Goal: Task Accomplishment & Management: Use online tool/utility

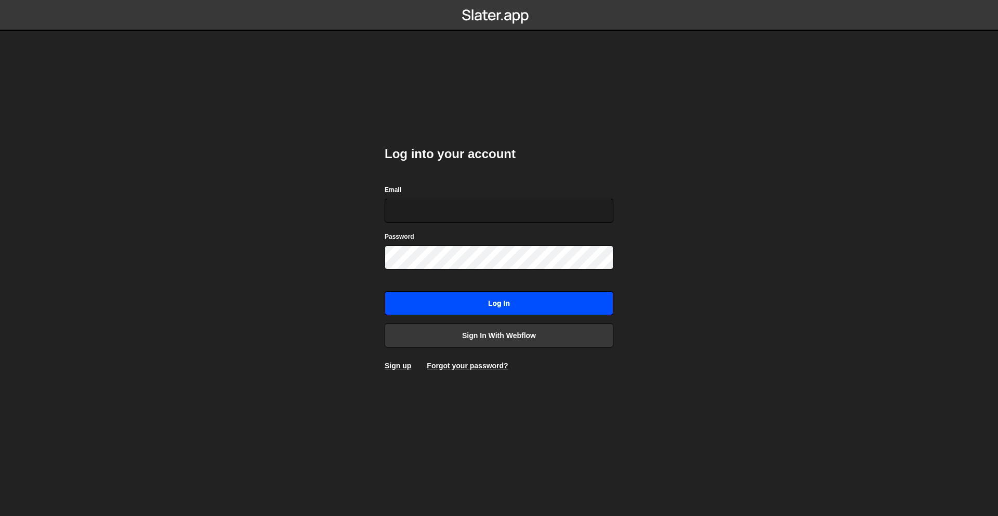
type input "[PERSON_NAME][EMAIL_ADDRESS][DOMAIN_NAME]"
click at [571, 296] on input "Log in" at bounding box center [499, 303] width 229 height 24
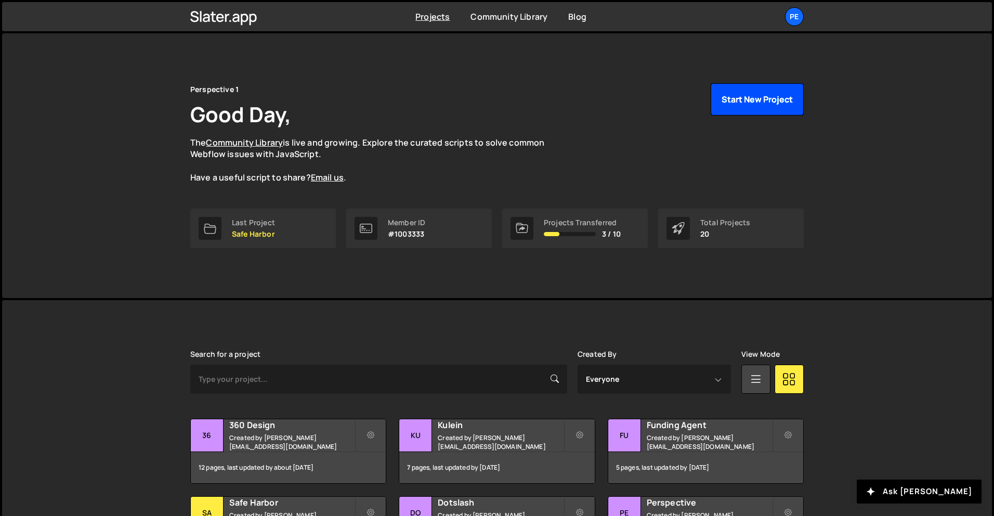
scroll to position [6, 0]
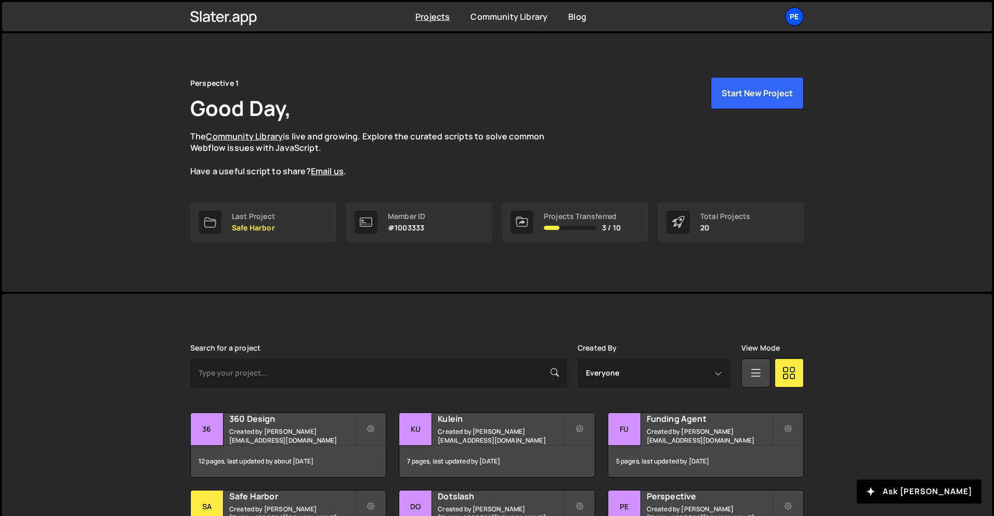
click at [797, 21] on div "Pe" at bounding box center [794, 16] width 19 height 19
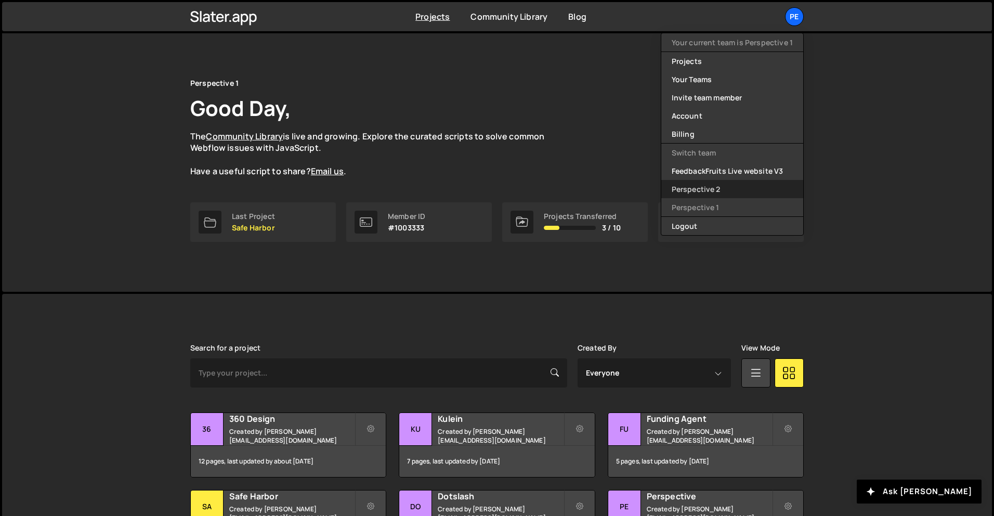
click at [705, 191] on link "Perspective 2" at bounding box center [732, 189] width 142 height 18
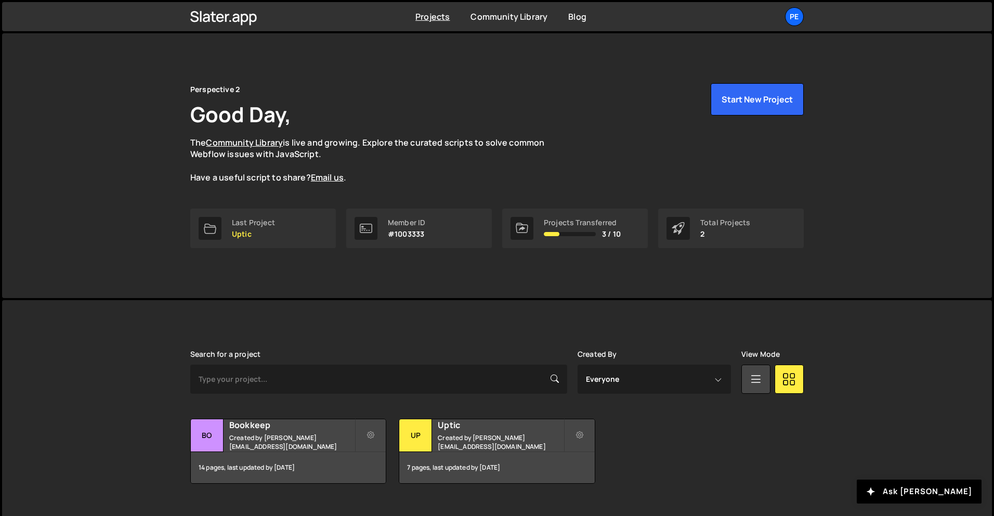
scroll to position [20, 0]
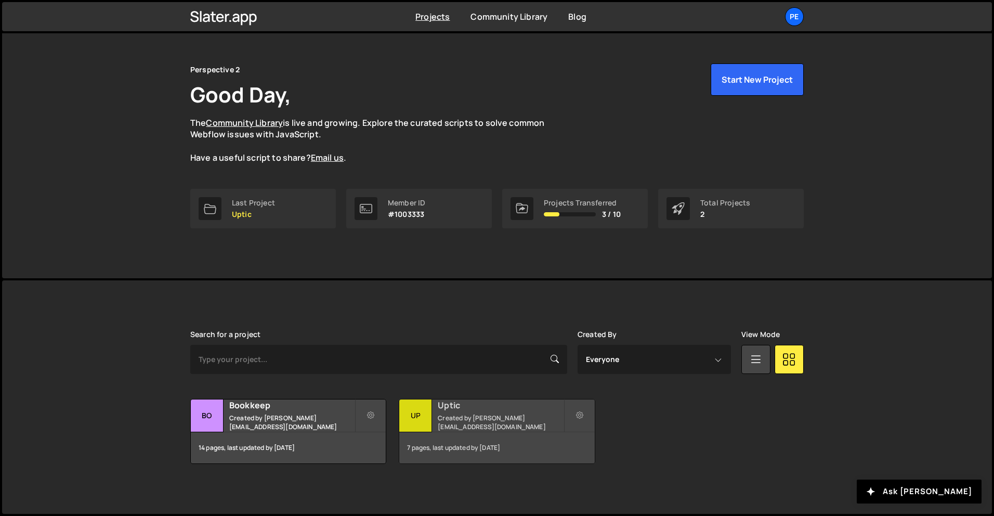
click at [474, 406] on h2 "Uptic" at bounding box center [500, 404] width 125 height 11
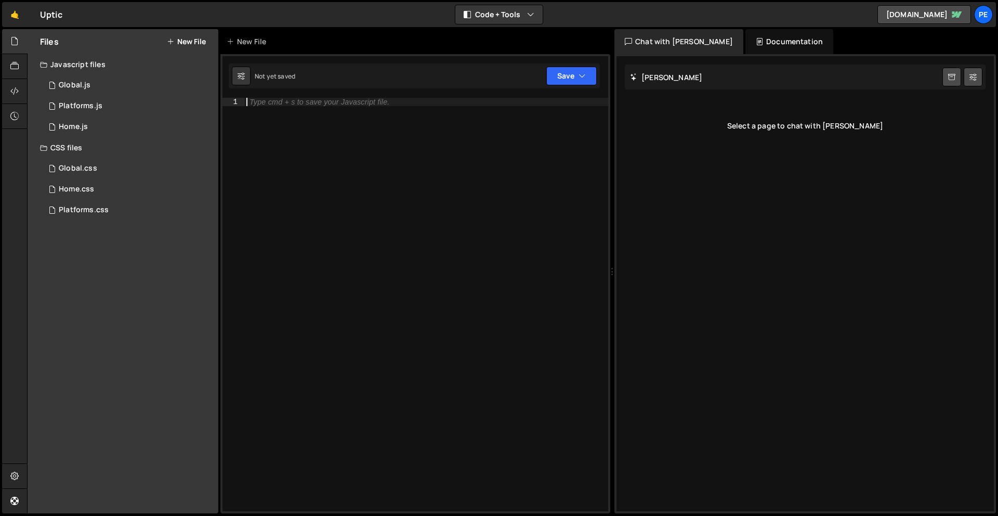
click at [385, 139] on div "Type cmd + s to save your Javascript file." at bounding box center [426, 313] width 364 height 430
click at [114, 109] on div "1 Platforms.js 0" at bounding box center [129, 106] width 178 height 21
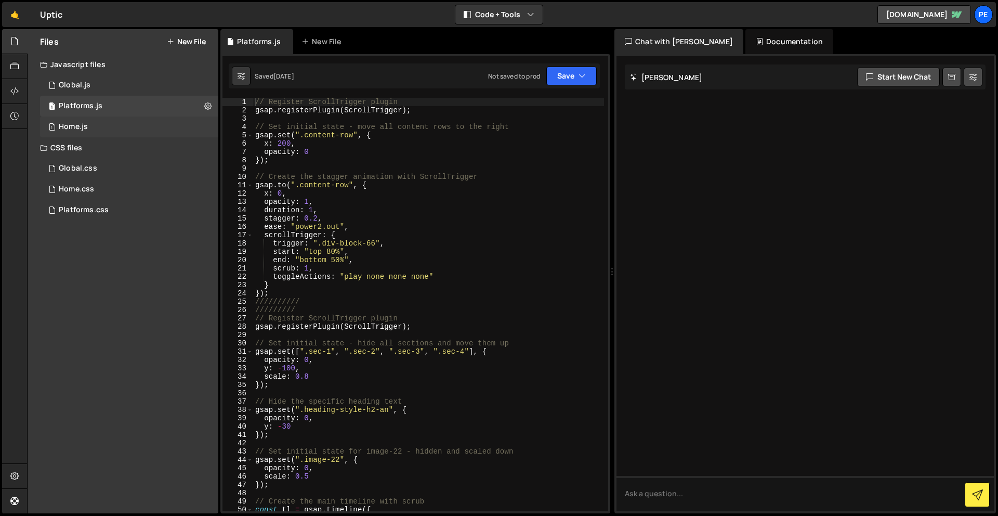
click at [92, 124] on div "1 Home.js 0" at bounding box center [129, 126] width 178 height 21
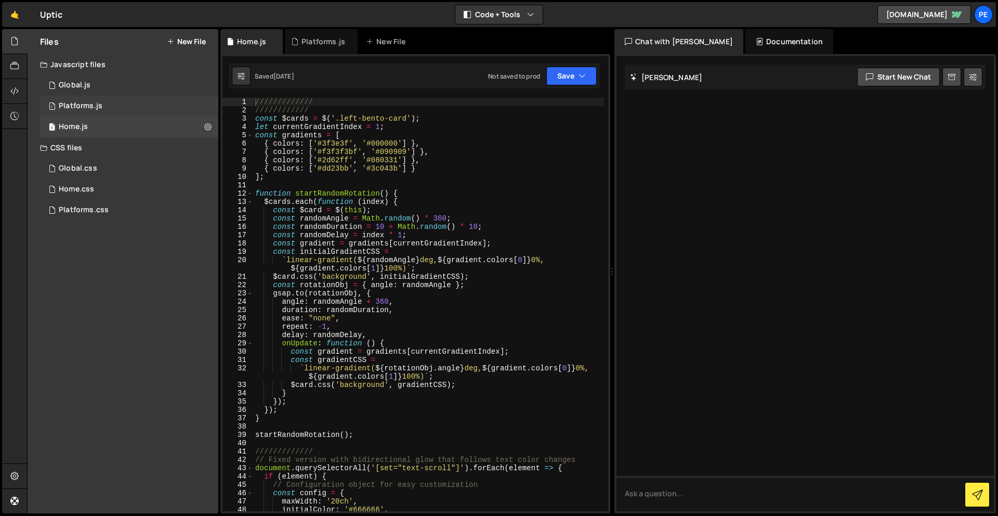
click at [95, 99] on div "1 Platforms.js 0" at bounding box center [129, 106] width 178 height 21
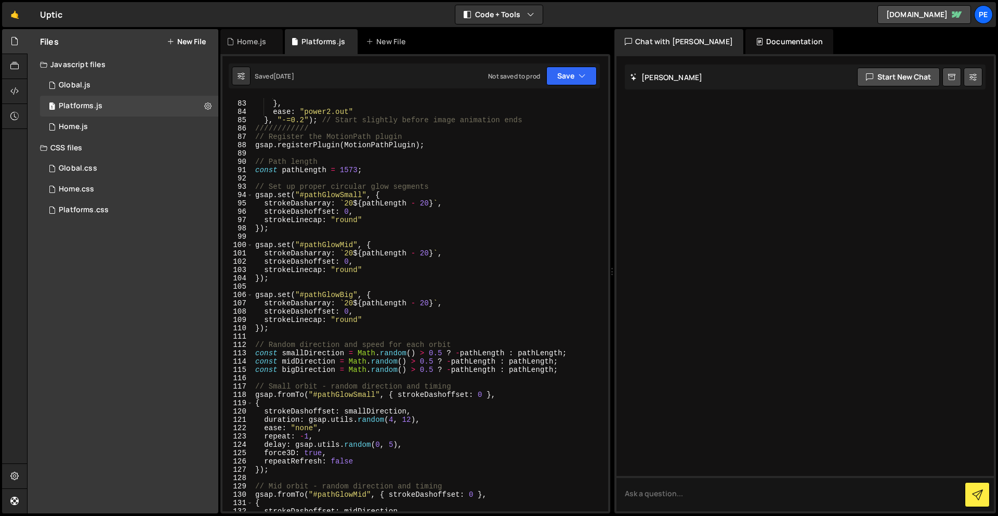
scroll to position [1054, 0]
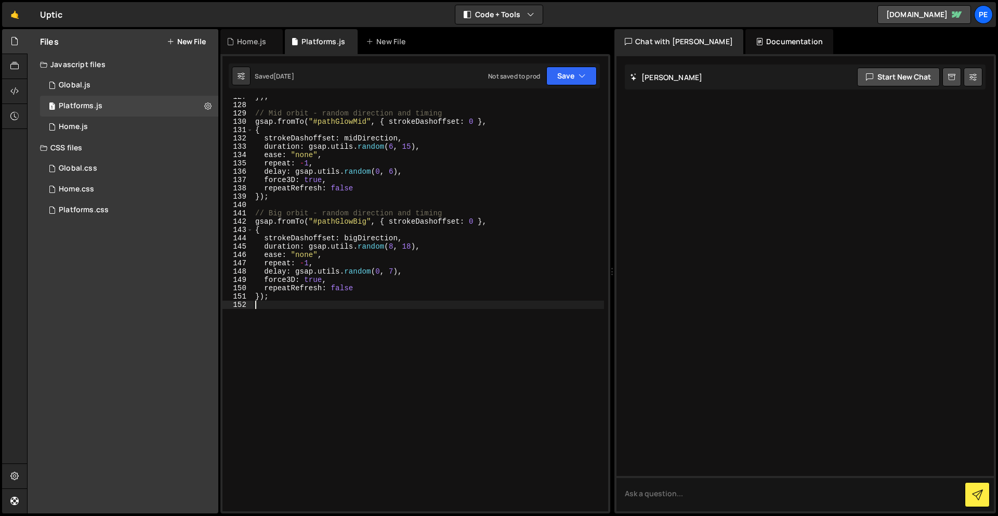
drag, startPoint x: 363, startPoint y: 367, endPoint x: 363, endPoint y: 361, distance: 6.3
click at [363, 361] on div "}) ; // Mid orbit - random direction and timing gsap . fromTo ( "#pathGlowMid" …" at bounding box center [428, 308] width 351 height 430
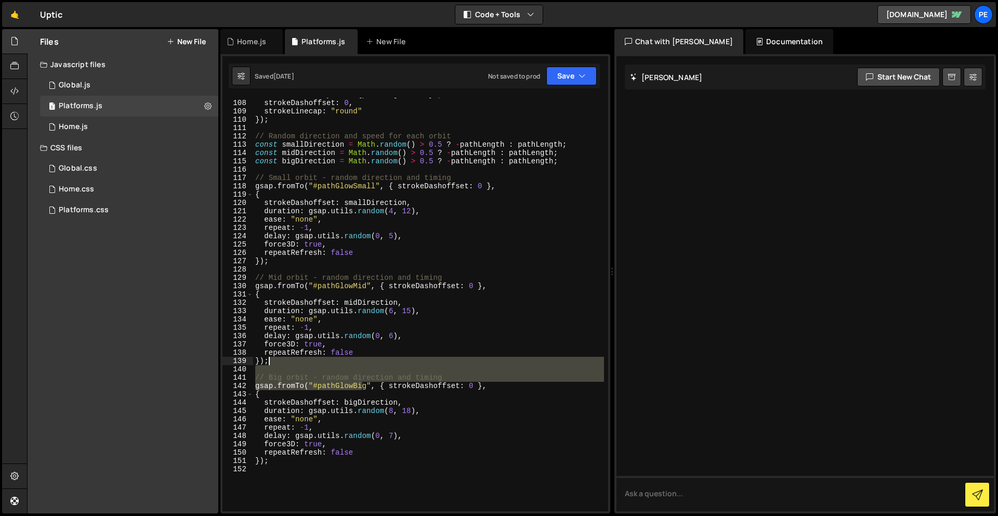
scroll to position [889, 0]
click at [363, 360] on div "strokeDasharray : ` 20 ${ pathLength - 20 } ` , strokeDashoffset : 0 , strokeLi…" at bounding box center [428, 305] width 351 height 430
click at [367, 453] on div "strokeDasharray : ` 20 ${ pathLength - 20 } ` , strokeDashoffset : 0 , strokeLi…" at bounding box center [428, 305] width 351 height 430
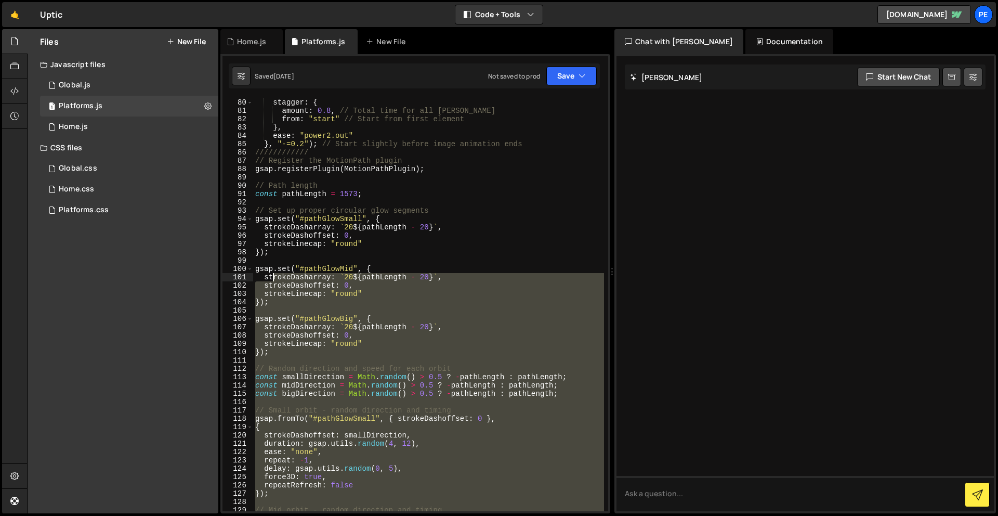
scroll to position [556, 0]
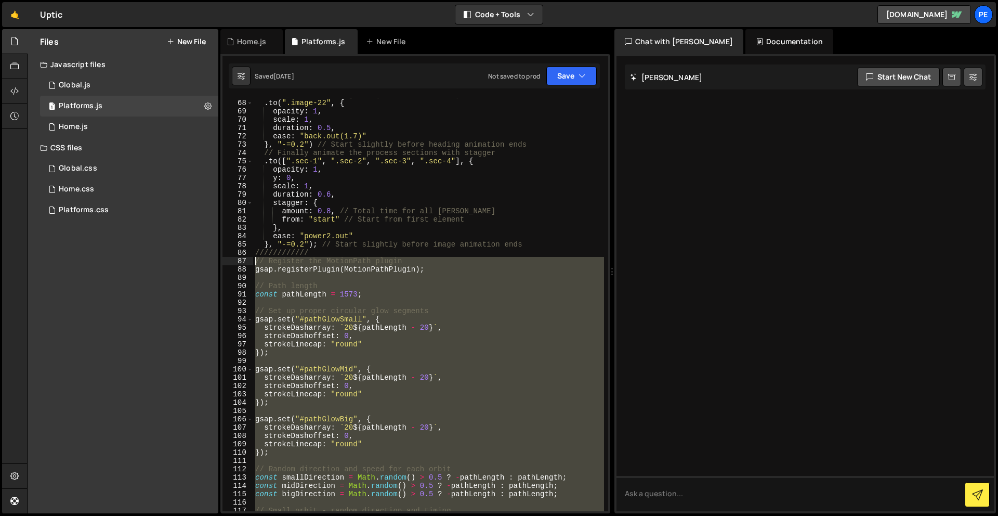
drag, startPoint x: 318, startPoint y: 473, endPoint x: 246, endPoint y: 258, distance: 226.6
click at [246, 258] on div "repeatRefresh: false 67 68 69 70 71 72 73 74 75 76 77 78 79 80 81 82 83 84 85 8…" at bounding box center [416, 304] width 386 height 413
type textarea "// Register the MotionPath plugin gsap.registerPlugin(MotionPathPlugin);"
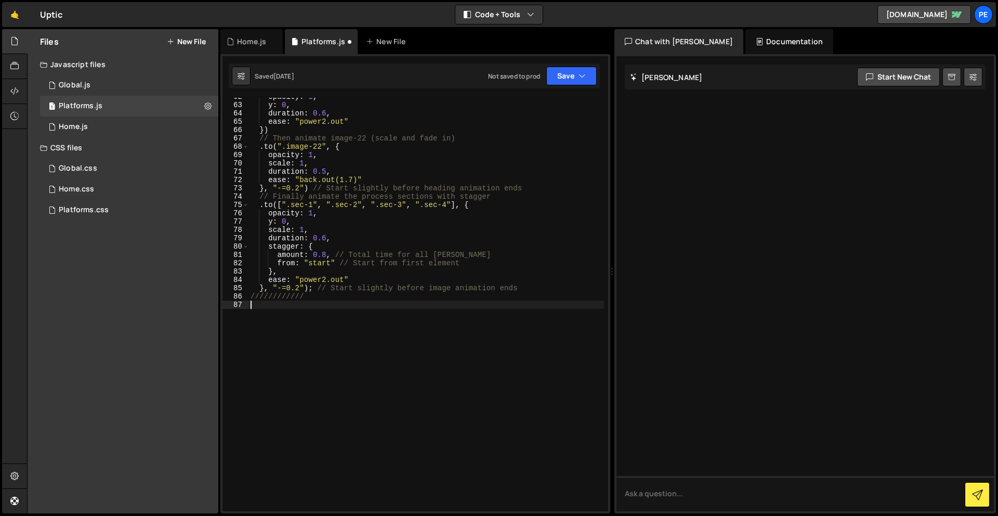
scroll to position [513, 0]
click at [354, 350] on div "opacity : 1 , y : 0 , duration : 0.6 , ease : "power2.out" }) // Then animate i…" at bounding box center [427, 308] width 356 height 430
click at [358, 321] on div "opacity : 1 , y : 0 , duration : 0.6 , ease : "power2.out" }) // Then animate i…" at bounding box center [427, 308] width 356 height 430
paste textarea "}, "-=1");"
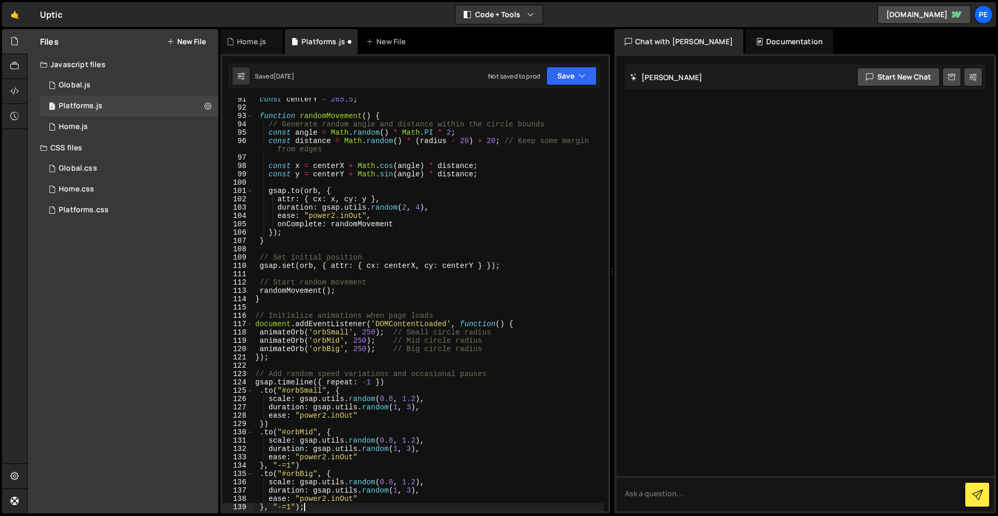
scroll to position [751, 0]
click at [571, 71] on button "Save" at bounding box center [571, 76] width 50 height 19
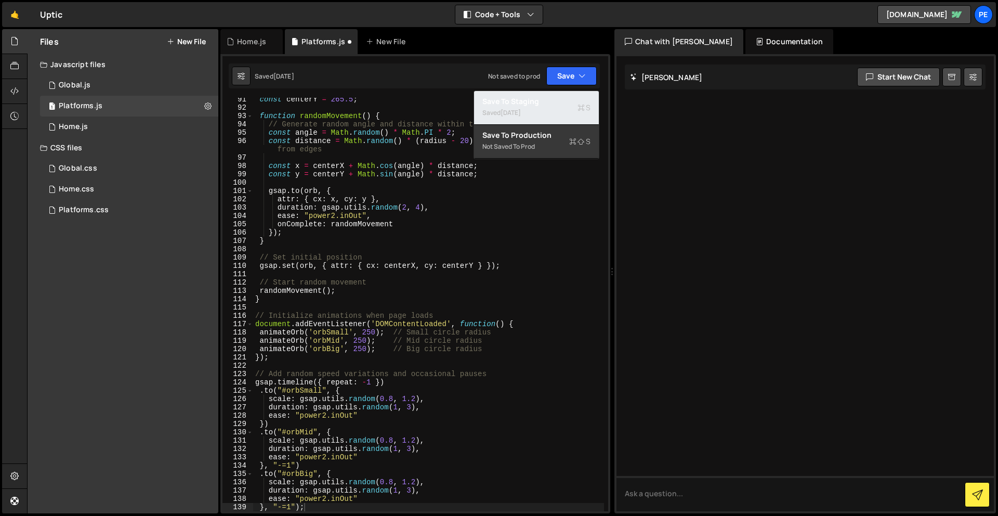
click at [574, 100] on div "Save to Staging S" at bounding box center [537, 101] width 108 height 10
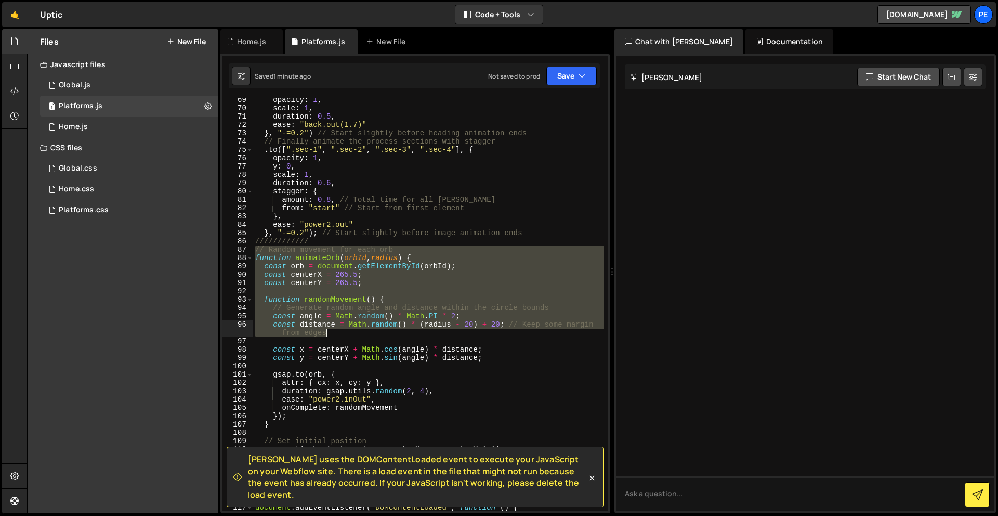
scroll to position [962, 0]
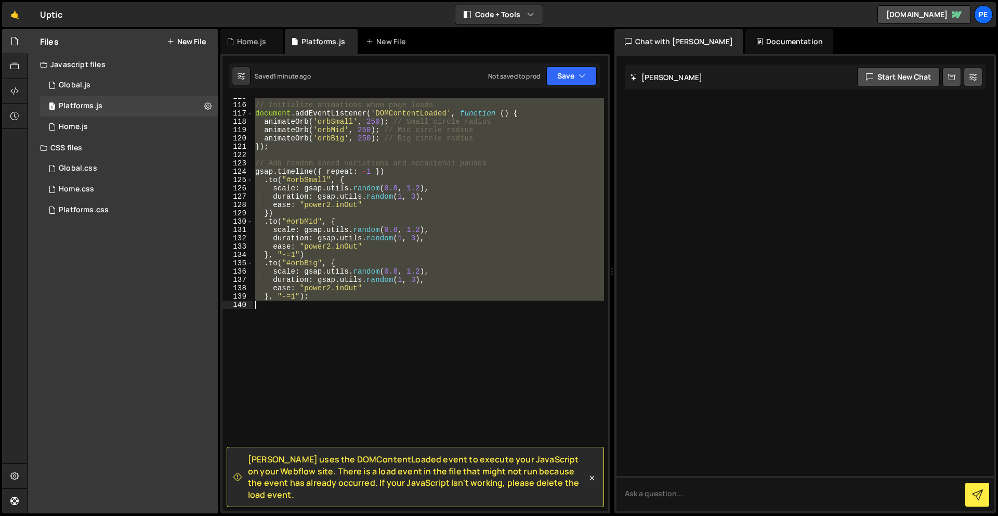
drag, startPoint x: 255, startPoint y: 285, endPoint x: 439, endPoint y: 362, distance: 200.2
click at [439, 362] on div "// Initialize animations when page loads document . addEventListener ( 'DOMCont…" at bounding box center [428, 308] width 351 height 430
type textarea "}, "-=1");"
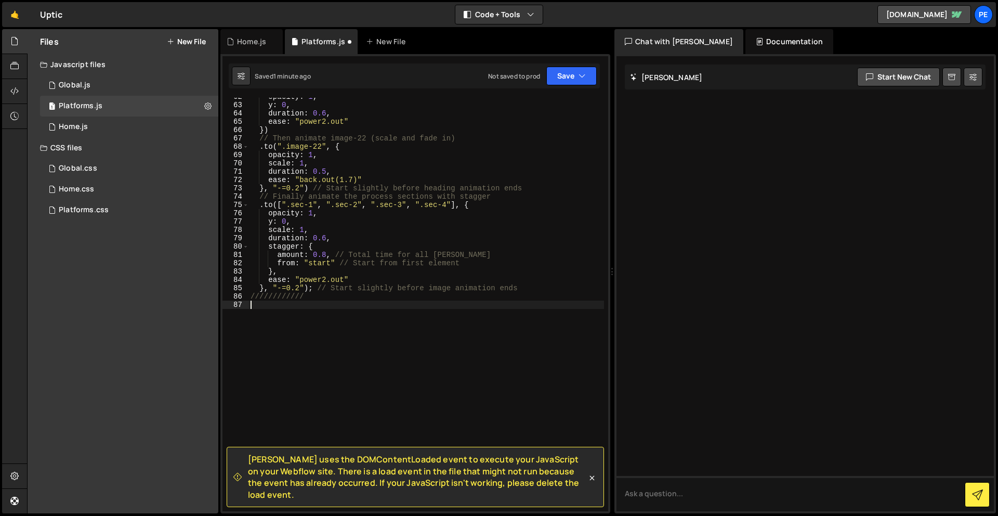
scroll to position [513, 0]
click at [541, 89] on div "Slater uses the DOMContentLoaded event to execute your JavaScript on your Webfl…" at bounding box center [415, 283] width 390 height 459
click at [552, 82] on button "Save" at bounding box center [571, 76] width 50 height 19
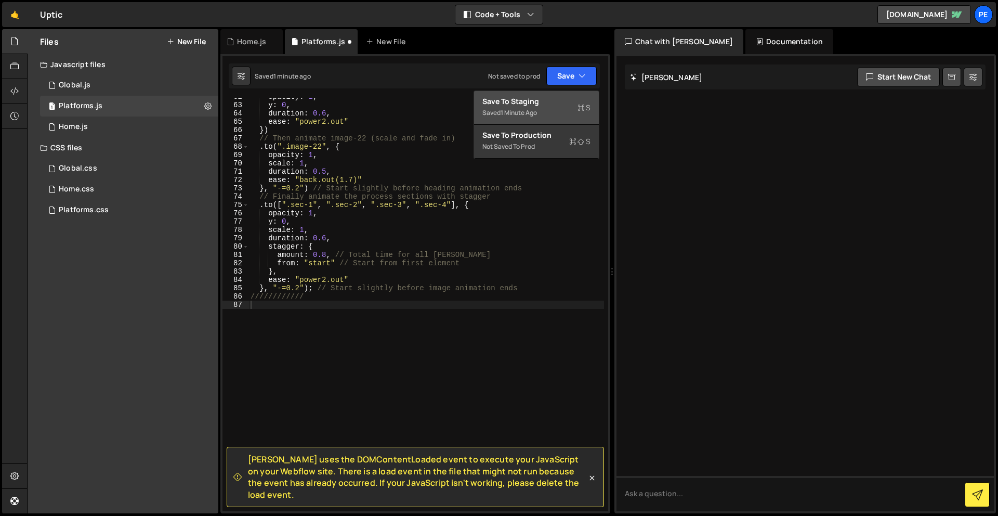
click at [553, 100] on div "Save to Staging S" at bounding box center [537, 101] width 108 height 10
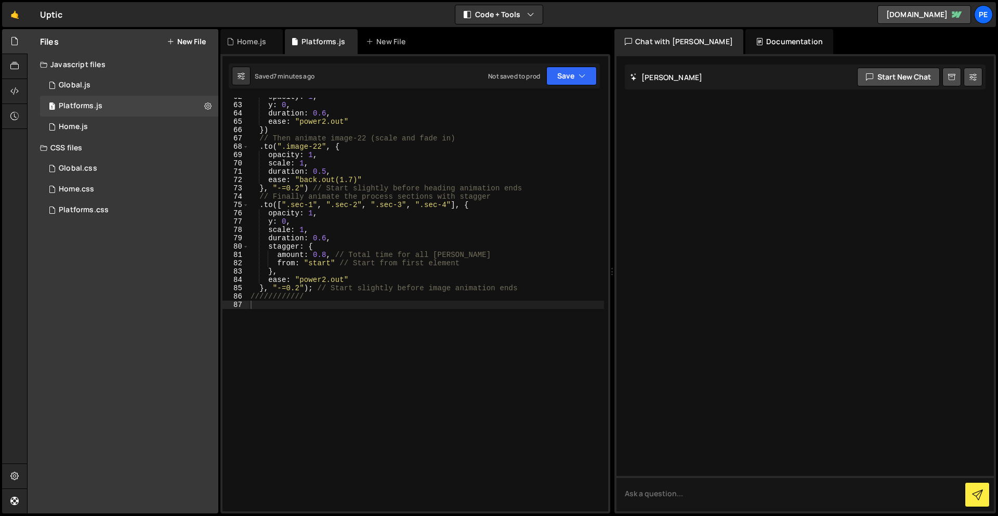
click at [373, 323] on div "opacity : 1 , y : 0 , duration : 0.6 , ease : "power2.out" }) // Then animate i…" at bounding box center [427, 308] width 356 height 430
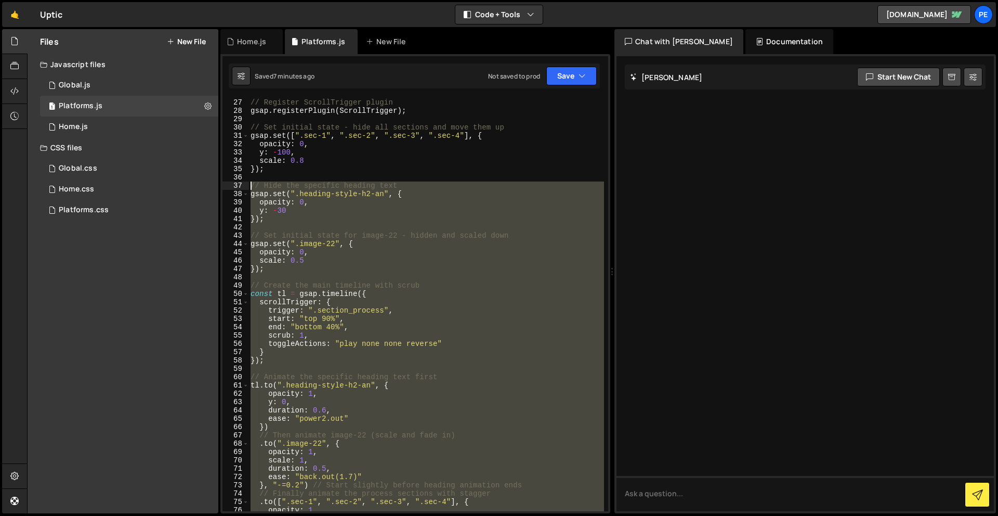
scroll to position [111, 0]
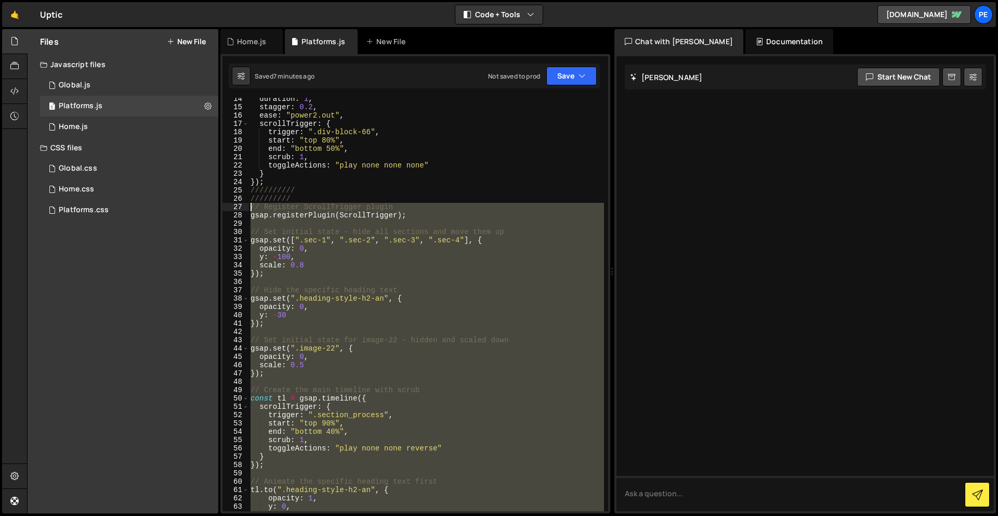
drag, startPoint x: 284, startPoint y: 434, endPoint x: 241, endPoint y: 209, distance: 229.2
click at [241, 209] on div "14 15 16 17 18 19 20 21 22 23 24 25 26 27 28 29 30 31 32 33 34 35 36 37 38 39 4…" at bounding box center [416, 304] width 386 height 413
type textarea "// Register ScrollTrigger plugin gsap.registerPlugin(ScrollTrigger);"
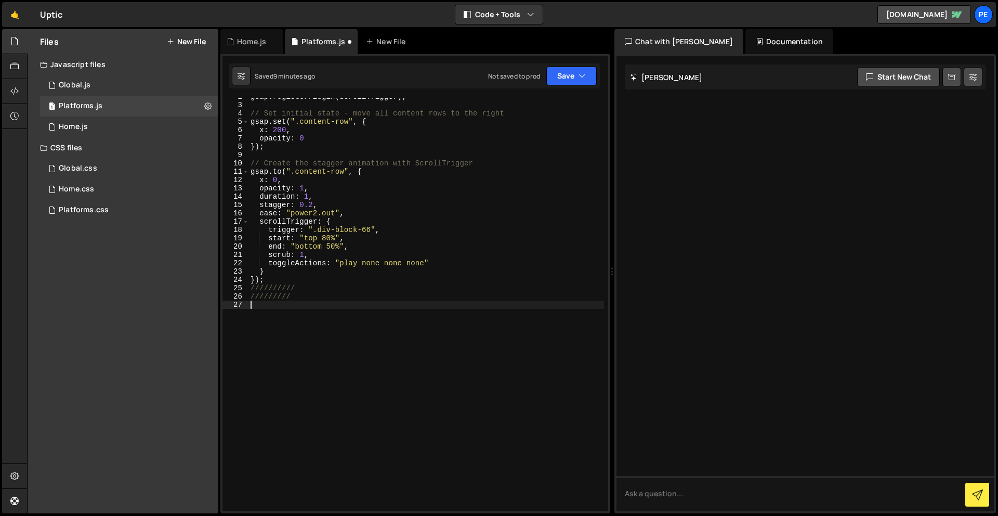
paste textarea "});"
type textarea "});"
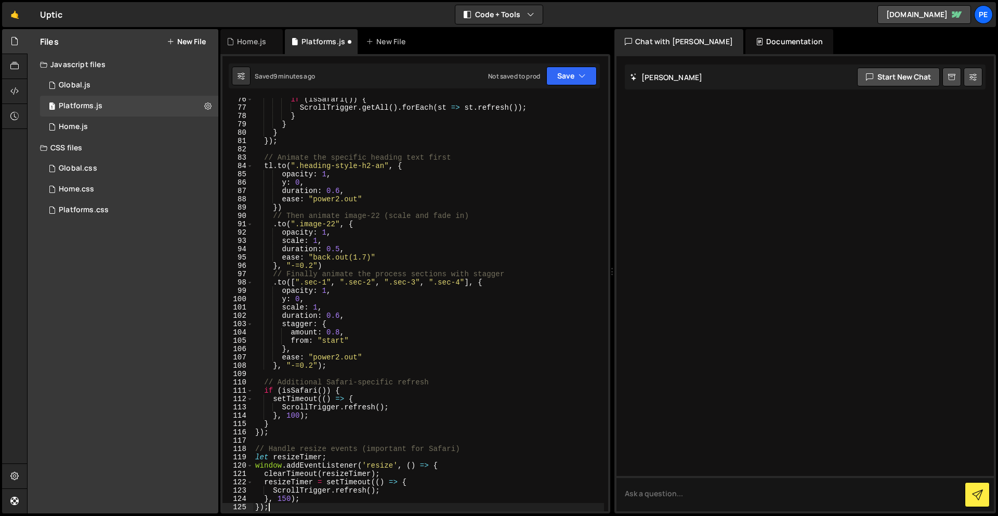
scroll to position [627, 0]
click at [555, 78] on button "Save" at bounding box center [571, 76] width 50 height 19
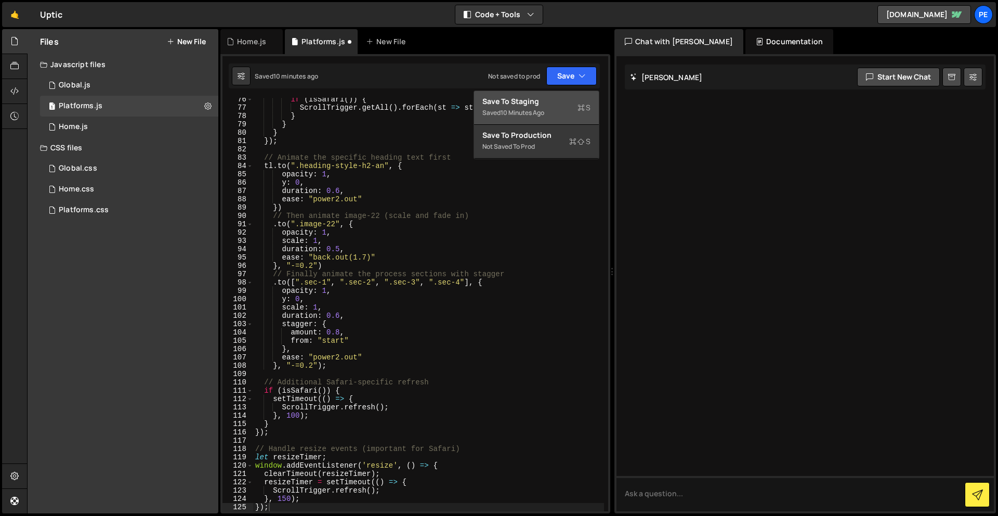
click at [540, 108] on div "10 minutes ago" at bounding box center [523, 112] width 44 height 9
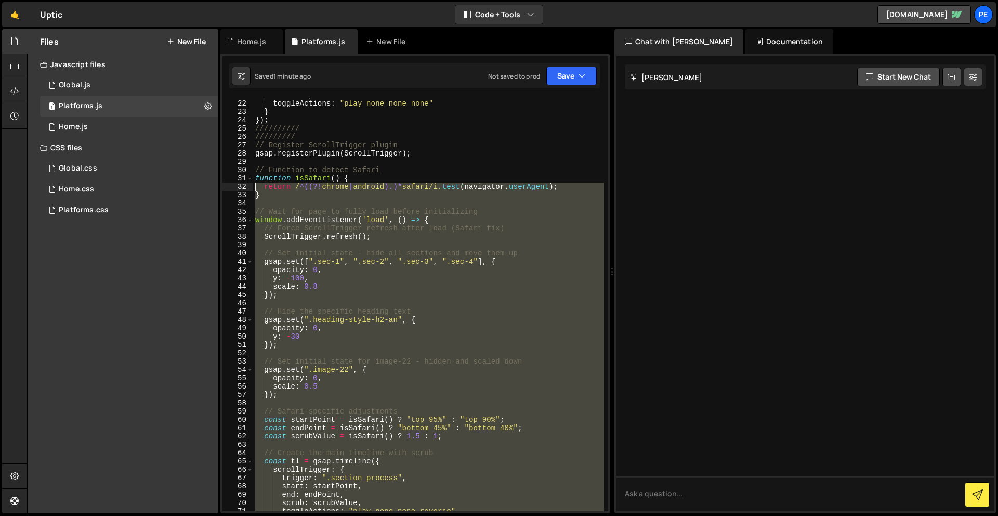
scroll to position [173, 0]
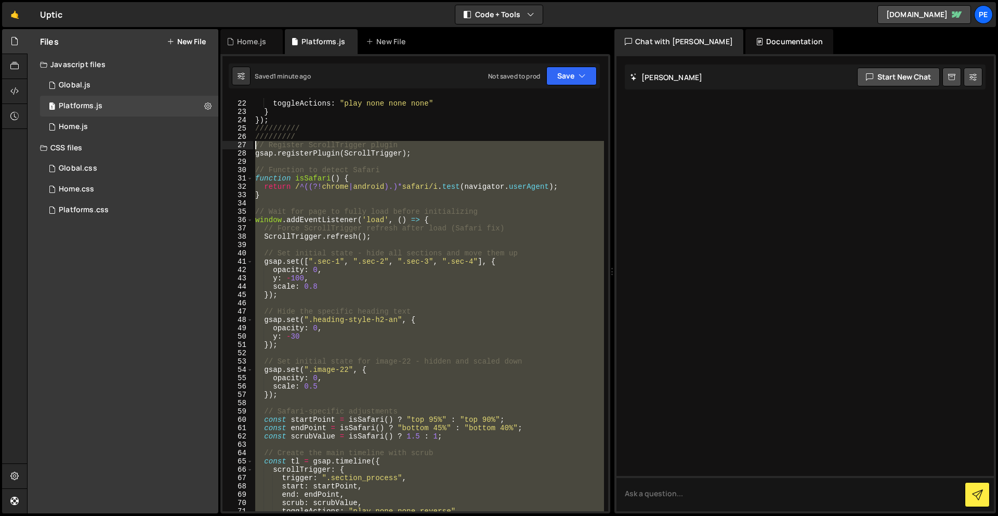
drag, startPoint x: 292, startPoint y: 411, endPoint x: 251, endPoint y: 145, distance: 269.9
click at [251, 145] on div "21 22 23 24 25 26 27 28 29 30 31 32 33 34 35 36 37 38 39 40 41 42 43 44 45 46 4…" at bounding box center [416, 304] width 386 height 413
paste textarea "}"
type textarea "});"
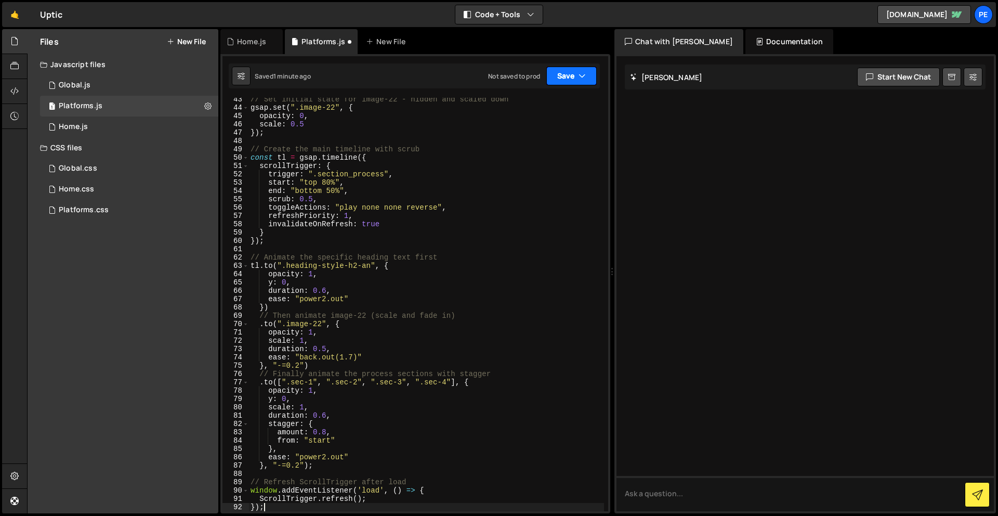
click at [579, 71] on icon "button" at bounding box center [582, 76] width 7 height 10
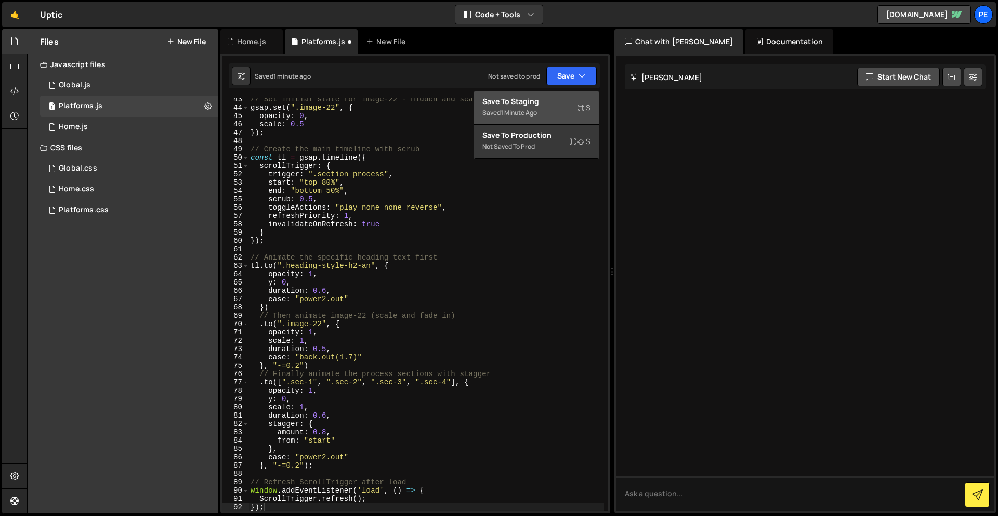
click at [555, 99] on div "Save to Staging S" at bounding box center [537, 101] width 108 height 10
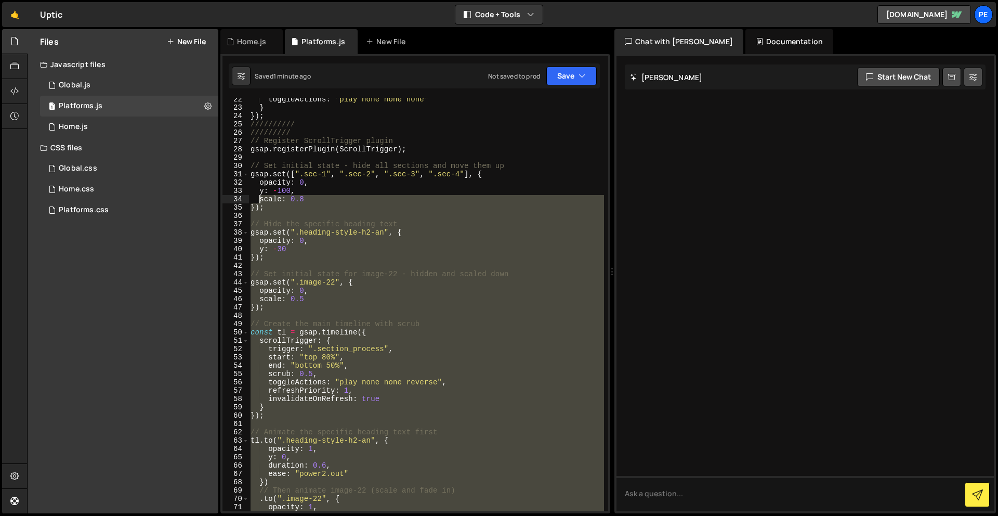
scroll to position [145, 0]
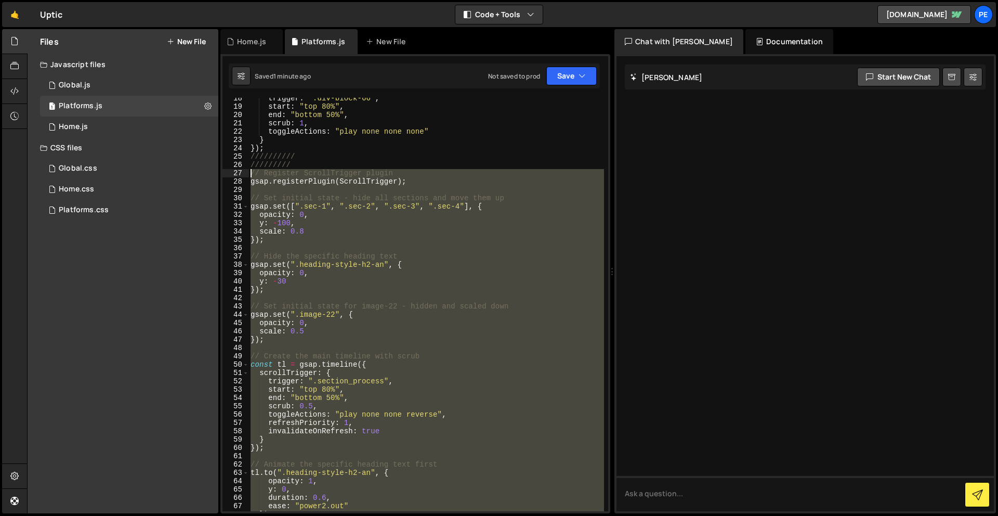
drag, startPoint x: 314, startPoint y: 423, endPoint x: 239, endPoint y: 175, distance: 259.4
click at [239, 175] on div "18 19 20 21 22 23 24 25 26 27 28 29 30 31 32 33 34 35 36 37 38 39 40 41 42 43 4…" at bounding box center [416, 304] width 386 height 413
paste textarea "}"
type textarea "});"
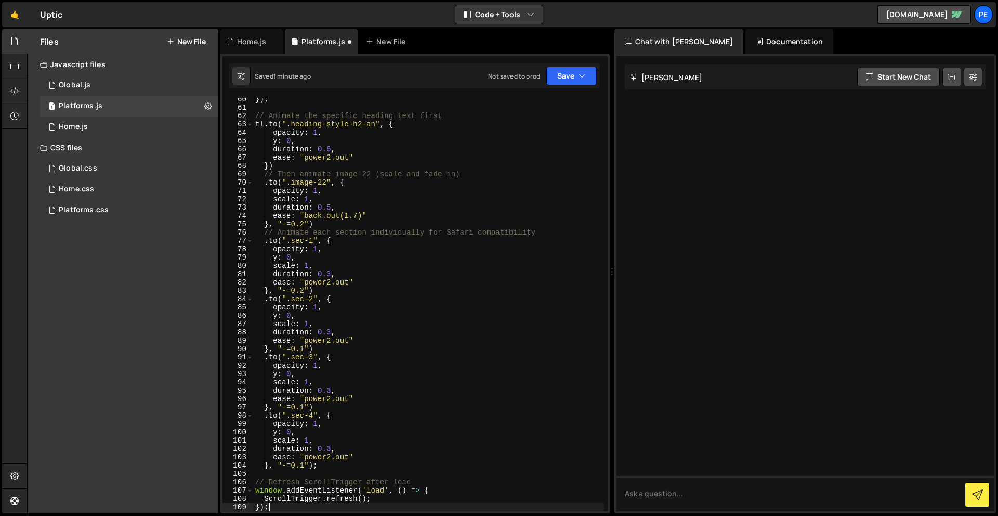
scroll to position [493, 0]
click at [576, 72] on button "Save" at bounding box center [571, 76] width 50 height 19
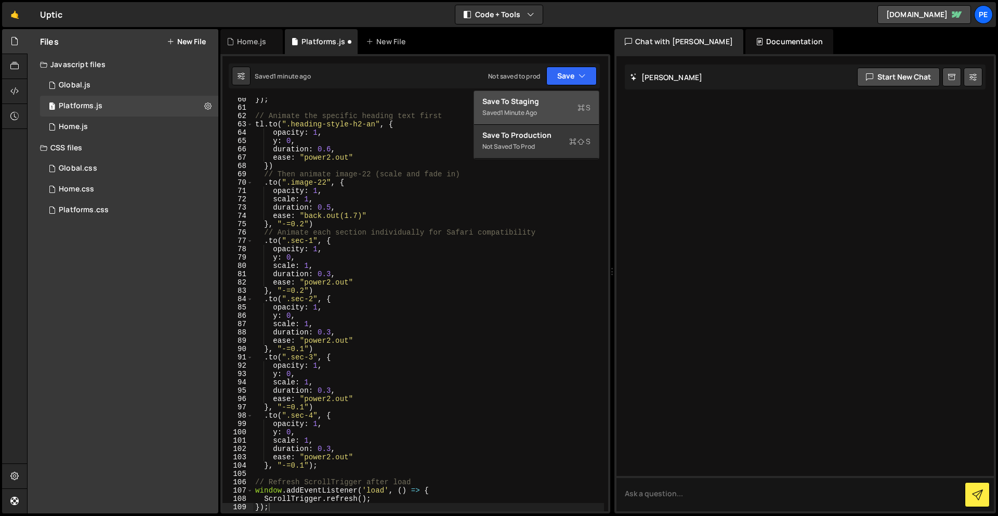
click at [570, 99] on div "Save to Staging S" at bounding box center [537, 101] width 108 height 10
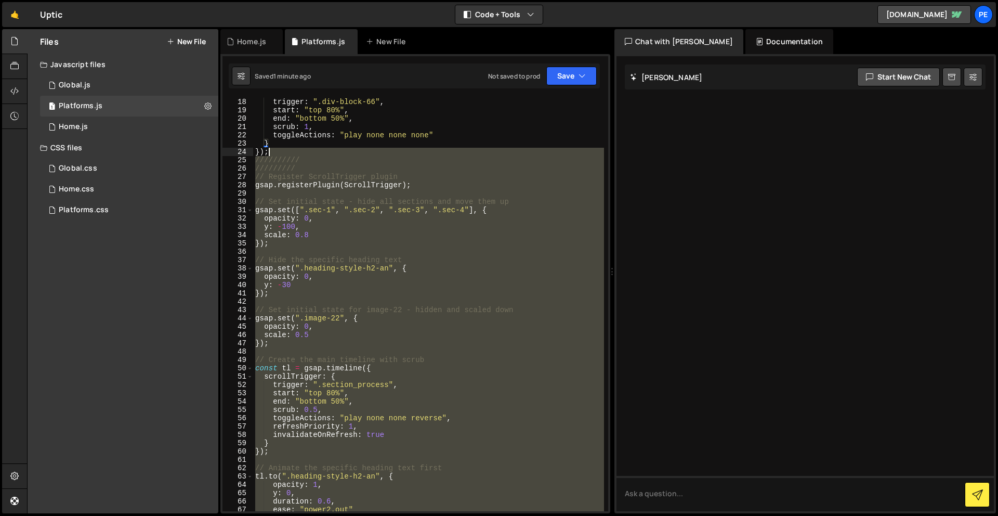
scroll to position [141, 0]
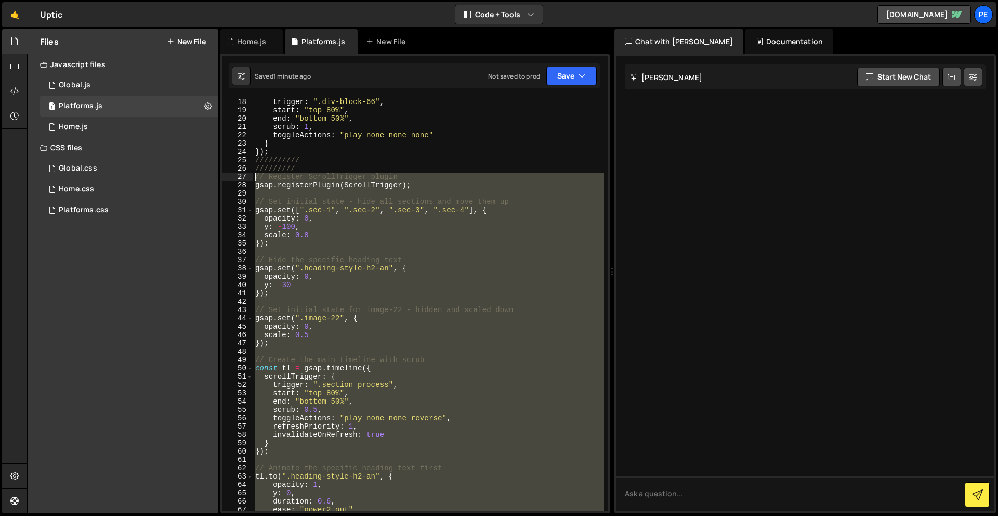
drag, startPoint x: 317, startPoint y: 428, endPoint x: 246, endPoint y: 176, distance: 261.8
click at [246, 176] on div "18 19 20 21 22 23 24 25 26 27 28 29 30 31 32 33 34 35 36 37 38 39 40 41 42 43 4…" at bounding box center [416, 304] width 386 height 413
paste textarea "}"
type textarea "});"
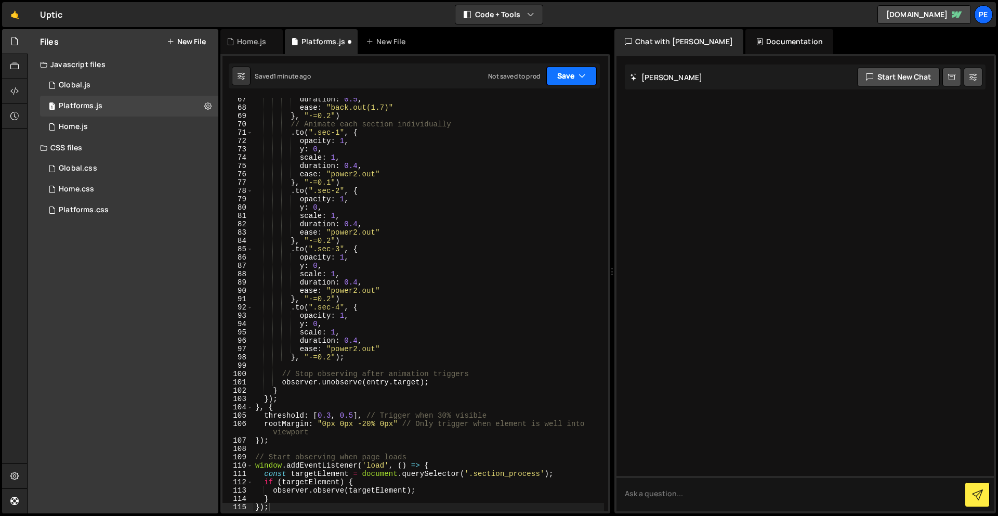
click at [557, 73] on button "Save" at bounding box center [571, 76] width 50 height 19
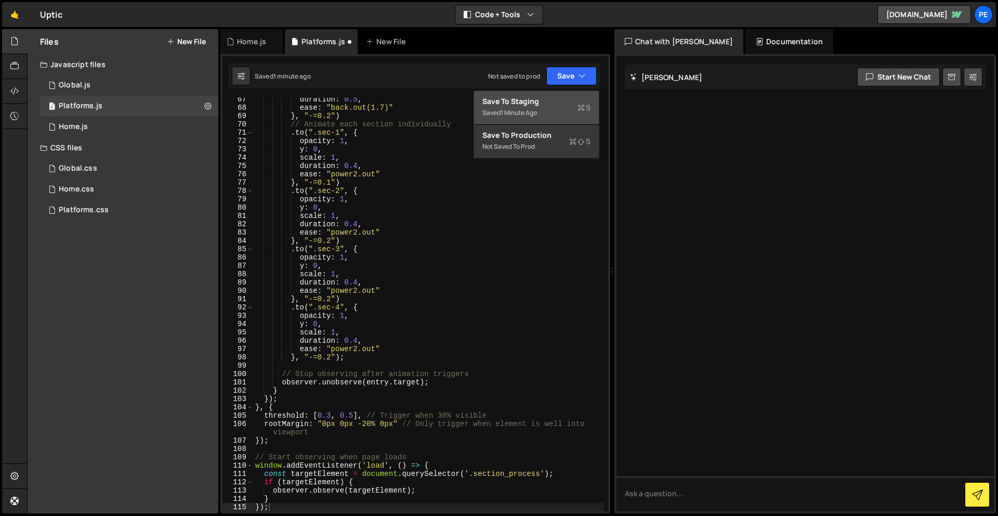
click at [559, 98] on div "Save to Staging S" at bounding box center [537, 101] width 108 height 10
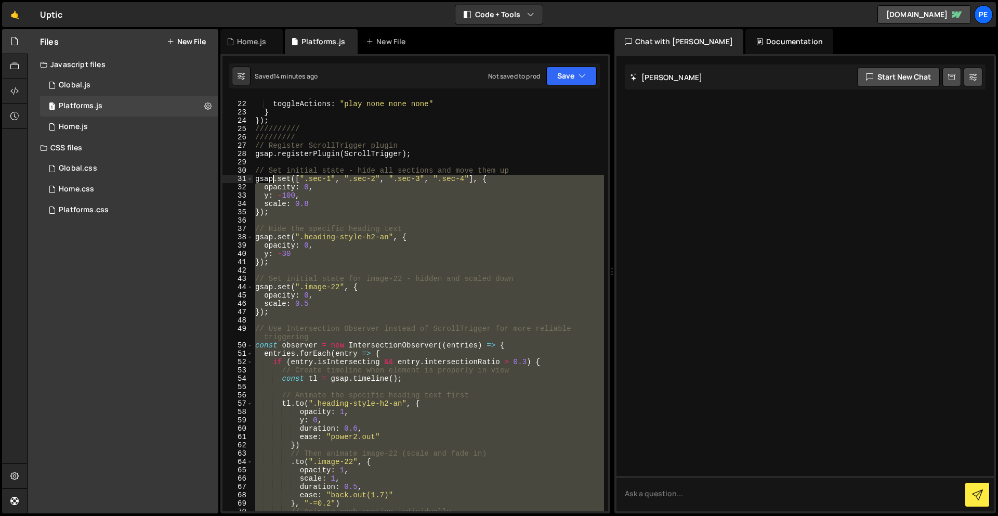
scroll to position [173, 0]
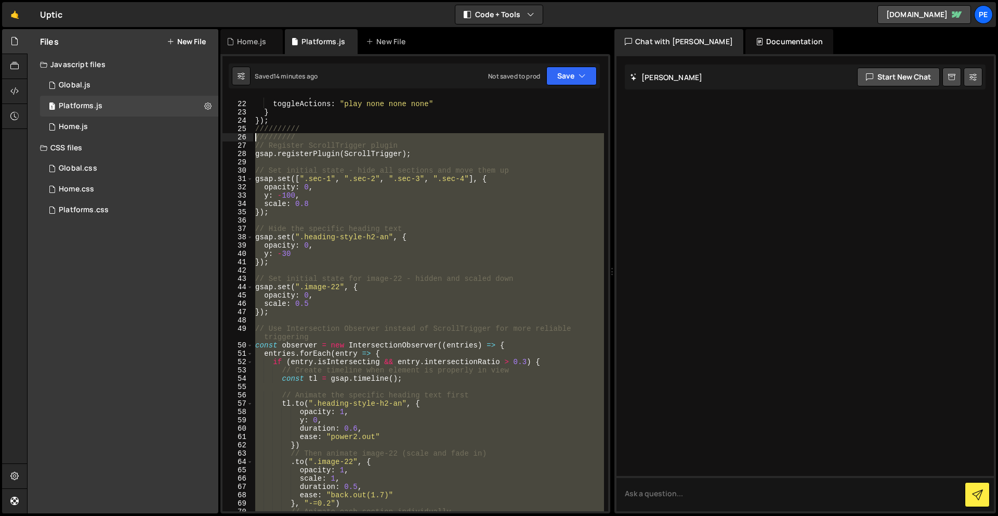
drag, startPoint x: 331, startPoint y: 338, endPoint x: 249, endPoint y: 141, distance: 214.0
click at [249, 141] on div "21 22 23 24 25 26 27 28 29 30 31 32 33 34 35 36 37 38 39 40 41 42 43 44 45 46 4…" at bounding box center [416, 304] width 386 height 413
paste textarea "});"
type textarea "});"
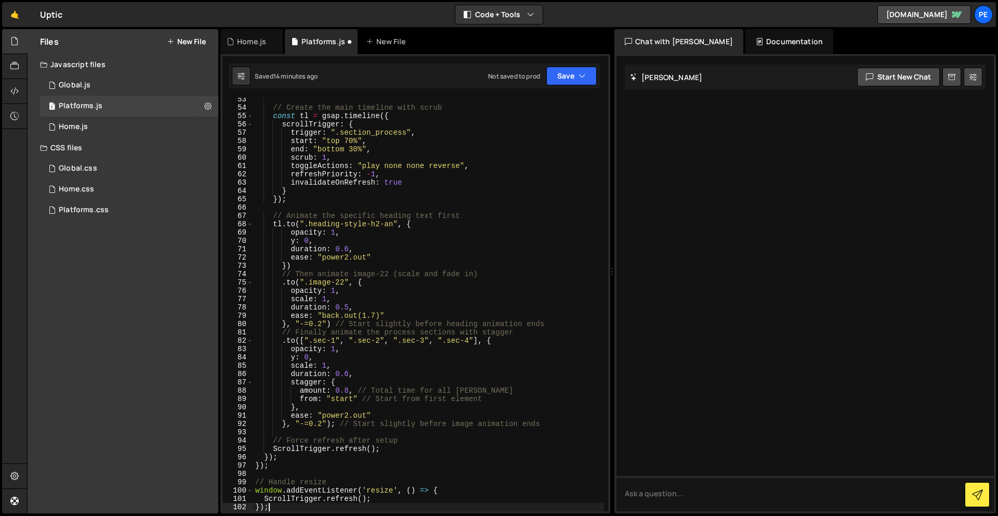
scroll to position [435, 0]
click at [580, 80] on icon "button" at bounding box center [582, 76] width 7 height 10
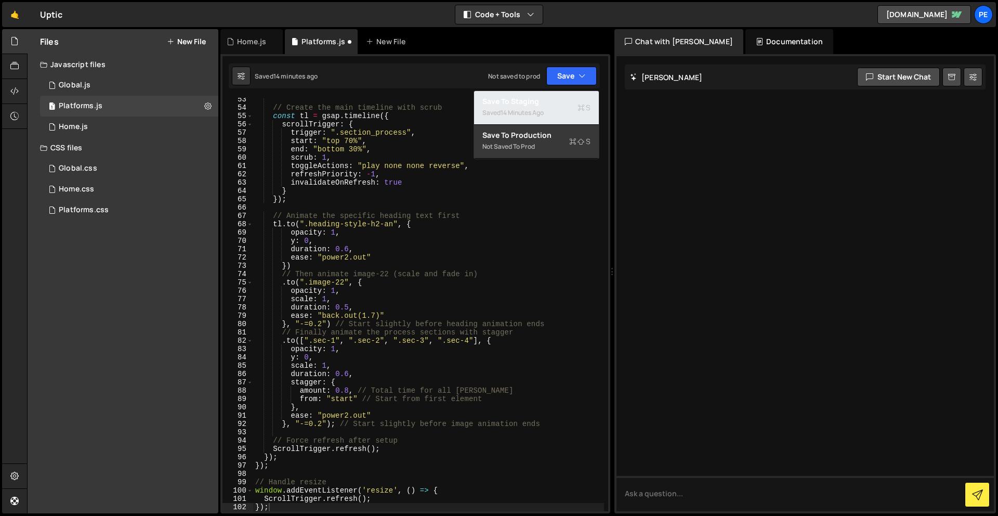
click at [558, 113] on div "Saved 14 minutes ago" at bounding box center [537, 113] width 108 height 12
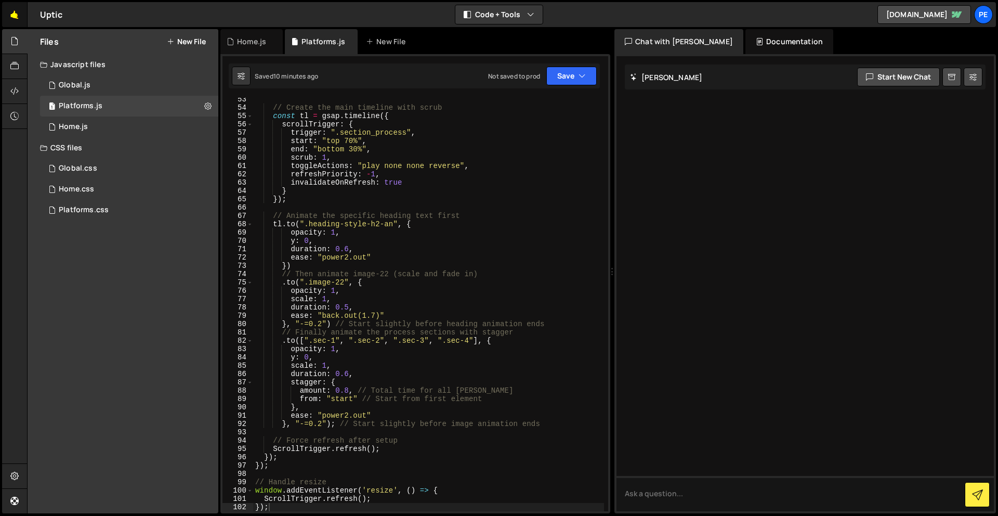
click at [19, 18] on link "🤙" at bounding box center [14, 14] width 25 height 25
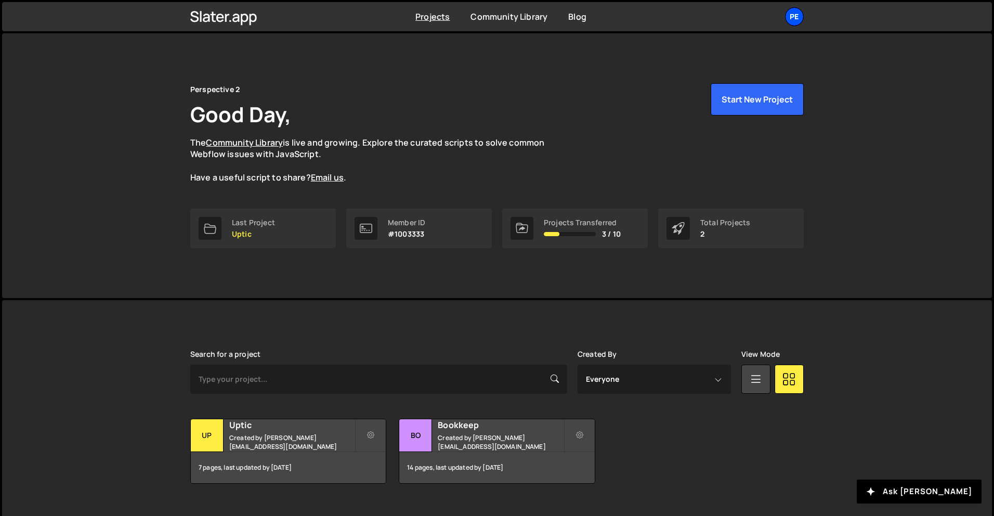
click at [795, 17] on div "Pe" at bounding box center [794, 16] width 19 height 19
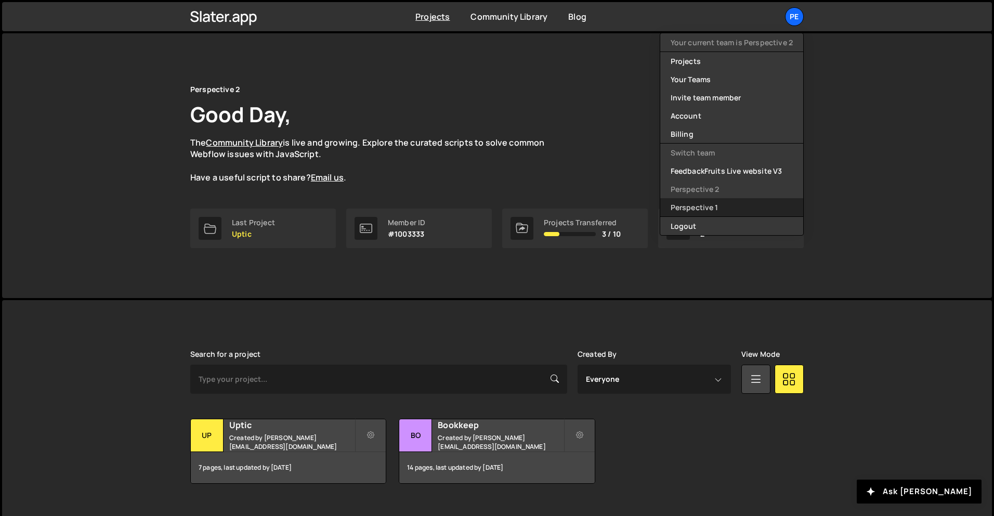
click at [721, 208] on link "Perspective 1" at bounding box center [731, 207] width 143 height 18
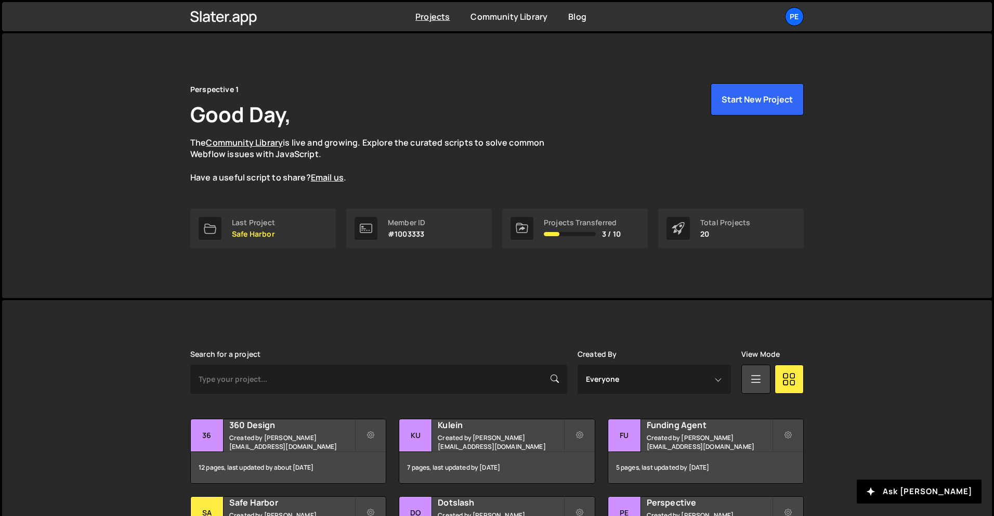
scroll to position [220, 0]
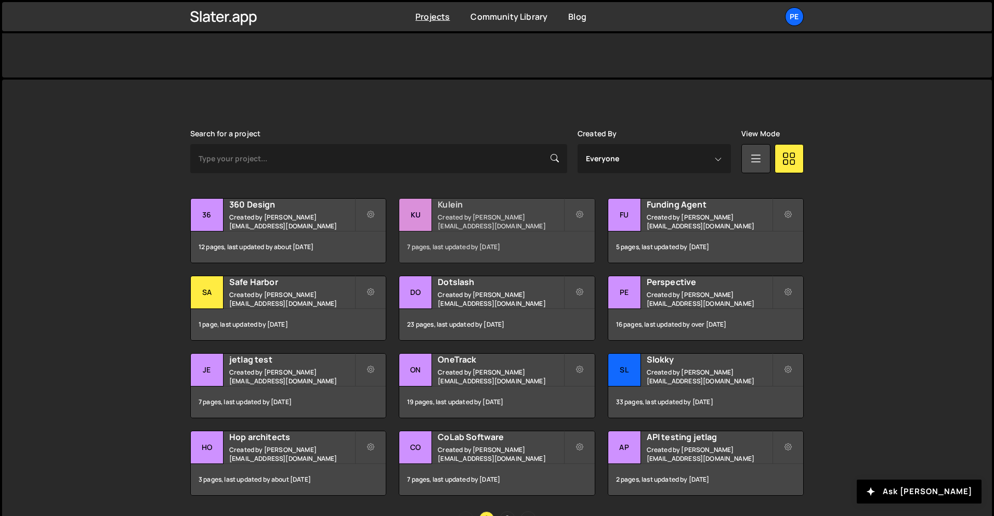
click at [514, 216] on div "[PERSON_NAME] Created by [PERSON_NAME][EMAIL_ADDRESS][DOMAIN_NAME]" at bounding box center [496, 215] width 195 height 32
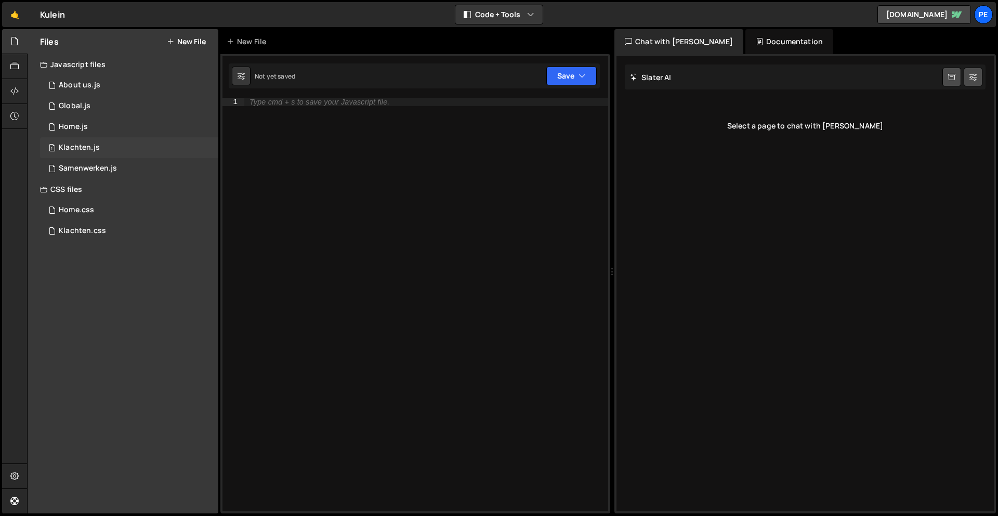
click at [85, 146] on div "Klachten.js" at bounding box center [79, 147] width 41 height 9
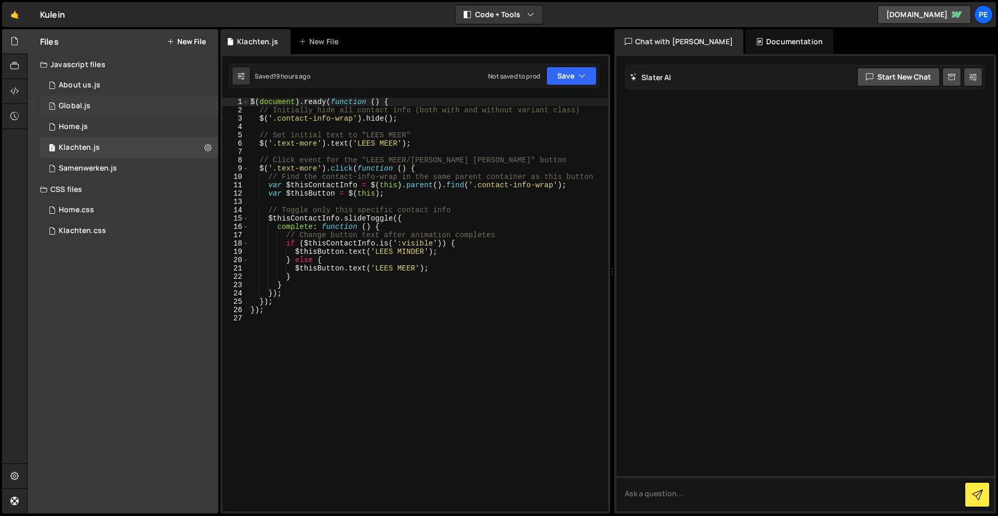
click at [88, 102] on div "Global.js" at bounding box center [75, 105] width 32 height 9
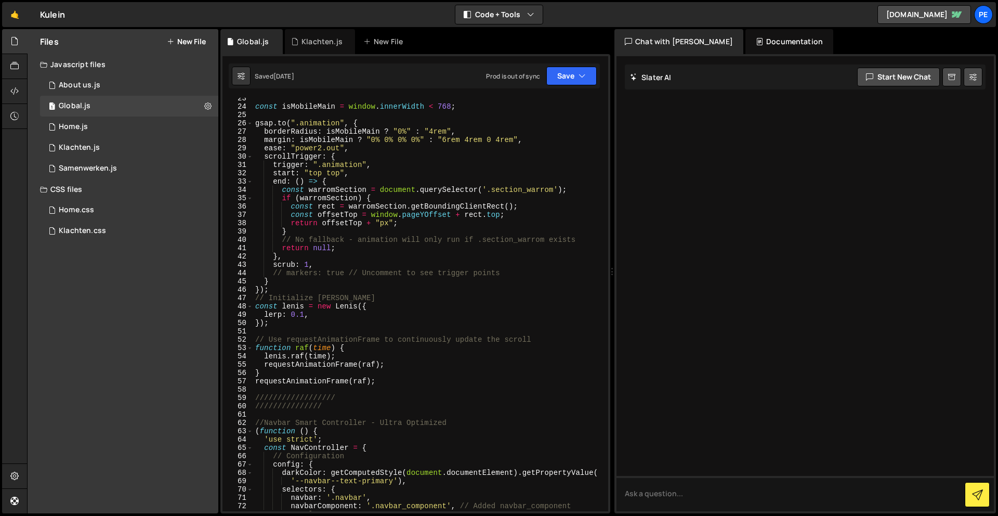
scroll to position [207, 0]
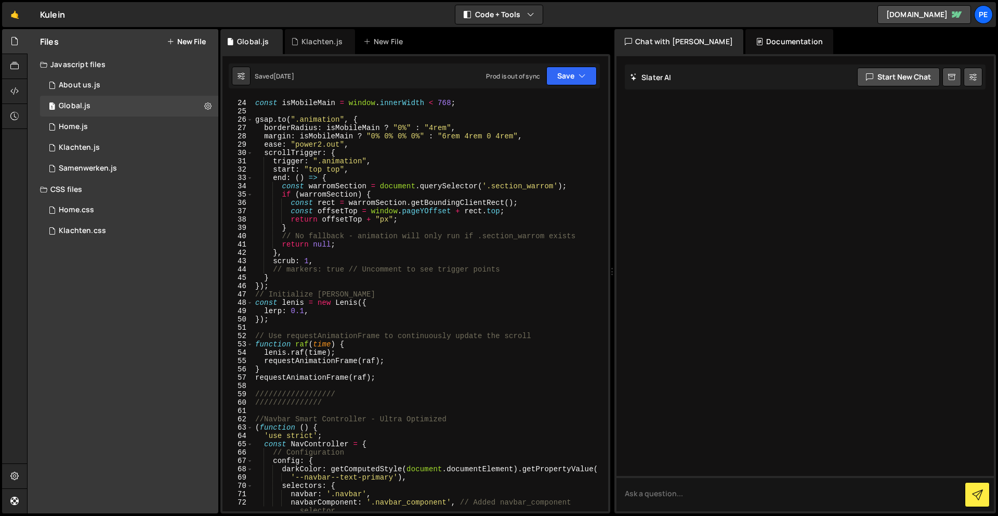
click at [398, 380] on div "const isMobileMain = window . innerWidth < 768 ; gsap . to ( ".animation" , { b…" at bounding box center [428, 309] width 351 height 438
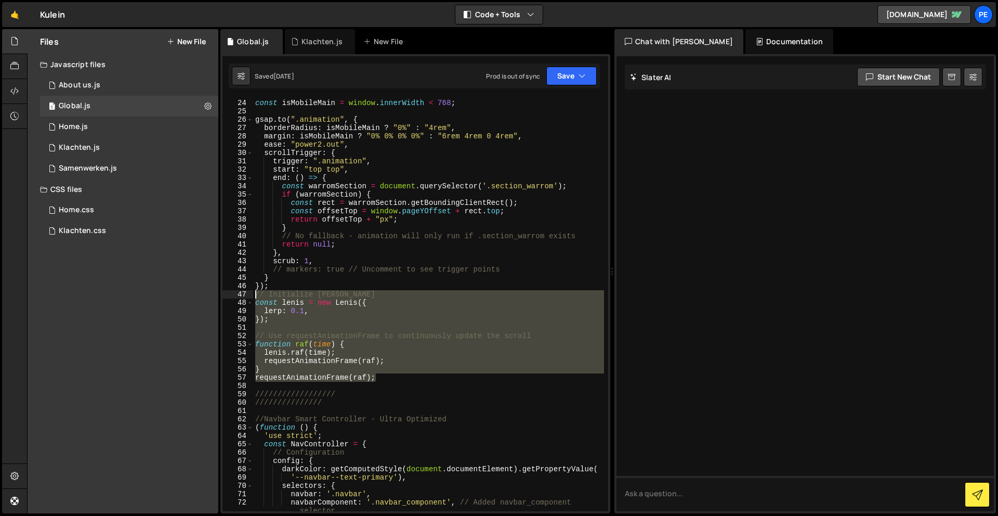
drag, startPoint x: 401, startPoint y: 380, endPoint x: 254, endPoint y: 296, distance: 169.7
click at [254, 296] on div "const isMobileMain = window . innerWidth < 768 ; gsap . to ( ".animation" , { b…" at bounding box center [428, 309] width 351 height 438
type textarea "// Initialize [PERSON_NAME] const [PERSON_NAME] = new [PERSON_NAME]({"
click at [4, 17] on link "🤙" at bounding box center [14, 14] width 25 height 25
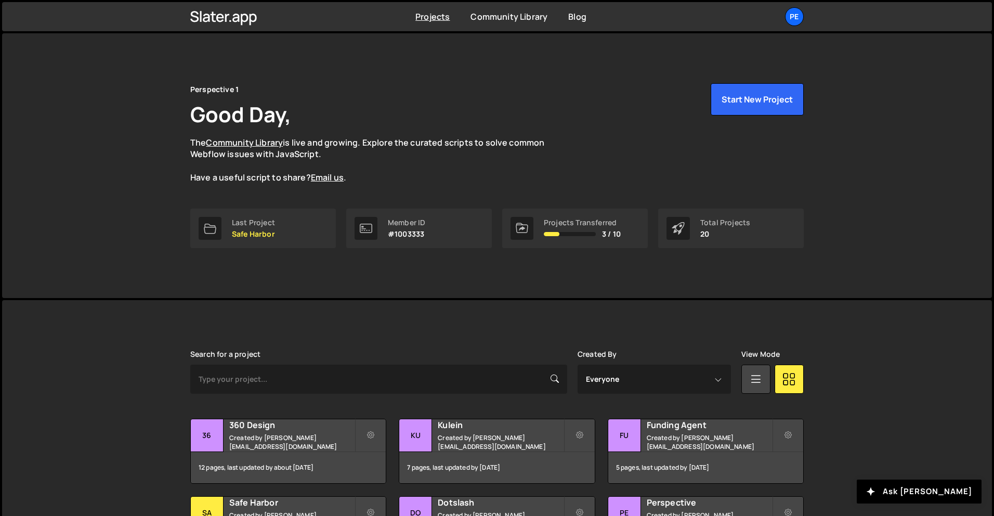
scroll to position [6, 0]
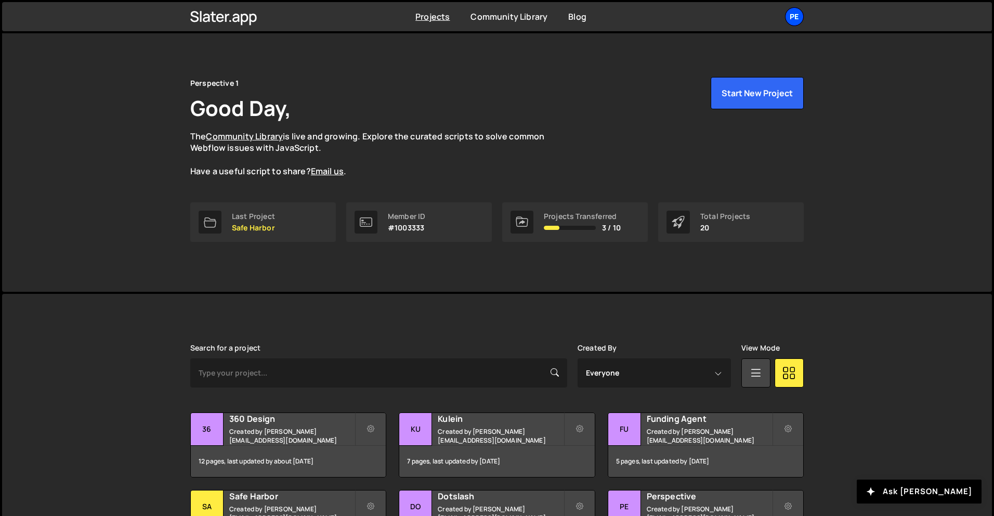
click at [802, 16] on div "Pe" at bounding box center [794, 16] width 19 height 19
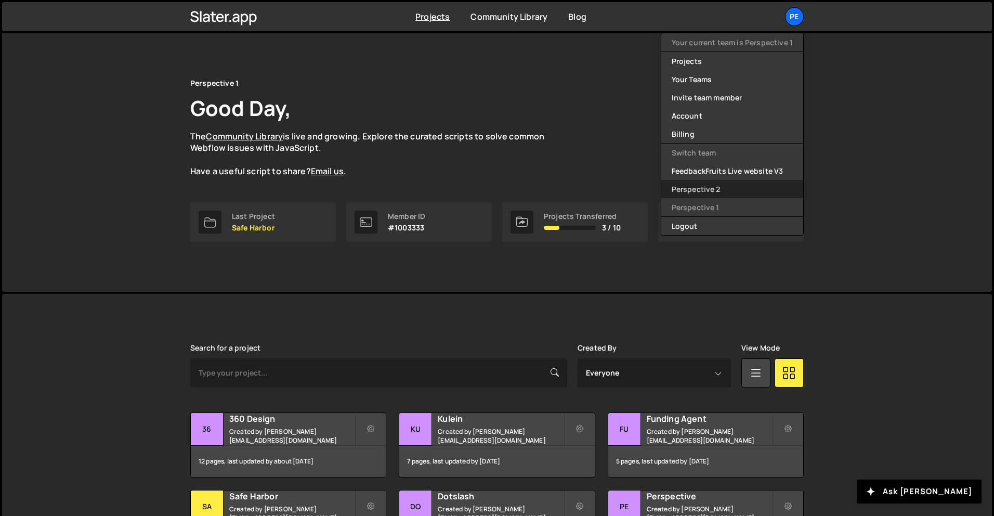
click at [729, 184] on link "Perspective 2" at bounding box center [732, 189] width 142 height 18
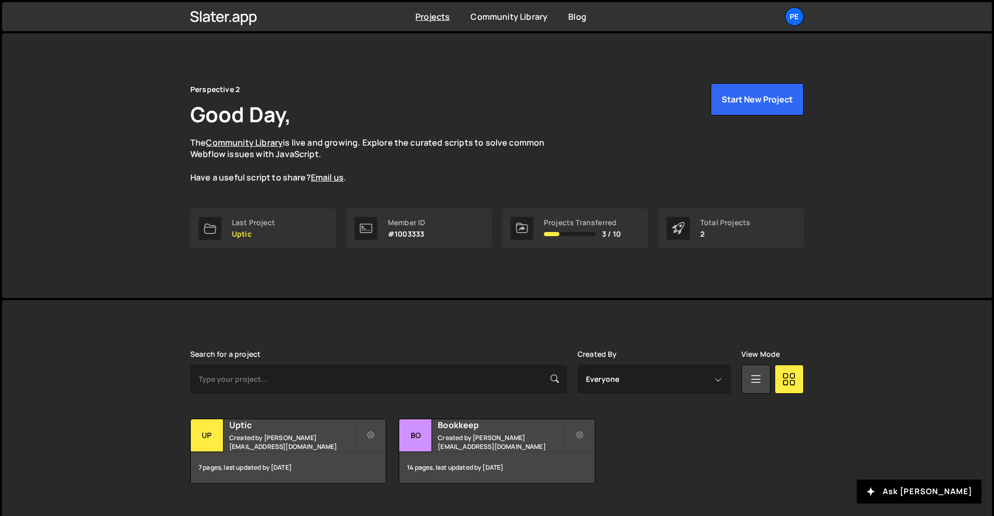
scroll to position [14, 0]
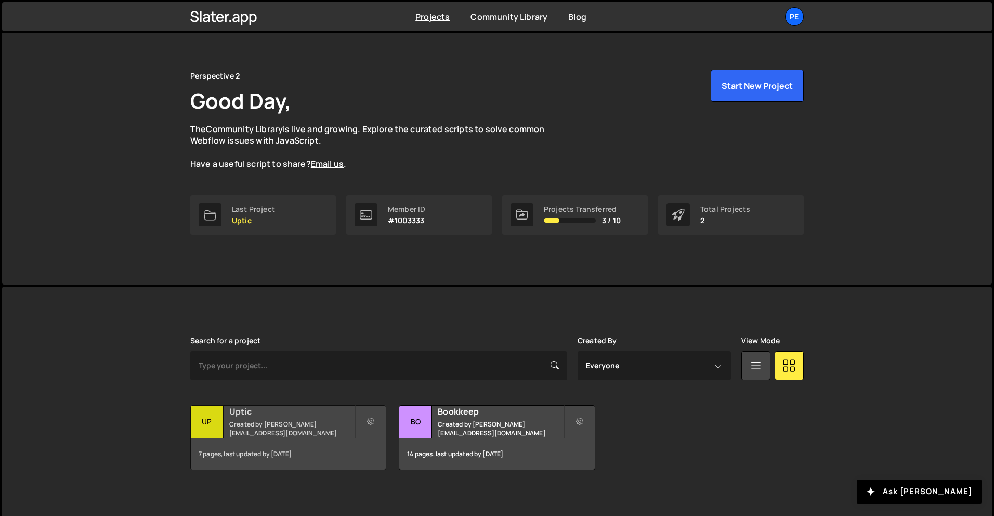
click at [315, 423] on small "Created by [PERSON_NAME][EMAIL_ADDRESS][DOMAIN_NAME]" at bounding box center [291, 429] width 125 height 18
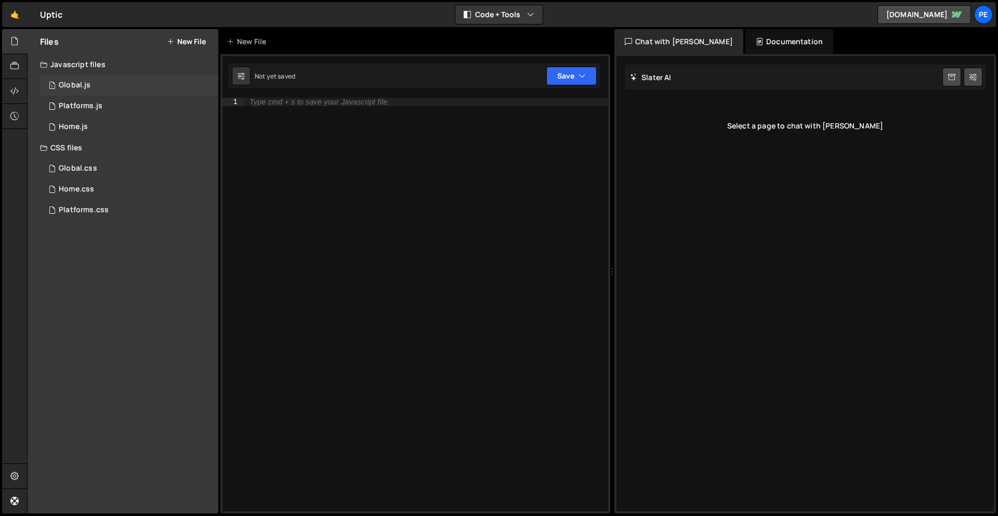
click at [115, 85] on div "1 Global.js 0" at bounding box center [129, 85] width 178 height 21
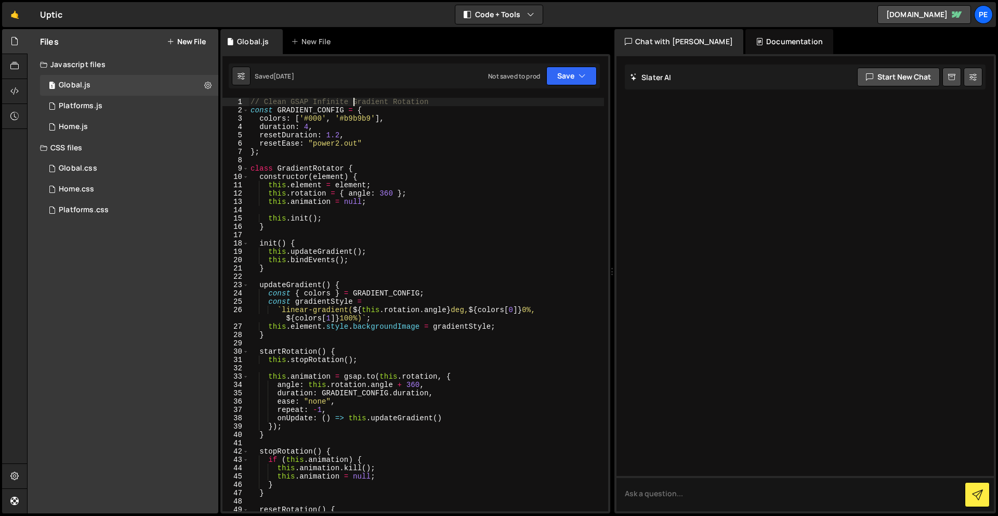
click at [355, 100] on div "// Clean GSAP Infinite Gradient Rotation const GRADIENT_CONFIG = { colors : [ '…" at bounding box center [427, 313] width 356 height 430
click at [246, 100] on div "1" at bounding box center [236, 102] width 27 height 8
click at [250, 100] on div "// Clean GSAP Infinite Gradient Rotation const GRADIENT_CONFIG = { colors : [ '…" at bounding box center [427, 313] width 356 height 430
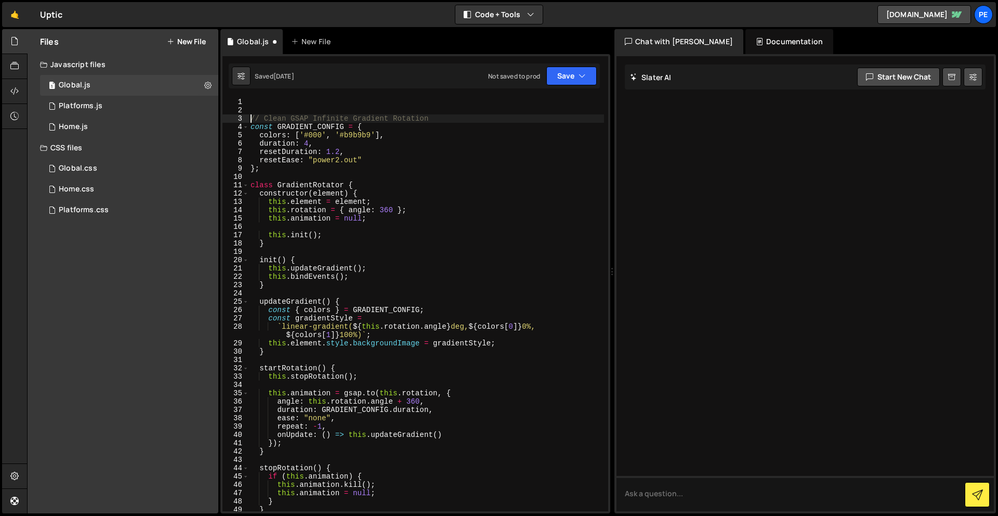
type textarea "// Clean GSAP Infinite Gradient Rotation"
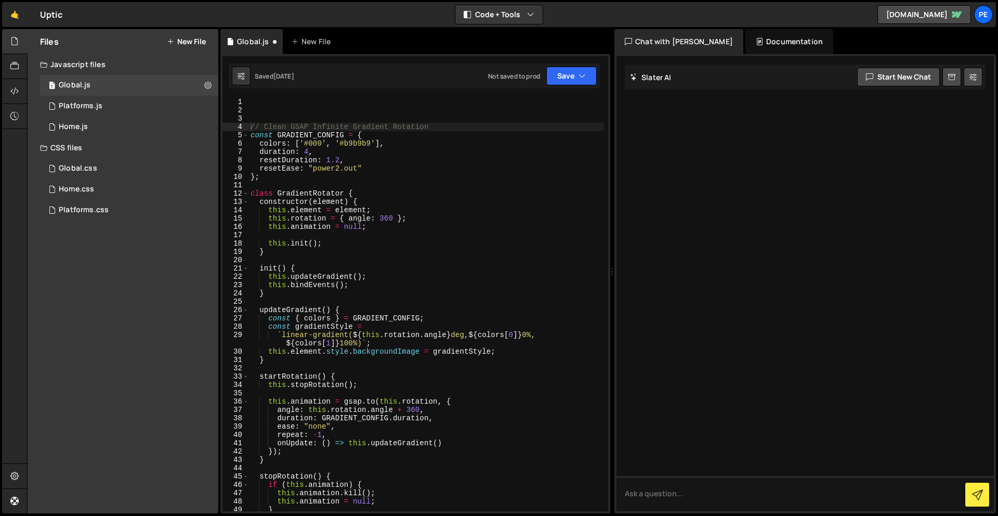
click at [301, 95] on div "1 Type cmd + s to save your Javascript file. הההההההההההההההההההההההההההההההההה…" at bounding box center [415, 283] width 390 height 459
click at [292, 102] on div "// Clean GSAP Infinite Gradient Rotation const GRADIENT_CONFIG = { colors : [ '…" at bounding box center [427, 313] width 356 height 430
paste textarea "requestAnimationFrame(raf);"
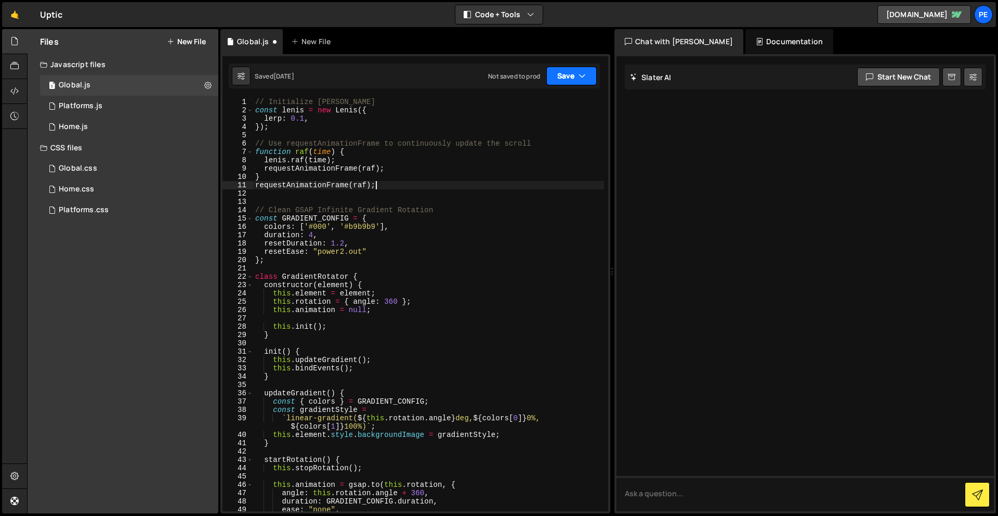
click at [568, 70] on button "Save" at bounding box center [571, 76] width 50 height 19
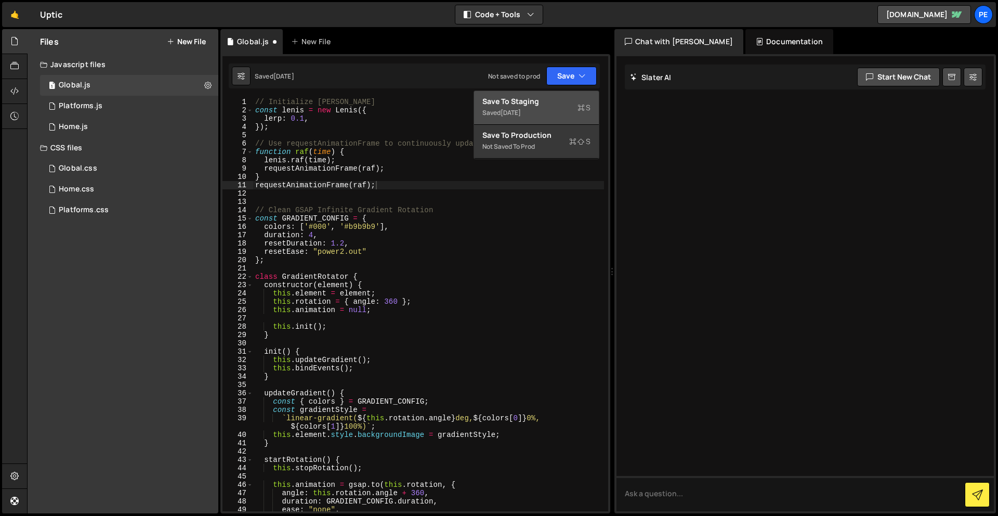
click at [576, 102] on div "Save to Staging S" at bounding box center [537, 101] width 108 height 10
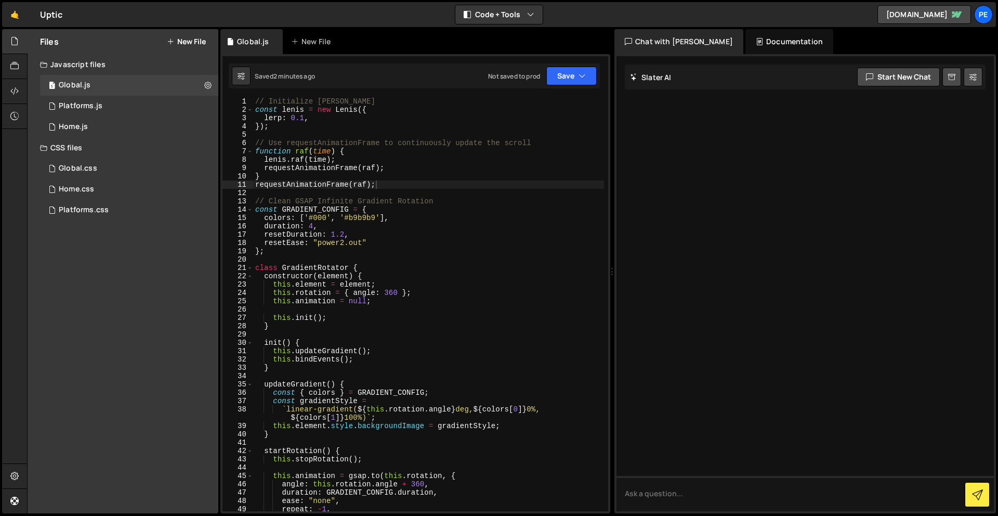
scroll to position [1, 0]
click at [305, 116] on div "// Initialize Lenis const lenis = new Lenis ({ lerp : 0.1 , }) ; // Use request…" at bounding box center [428, 312] width 351 height 430
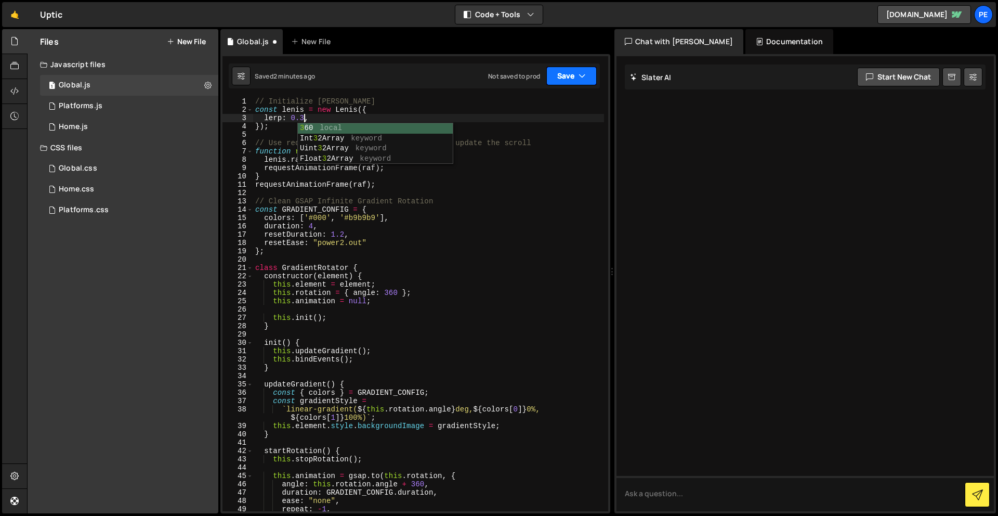
click at [572, 73] on button "Save" at bounding box center [571, 76] width 50 height 19
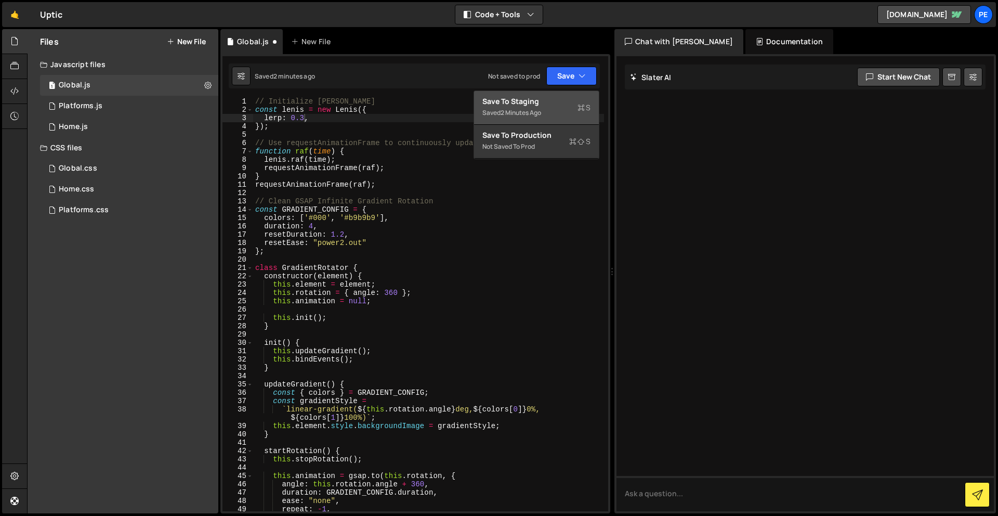
click at [553, 103] on div "Save to Staging S" at bounding box center [537, 101] width 108 height 10
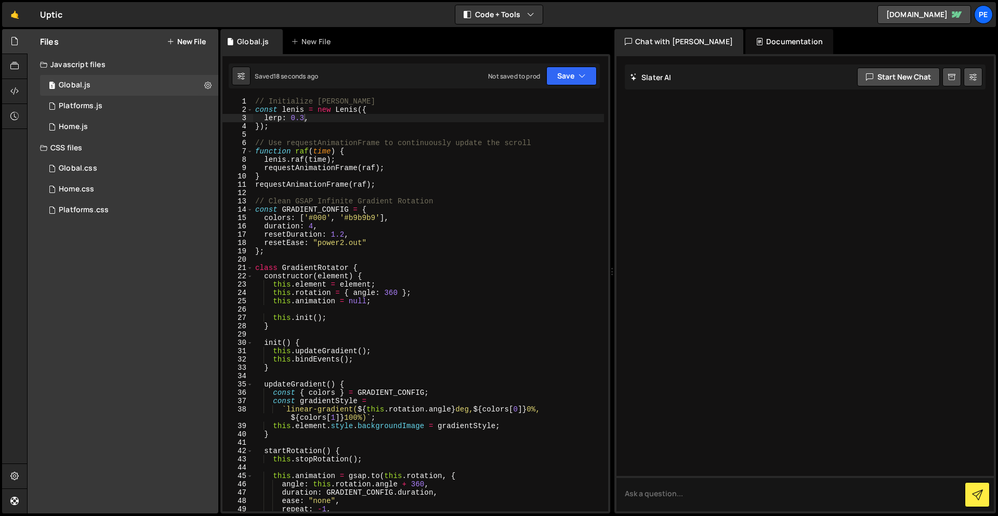
click at [306, 116] on div "// Initialize Lenis const lenis = new Lenis ({ lerp : 0.3 , }) ; // Use request…" at bounding box center [428, 312] width 351 height 430
click at [572, 78] on button "Save" at bounding box center [571, 76] width 50 height 19
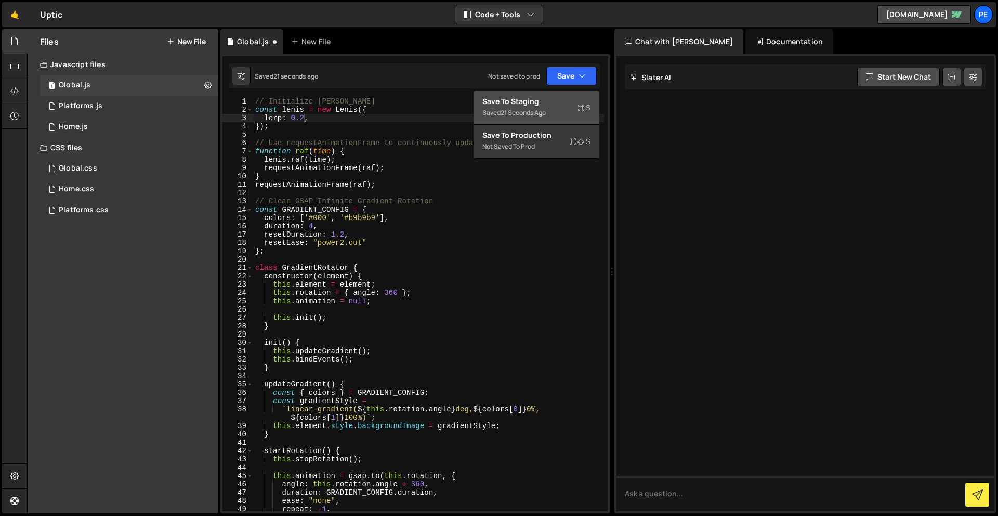
click at [556, 109] on div "Saved 21 seconds ago" at bounding box center [537, 113] width 108 height 12
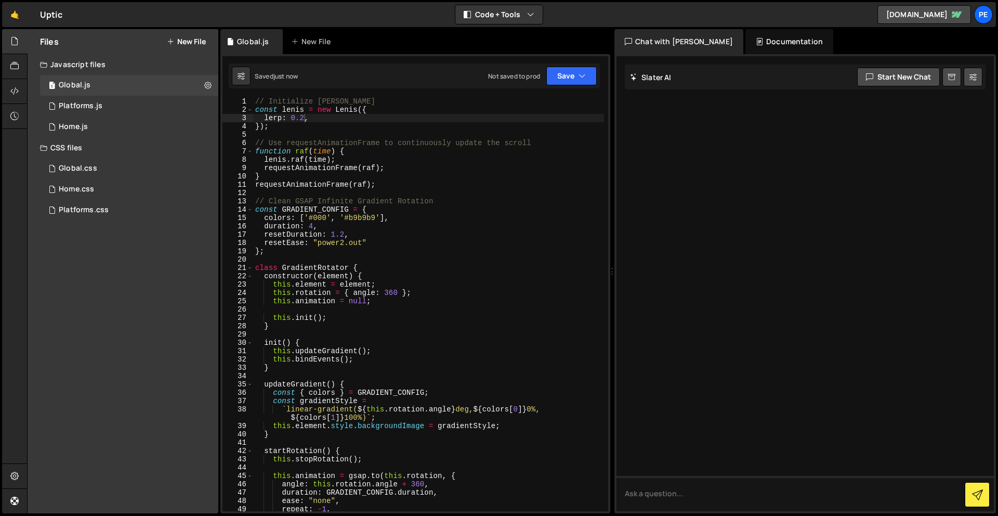
click at [305, 120] on div "// Initialize Lenis const lenis = new Lenis ({ lerp : 0.2 , }) ; // Use request…" at bounding box center [428, 312] width 351 height 430
type textarea "lerp: 0.1,"
click at [572, 80] on button "Save" at bounding box center [571, 76] width 50 height 19
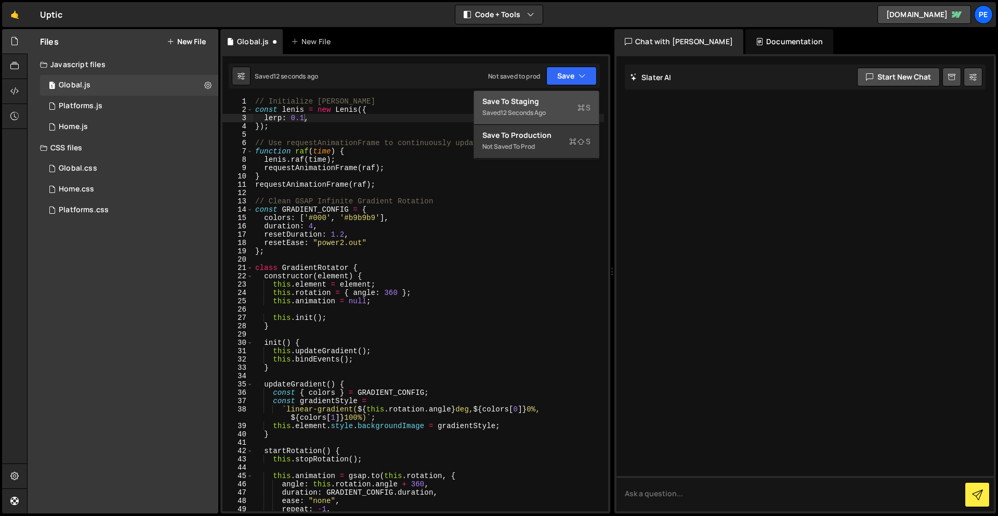
click at [561, 108] on div "Saved 12 seconds ago" at bounding box center [537, 113] width 108 height 12
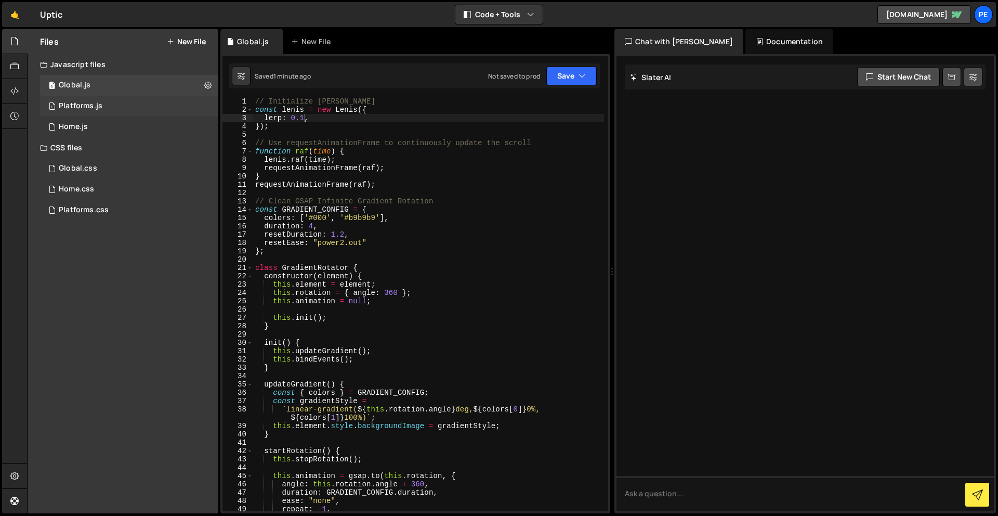
click at [109, 103] on div "1 Platforms.js 0" at bounding box center [129, 106] width 178 height 21
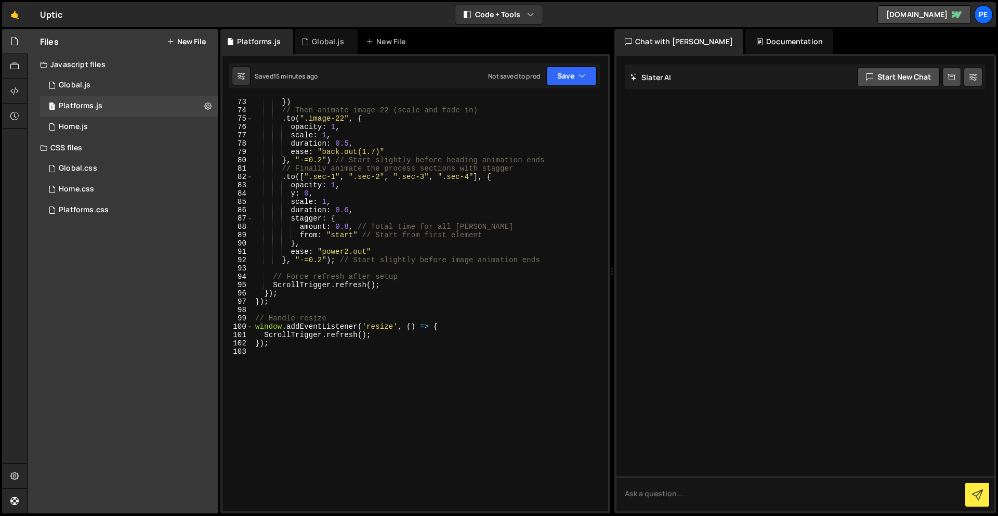
scroll to position [599, 0]
click at [350, 361] on div "ease : "power2.out" }) // Then animate image-22 (scale and fade in) . to ( ".im…" at bounding box center [428, 304] width 351 height 430
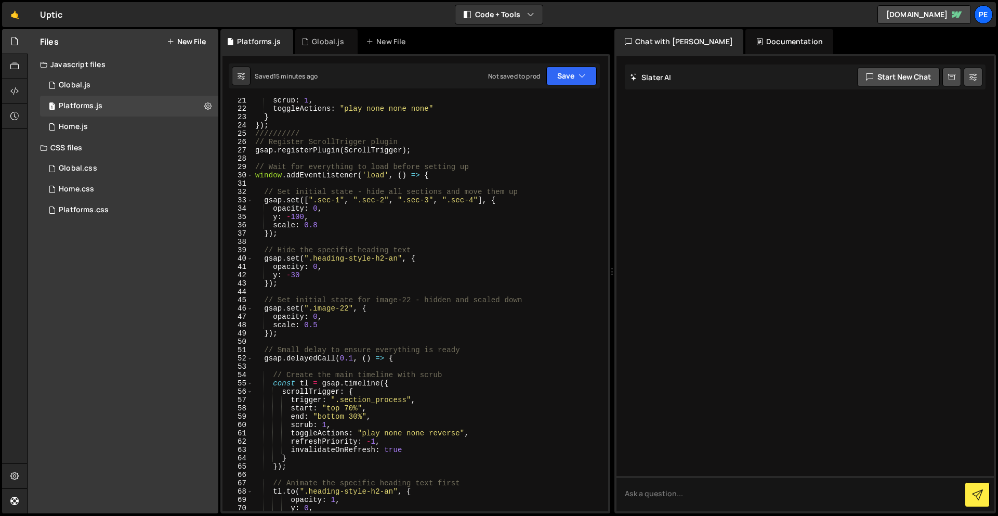
scroll to position [136, 0]
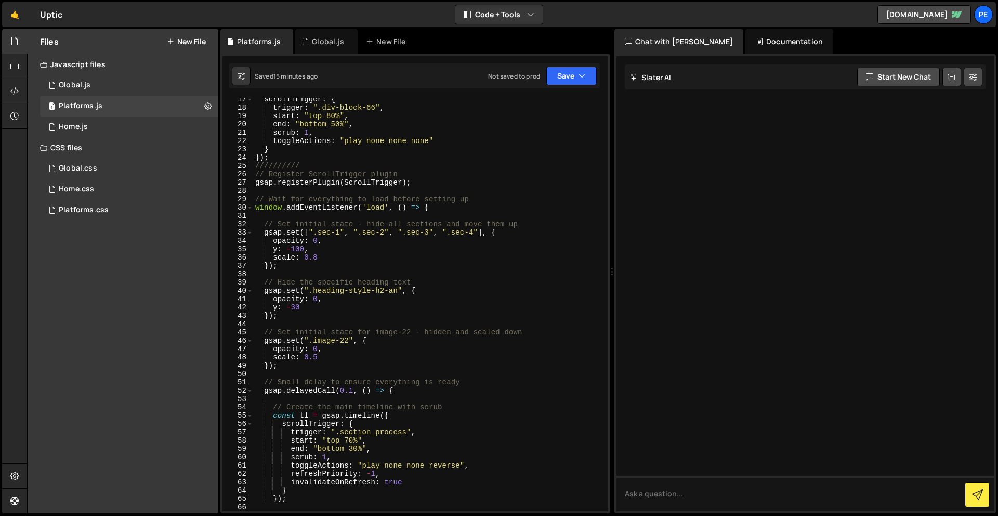
click at [253, 179] on div "scrollTrigger : { trigger : ".div-block-66" , start : "top 80%" , end : "bottom…" at bounding box center [428, 310] width 351 height 430
click at [255, 175] on div "scrollTrigger : { trigger : ".div-block-66" , start : "top 80%" , end : "bottom…" at bounding box center [428, 310] width 351 height 430
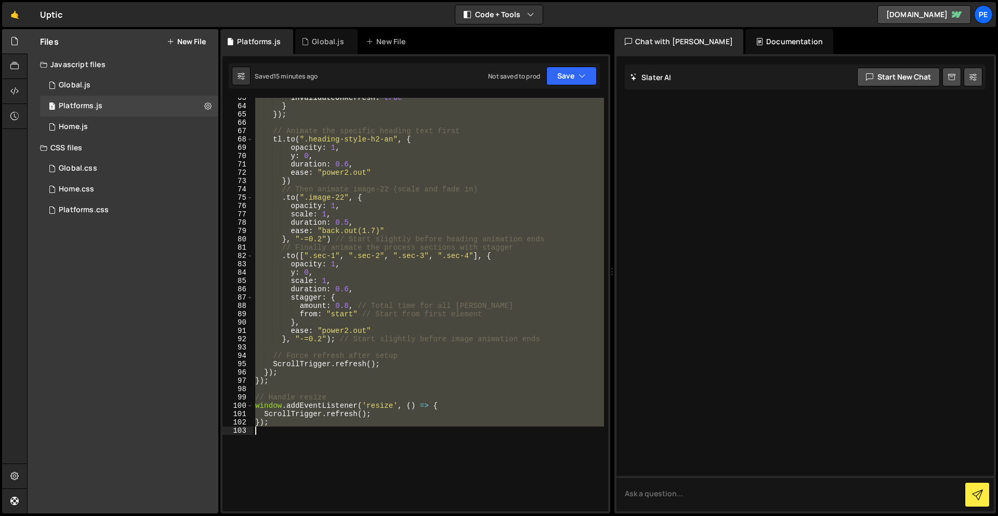
scroll to position [552, 0]
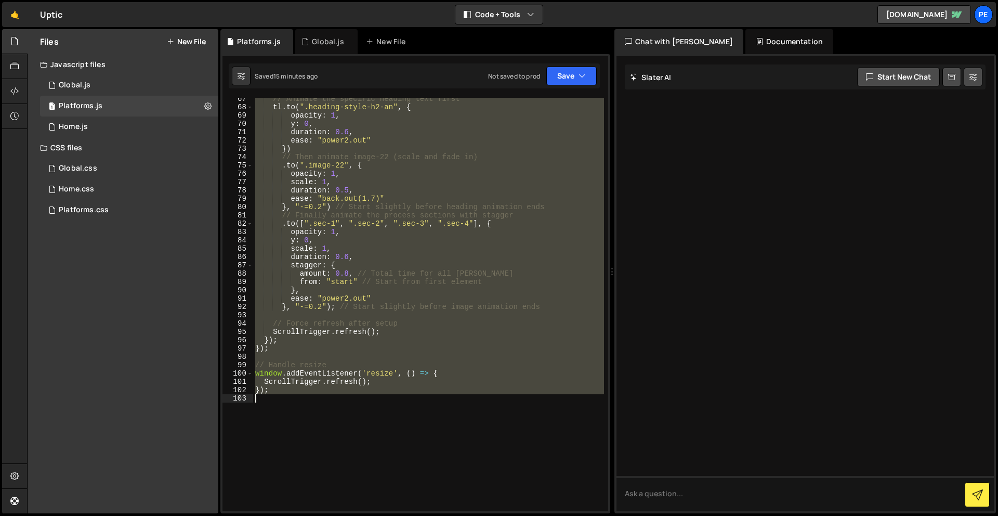
drag, startPoint x: 254, startPoint y: 175, endPoint x: 410, endPoint y: 423, distance: 293.1
click at [410, 423] on div "// Animate the specific heading text first tl . to ( ".heading-style-h2-an" , {…" at bounding box center [428, 310] width 351 height 430
type textarea "});"
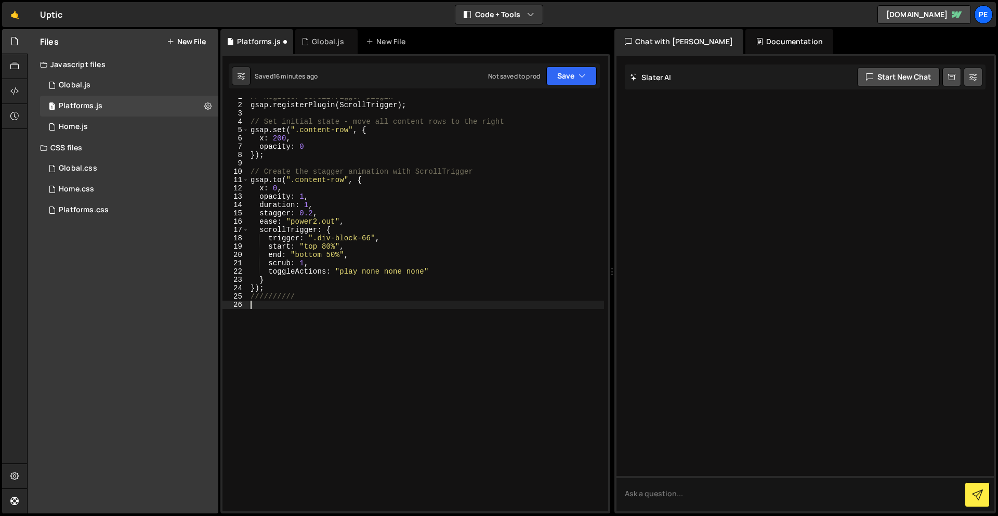
click at [262, 312] on div "// Register ScrollTrigger plugin gsap . registerPlugin ( ScrollTrigger ) ; // S…" at bounding box center [427, 308] width 356 height 430
paste textarea "});"
type textarea "});"
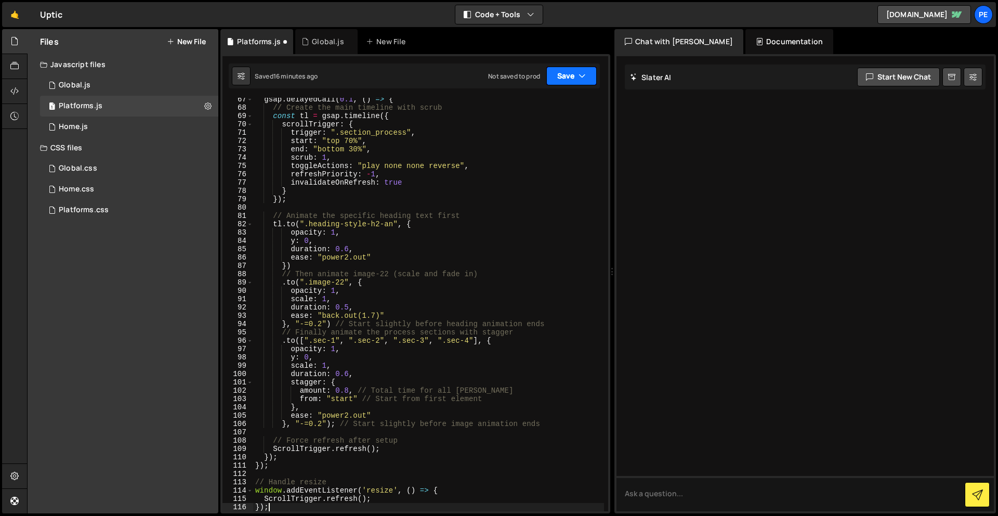
click at [577, 70] on button "Save" at bounding box center [571, 76] width 50 height 19
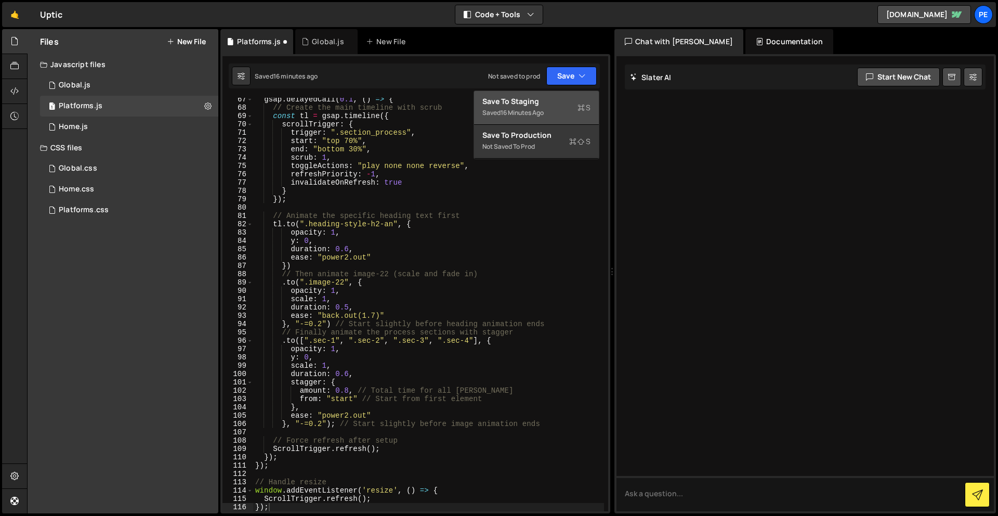
click at [570, 102] on div "Save to Staging S" at bounding box center [537, 101] width 108 height 10
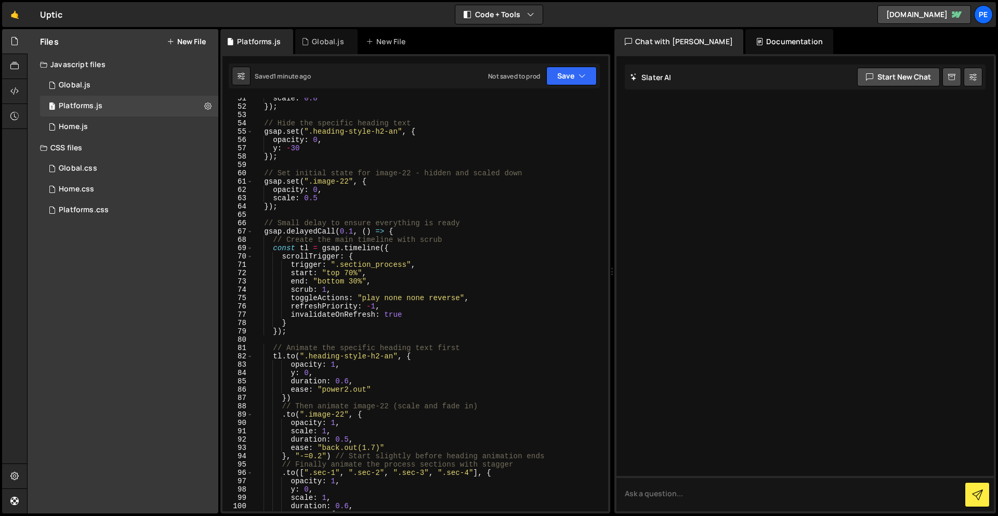
scroll to position [0, 0]
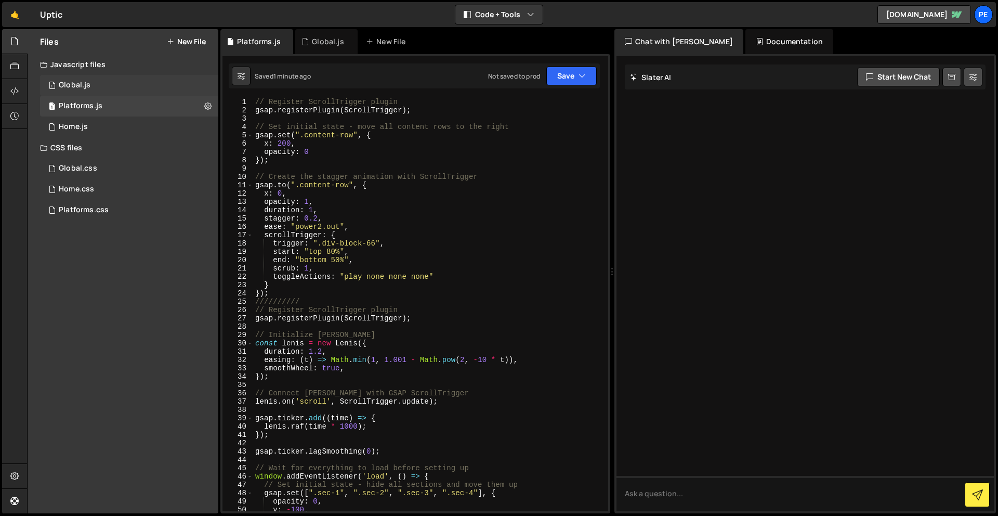
click at [116, 78] on div "1 Global.js 0" at bounding box center [129, 85] width 178 height 21
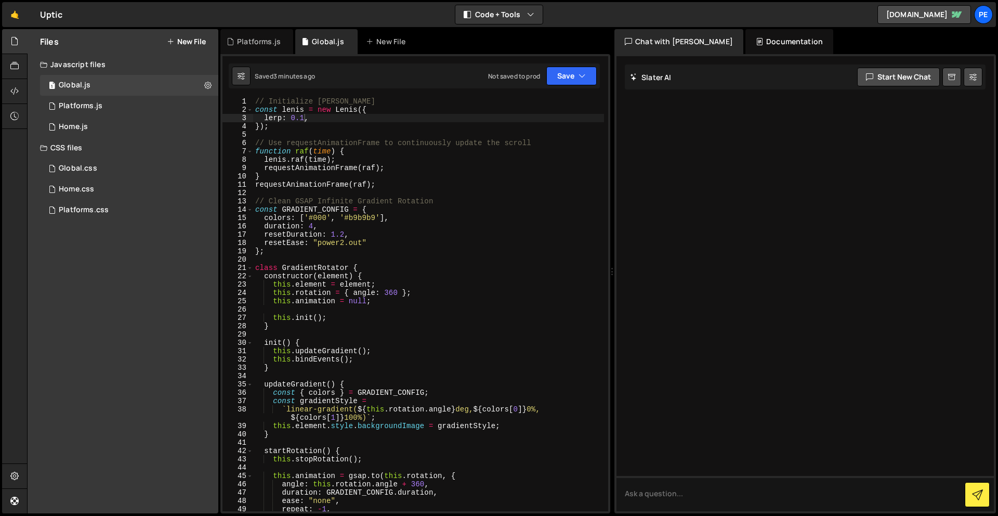
click at [302, 133] on div "// Initialize Lenis const lenis = new Lenis ({ lerp : 0.1 , }) ; // Use request…" at bounding box center [428, 312] width 351 height 430
click at [292, 128] on div "// Initialize Lenis const lenis = new Lenis ({ lerp : 0.1 , }) ; // Use request…" at bounding box center [428, 312] width 351 height 430
type textarea "});"
click at [297, 133] on div "// Initialize Lenis const lenis = new Lenis ({ lerp : 0.1 , }) ; // Use request…" at bounding box center [428, 312] width 351 height 430
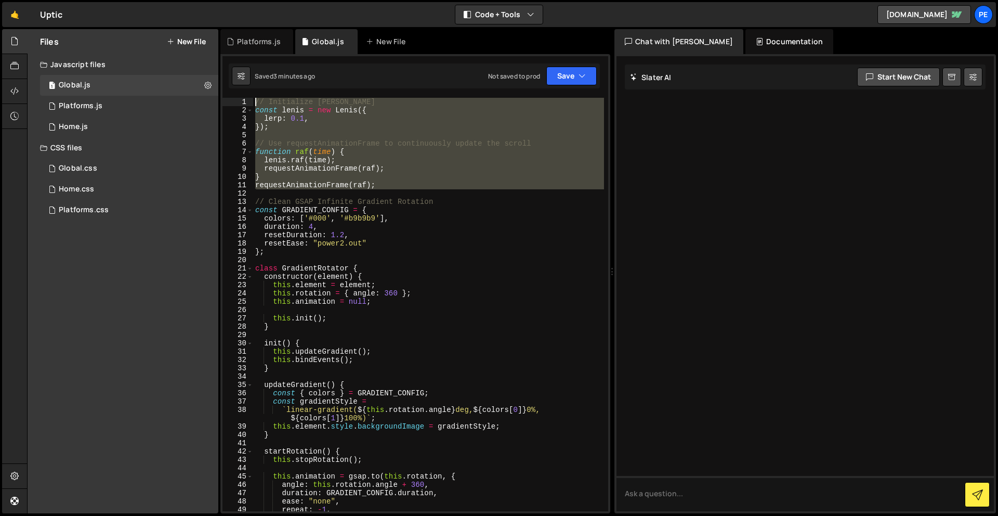
drag, startPoint x: 407, startPoint y: 188, endPoint x: 236, endPoint y: 95, distance: 194.7
click at [236, 95] on div "1 Type cmd + s to save your Javascript file. הההההההההההההההההההההההההההההההההה…" at bounding box center [415, 283] width 390 height 459
type textarea "// Initialize Lenis const lenis = new Lenis({"
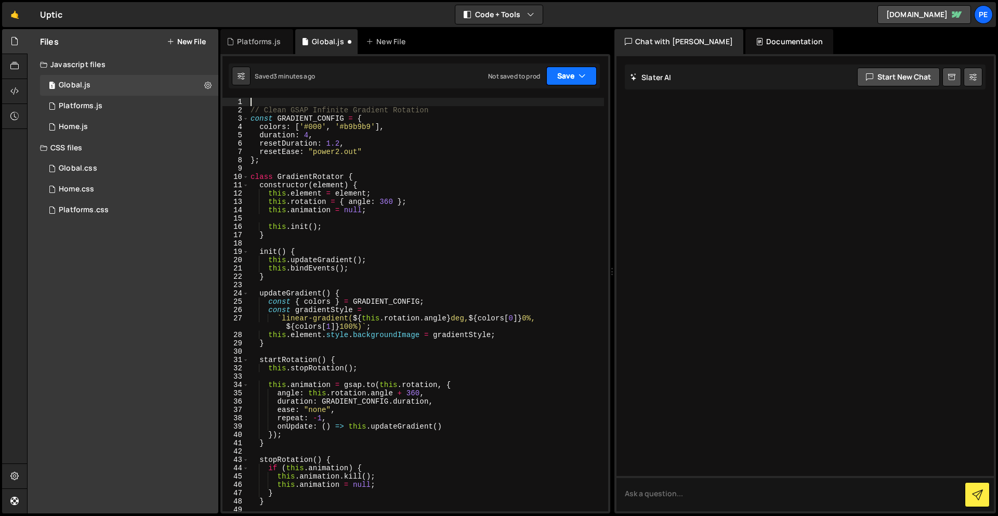
click at [546, 74] on button "Save" at bounding box center [571, 76] width 50 height 19
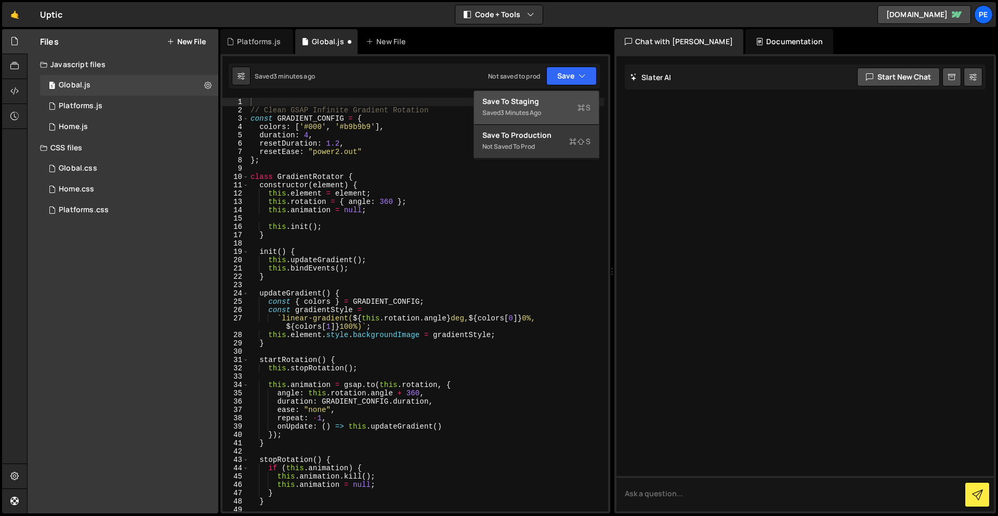
click at [560, 102] on div "Save to Staging S" at bounding box center [537, 101] width 108 height 10
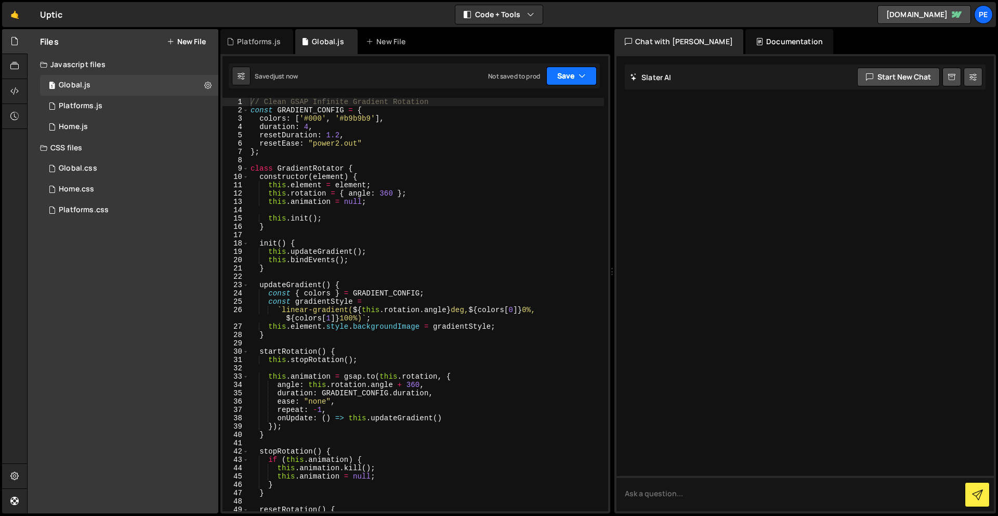
click at [560, 79] on button "Save" at bounding box center [571, 76] width 50 height 19
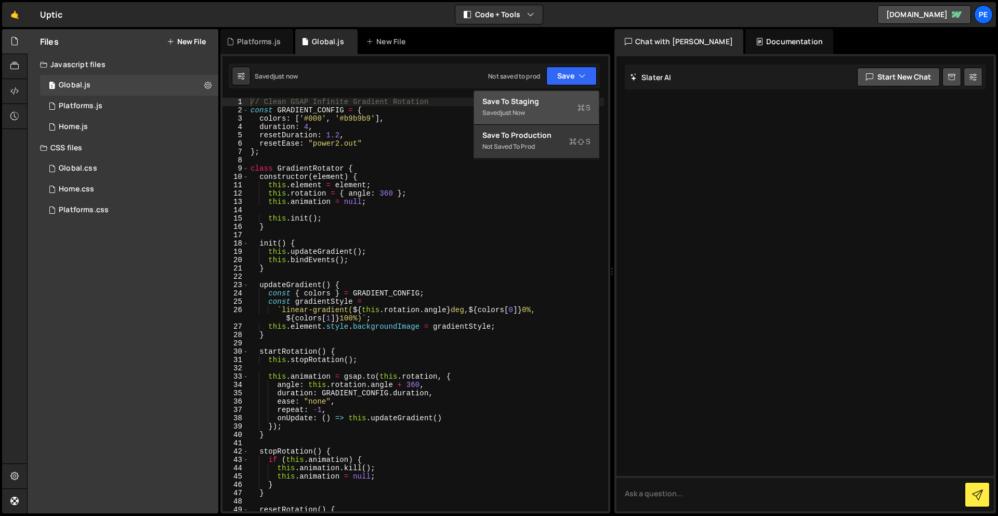
click at [571, 108] on div "Saved just now" at bounding box center [537, 113] width 108 height 12
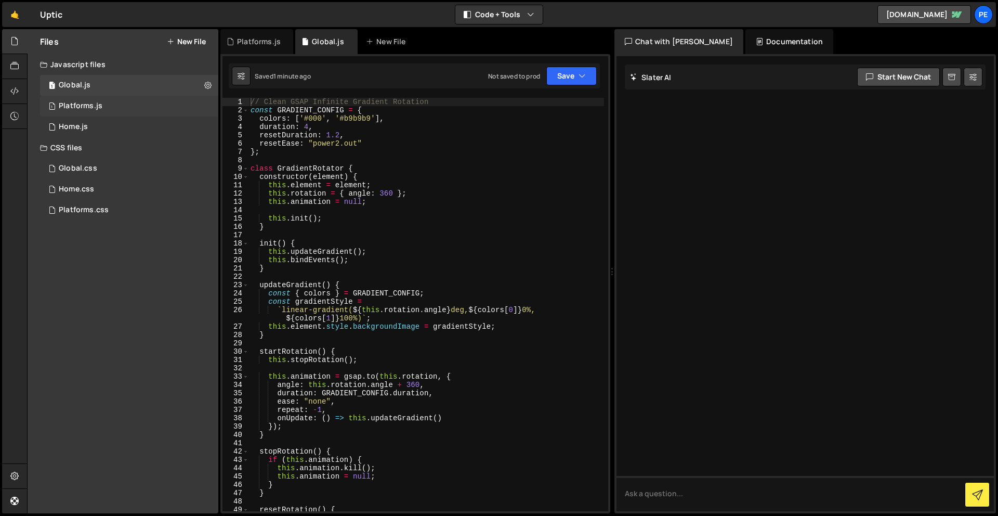
click at [100, 100] on div "1 Platforms.js 0" at bounding box center [129, 106] width 178 height 21
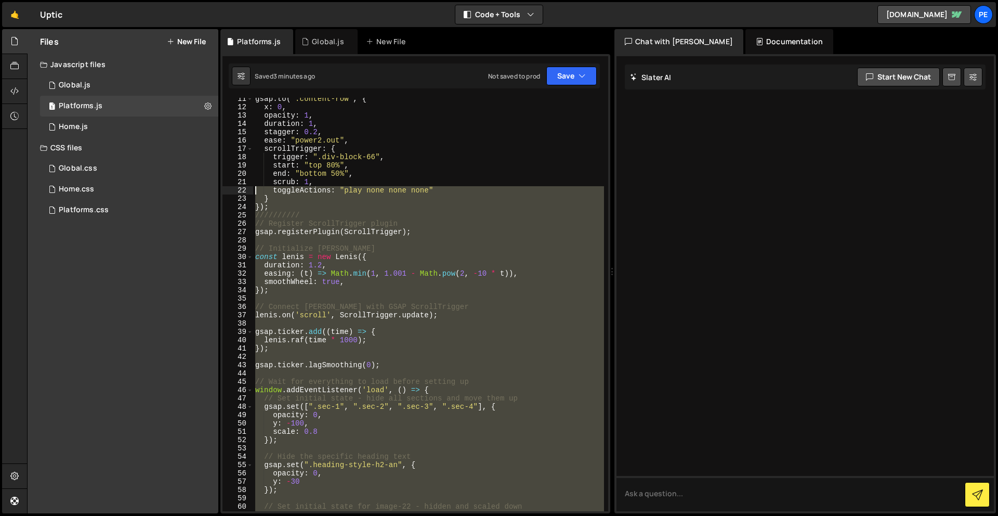
scroll to position [86, 0]
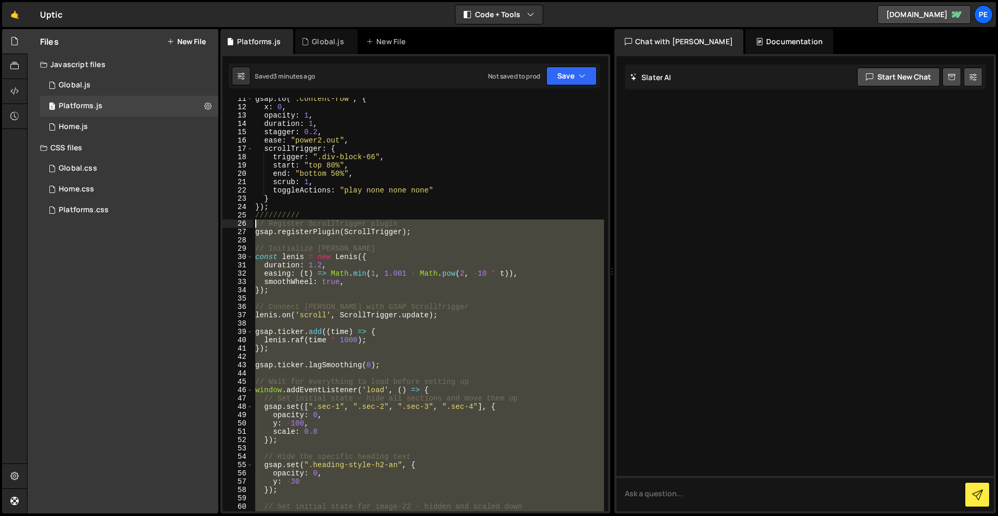
drag, startPoint x: 295, startPoint y: 333, endPoint x: 247, endPoint y: 227, distance: 116.4
click at [247, 227] on div "11 12 13 14 15 16 17 18 19 20 21 22 23 24 25 26 27 28 29 30 31 32 33 34 35 36 3…" at bounding box center [416, 304] width 386 height 413
type textarea "// Register ScrollTrigger plugin gsap.registerPlugin(ScrollTrigger);"
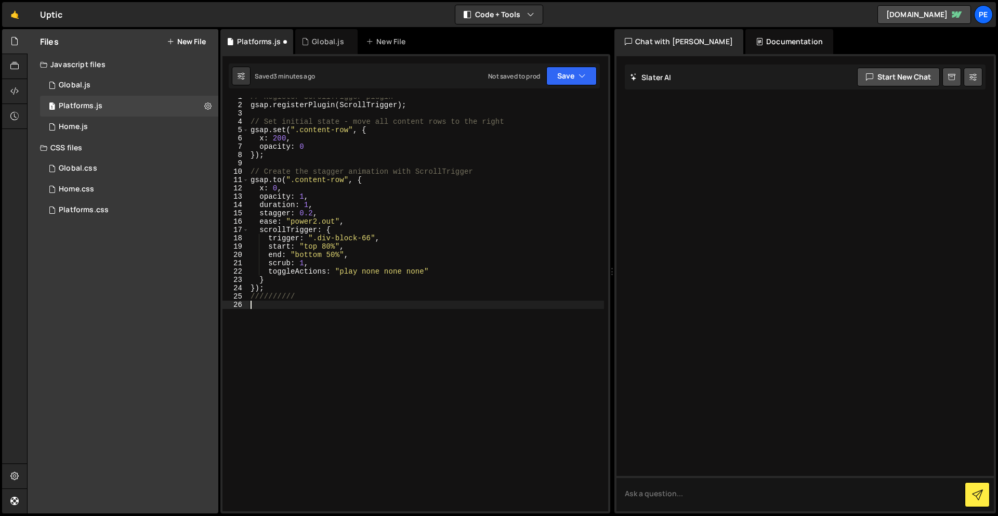
scroll to position [6, 0]
click at [374, 331] on div "// Register ScrollTrigger plugin gsap . registerPlugin ( ScrollTrigger ) ; // S…" at bounding box center [427, 308] width 356 height 430
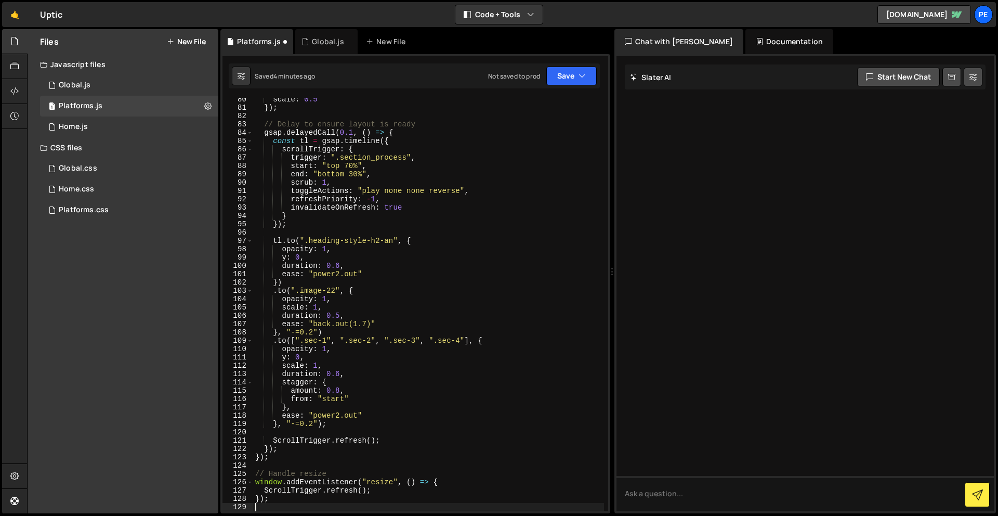
scroll to position [701, 0]
click at [561, 68] on button "Save" at bounding box center [571, 76] width 50 height 19
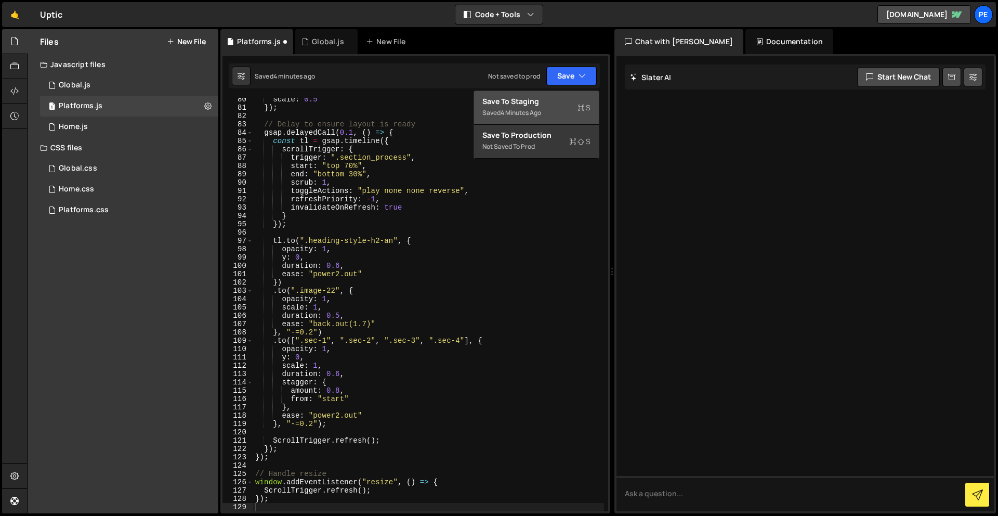
click at [576, 100] on div "Save to Staging S" at bounding box center [537, 101] width 108 height 10
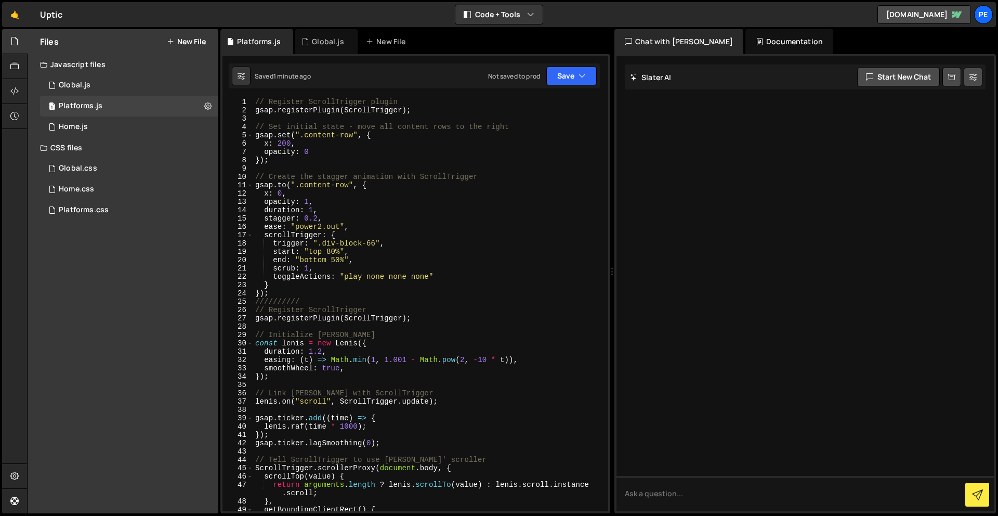
scroll to position [133, 0]
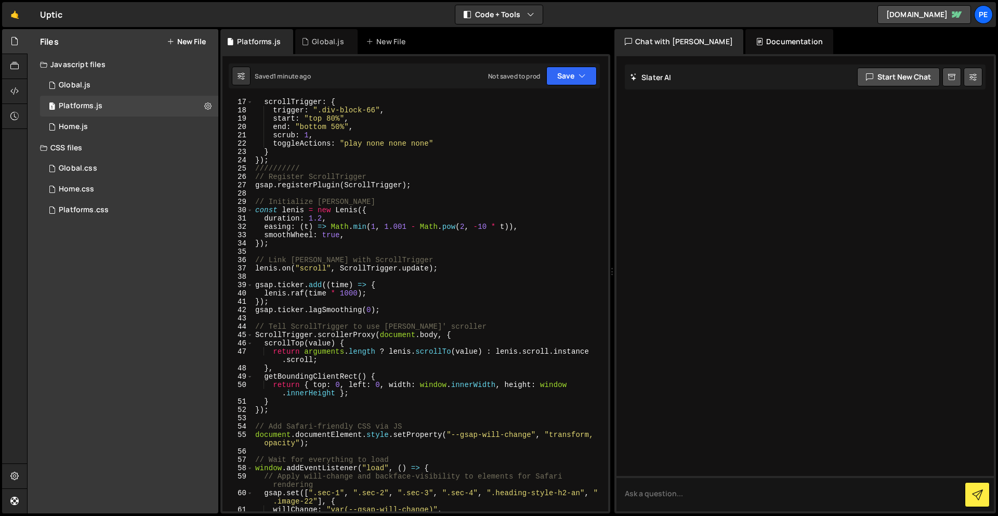
click at [250, 176] on div "26" at bounding box center [238, 177] width 31 height 8
drag, startPoint x: 251, startPoint y: 176, endPoint x: 373, endPoint y: 215, distance: 128.3
click at [374, 215] on div "17 18 19 20 21 22 23 24 25 26 27 28 29 30 31 32 33 34 35 36 37 38 39 40 41 42 4…" at bounding box center [416, 304] width 386 height 413
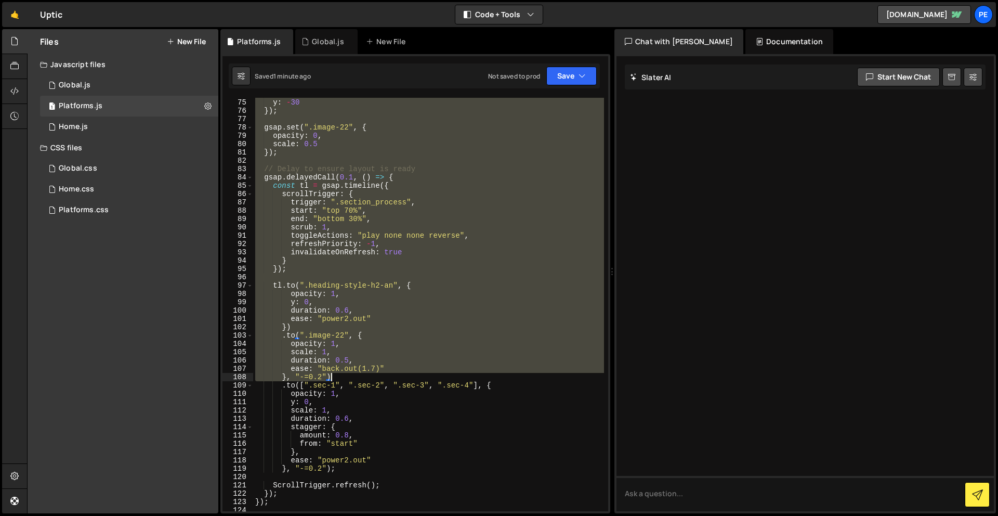
scroll to position [828, 0]
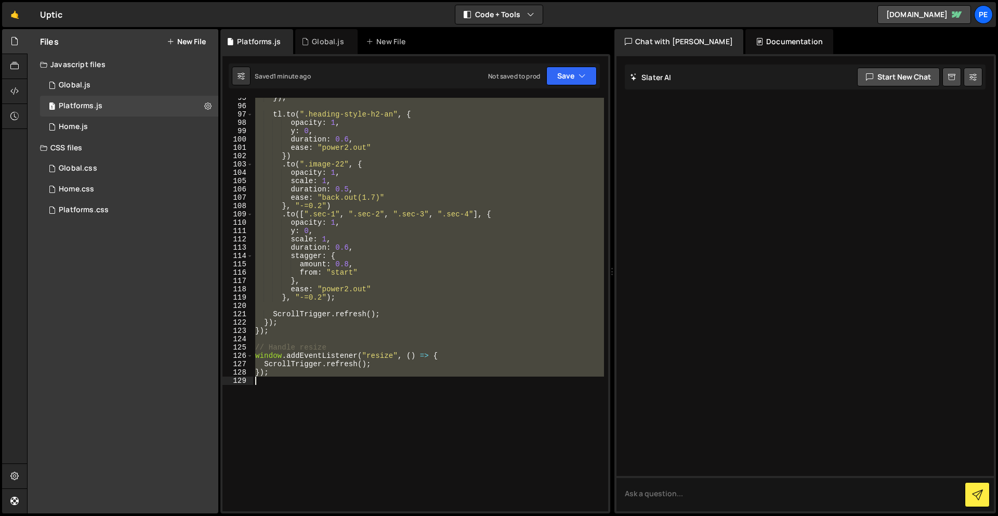
drag, startPoint x: 254, startPoint y: 179, endPoint x: 438, endPoint y: 392, distance: 281.2
click at [438, 392] on div "}) ; tl . to ( ".heading-style-h2-an" , { opacity : 1 , y : 0 , duration : 0.6 …" at bounding box center [428, 309] width 351 height 430
type textarea "});"
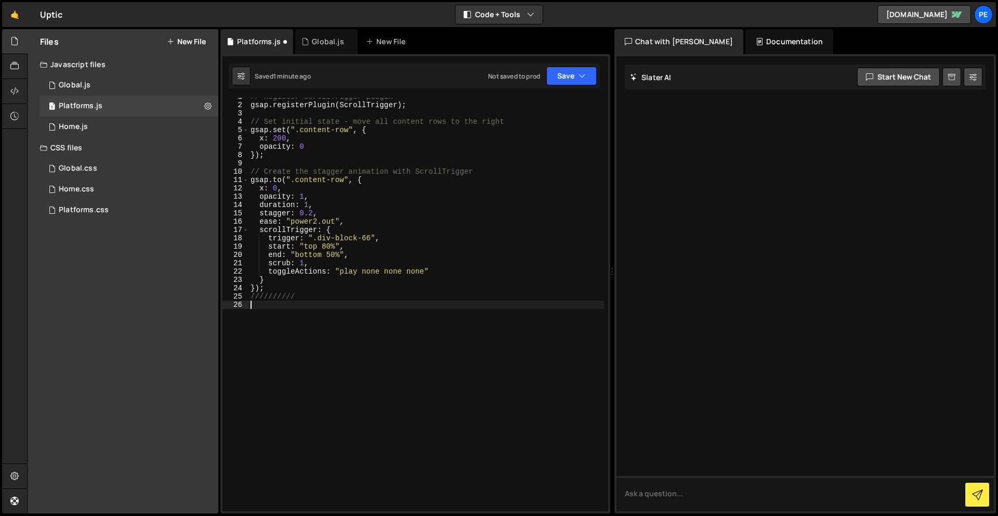
click at [333, 328] on div "// Register ScrollTrigger plugin gsap . registerPlugin ( ScrollTrigger ) ; // S…" at bounding box center [427, 308] width 356 height 430
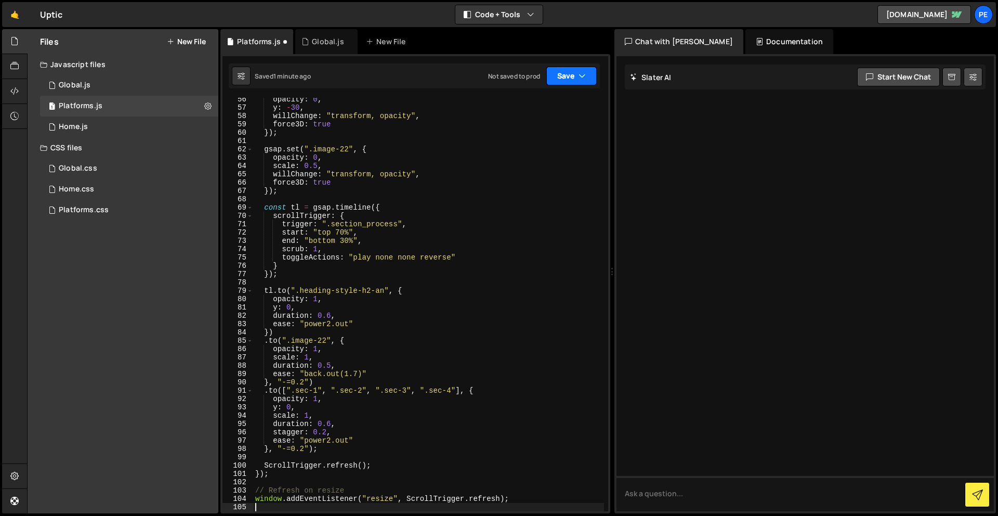
click at [564, 80] on button "Save" at bounding box center [571, 76] width 50 height 19
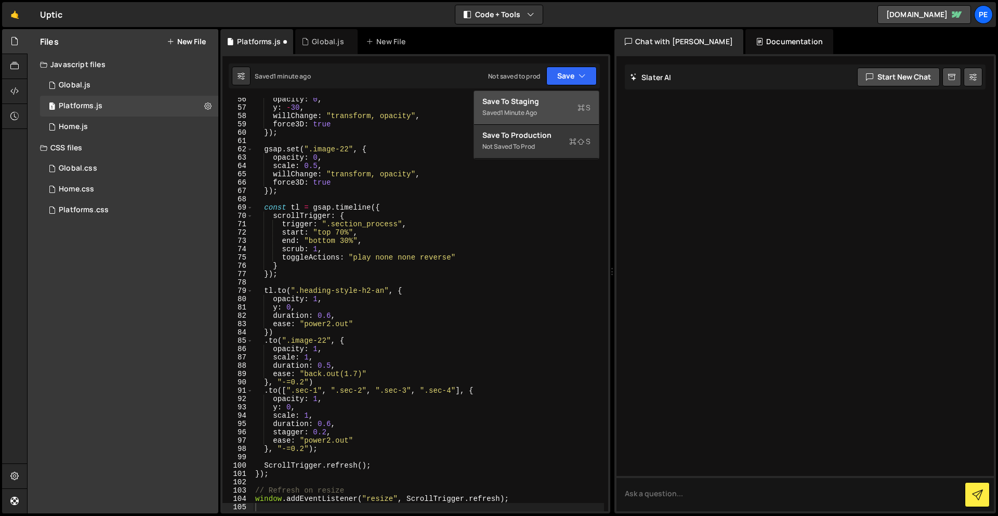
click at [562, 105] on div "Save to Staging S" at bounding box center [537, 101] width 108 height 10
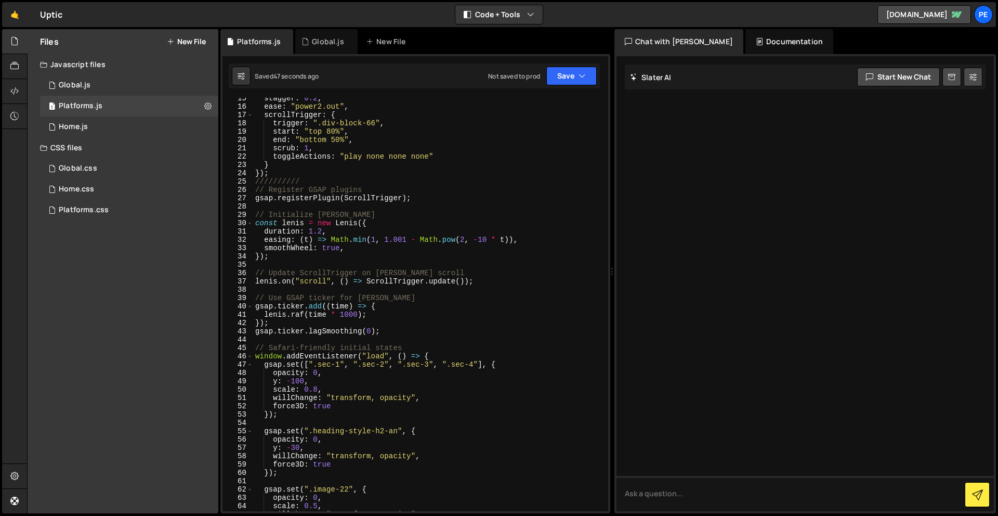
scroll to position [116, 0]
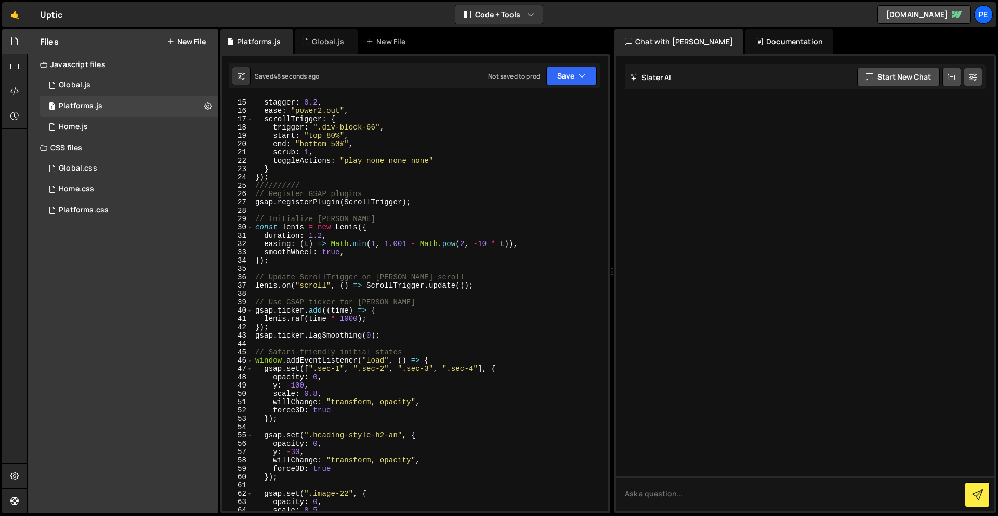
click at [426, 334] on div "duration : 1 , stagger : 0.2 , ease : "power2.out" , scrollTrigger : { trigger …" at bounding box center [428, 305] width 351 height 430
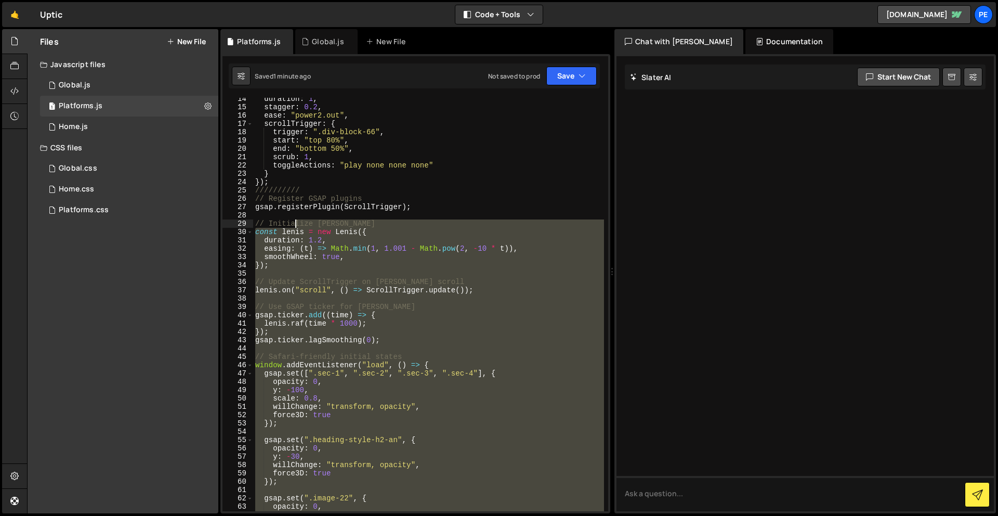
scroll to position [111, 0]
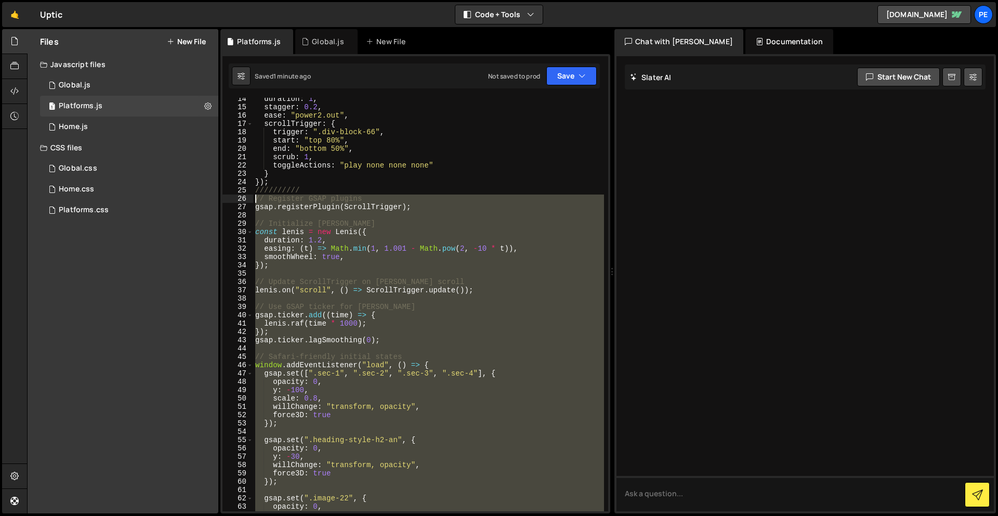
drag, startPoint x: 356, startPoint y: 430, endPoint x: 247, endPoint y: 198, distance: 255.9
click at [247, 198] on div "gsap.ticker.lagSmoothing(0); 14 15 16 17 18 19 20 21 22 23 24 25 26 27 28 29 30…" at bounding box center [416, 304] width 386 height 413
type textarea "// Register GSAP plugins gsap.registerPlugin(ScrollTrigger);"
paste textarea
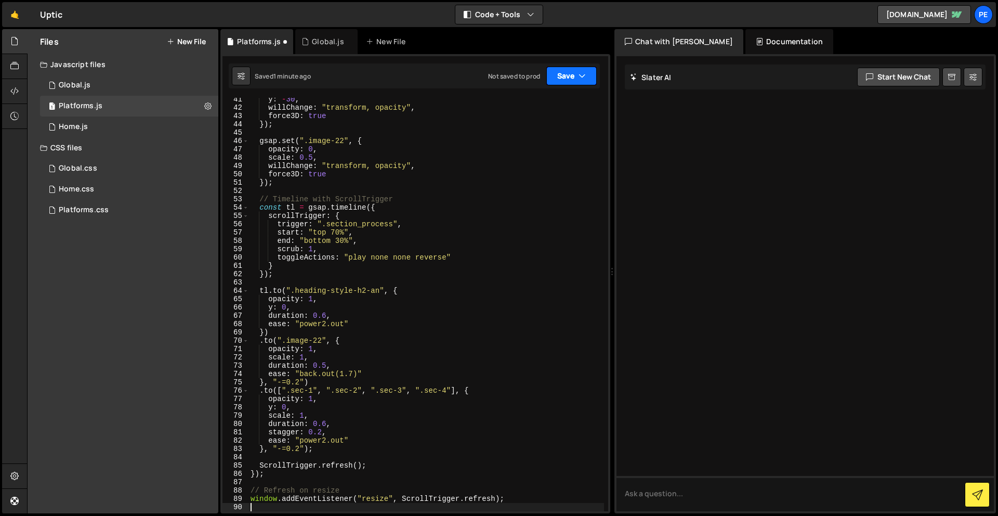
click at [566, 72] on button "Save" at bounding box center [571, 76] width 50 height 19
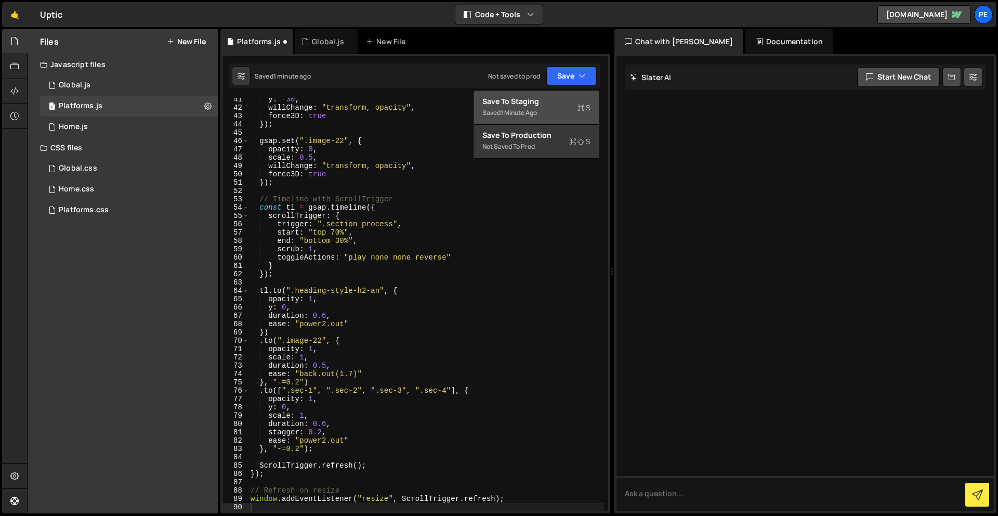
click at [582, 120] on button "Save to Staging S Saved 1 minute ago" at bounding box center [536, 108] width 125 height 34
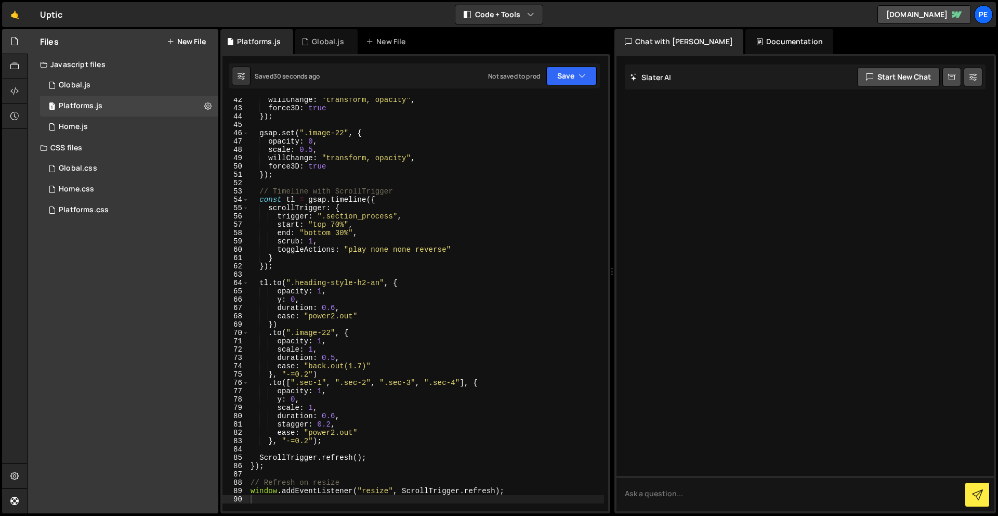
scroll to position [398, 0]
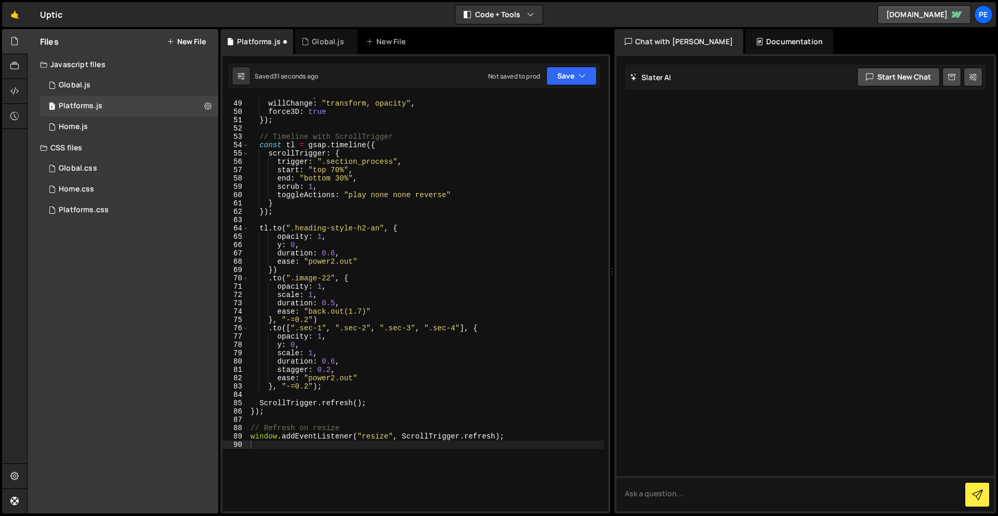
click at [414, 385] on div "scale : 0.5 , willChange : "transform, opacity" , force3D : true }) ; // Timeli…" at bounding box center [427, 306] width 356 height 430
type textarea "window.addEventListener("resize", ScrollTrigger.refresh);"
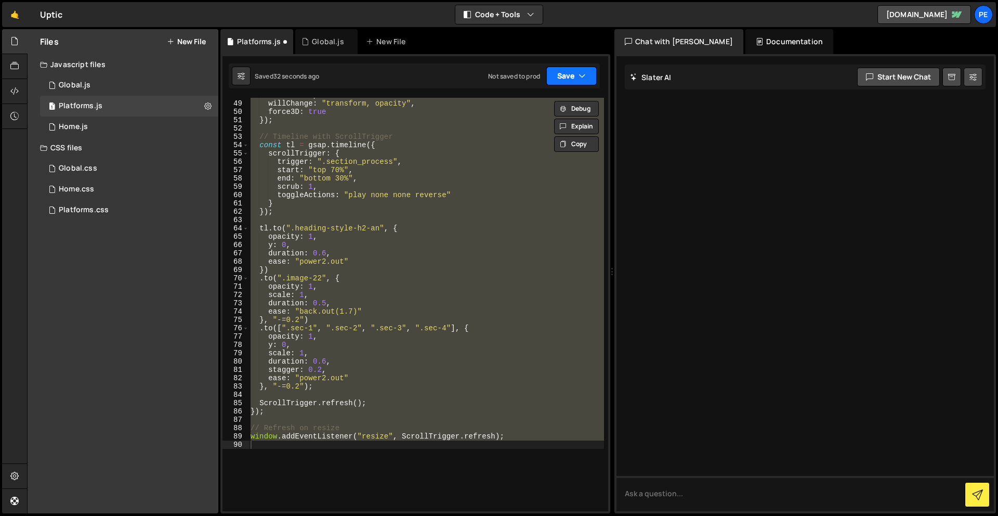
click at [560, 72] on button "Save" at bounding box center [571, 76] width 50 height 19
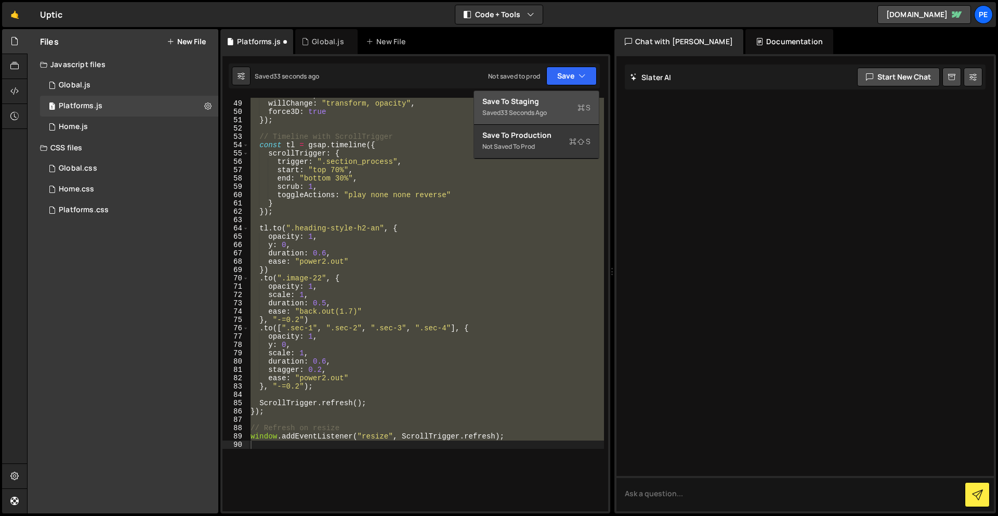
click at [546, 107] on div "Saved 33 seconds ago" at bounding box center [537, 113] width 108 height 12
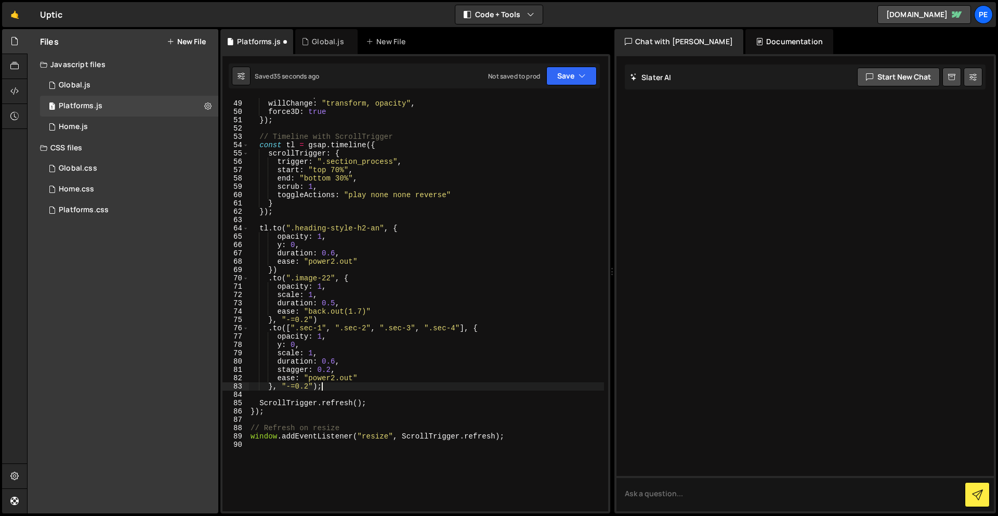
click at [434, 386] on div "scale : 0.5 , willChange : "transform, opacity" , force3D : true }) ; // Timeli…" at bounding box center [427, 306] width 356 height 430
type textarea "window.addEventListener("resize", ScrollTrigger.refresh);"
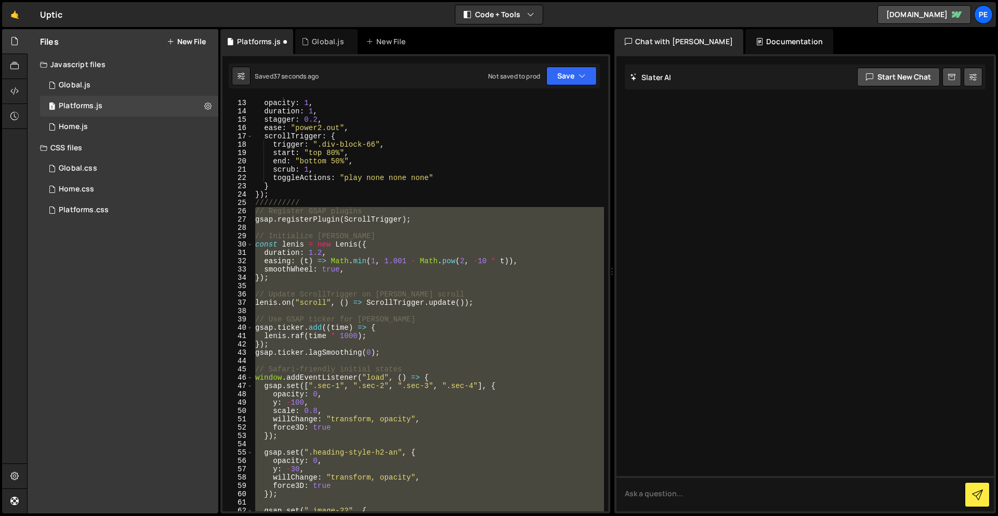
scroll to position [103, 0]
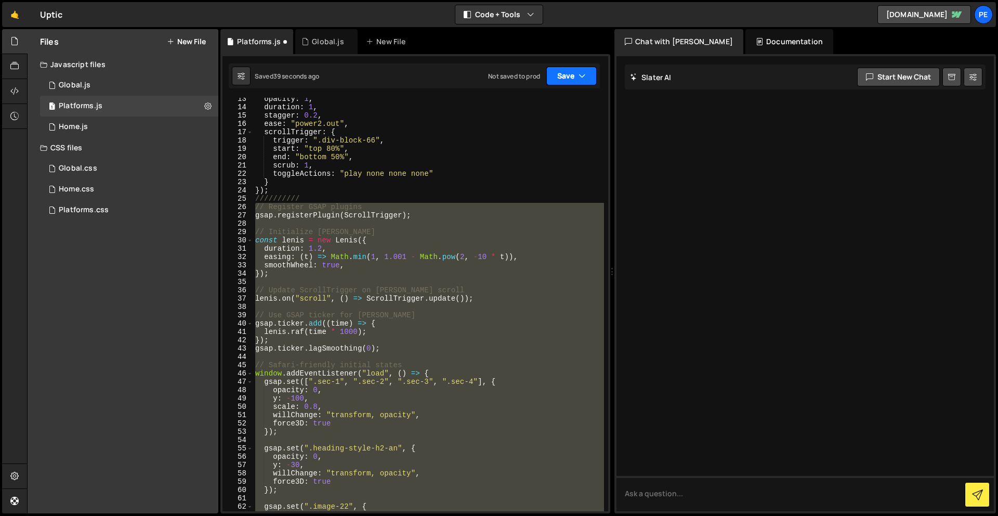
click at [571, 79] on button "Save" at bounding box center [571, 76] width 50 height 19
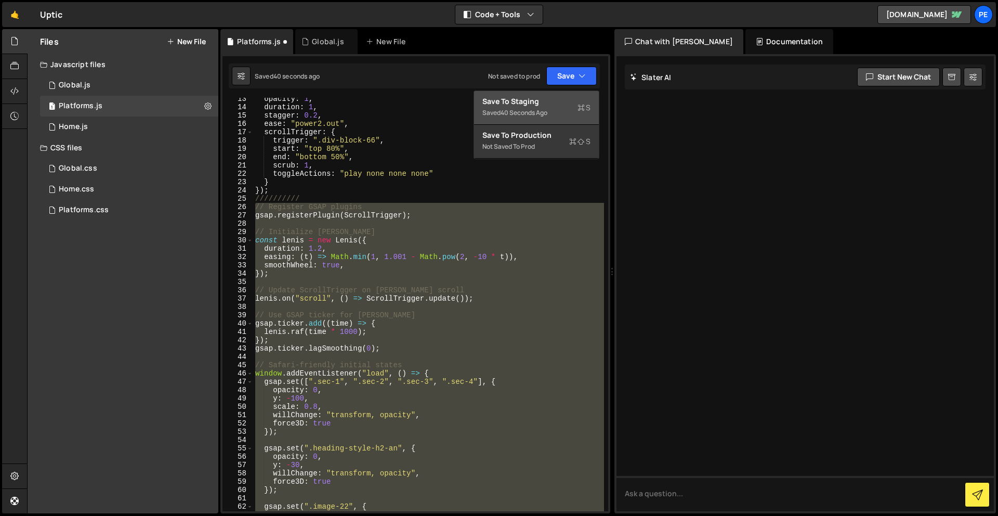
click at [568, 105] on div "Save to Staging S" at bounding box center [537, 101] width 108 height 10
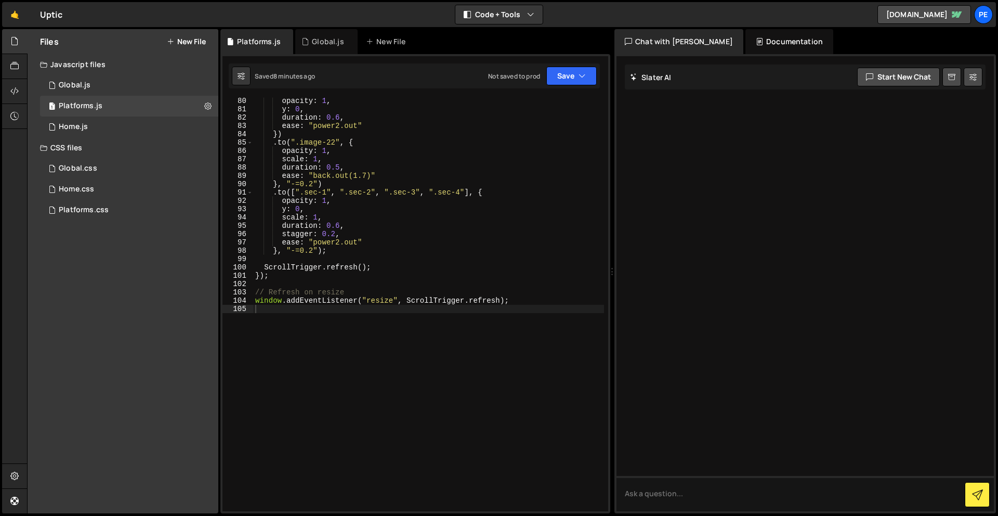
scroll to position [659, 0]
click at [461, 386] on div "opacity : 1 , y : 0 , duration : 0.6 , ease : "power2.out" }) . to ( ".image-22…" at bounding box center [428, 312] width 351 height 430
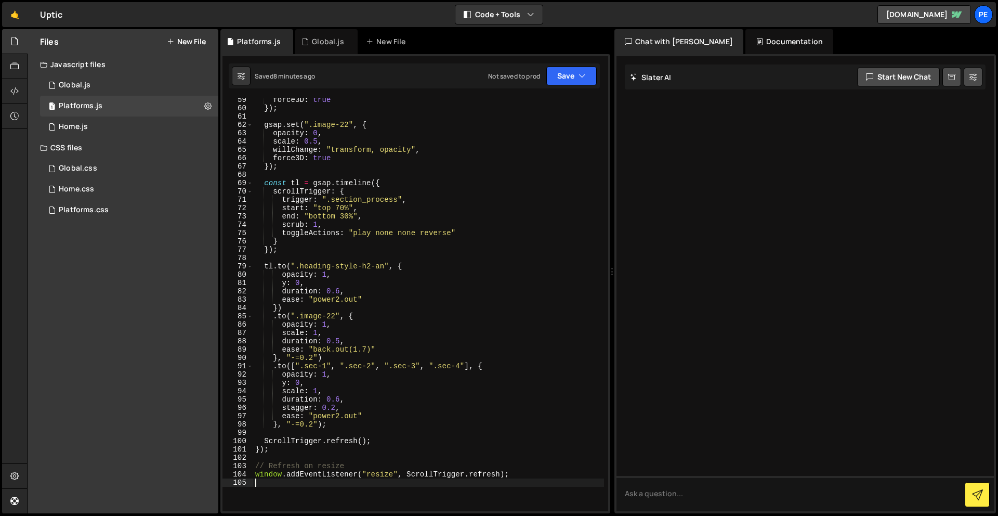
type textarea "window.addEventListener("resize", ScrollTrigger.refresh);"
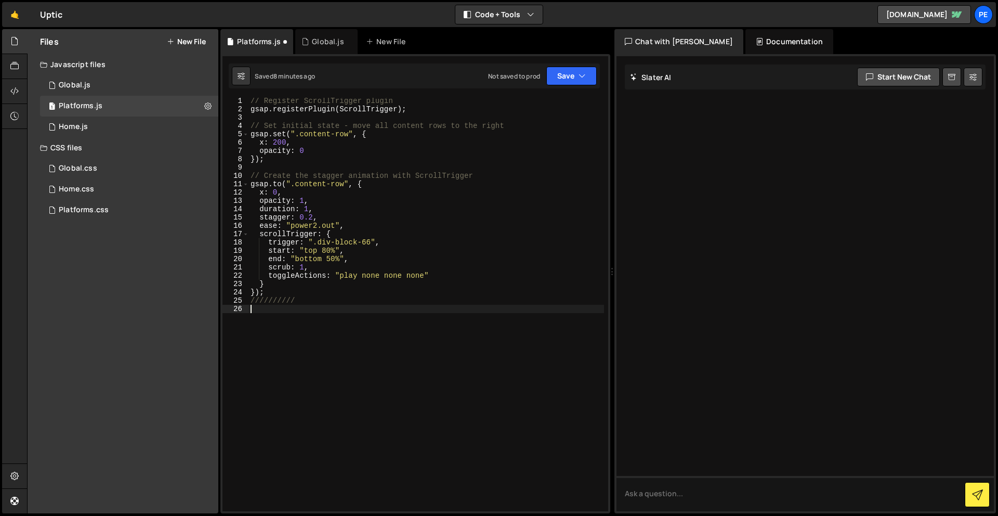
type textarea "});"
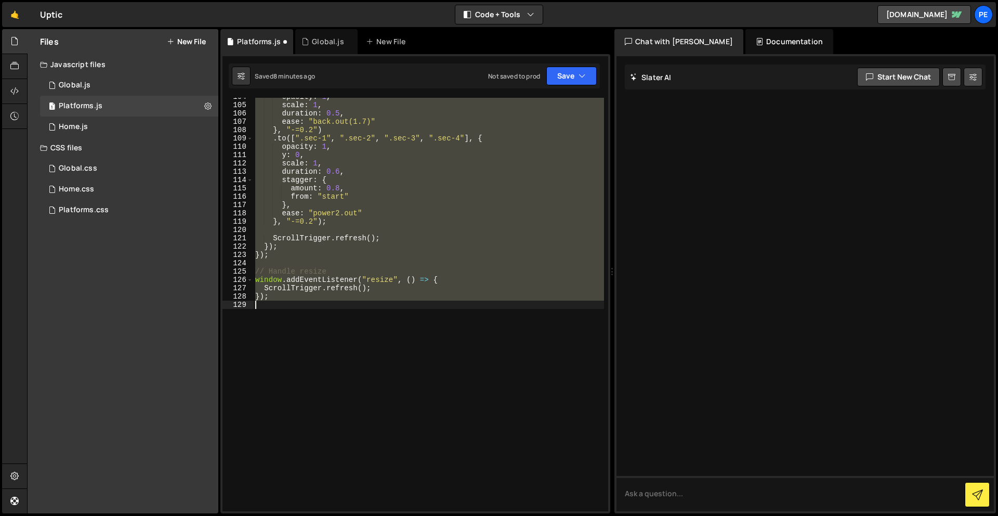
scroll to position [2, 0]
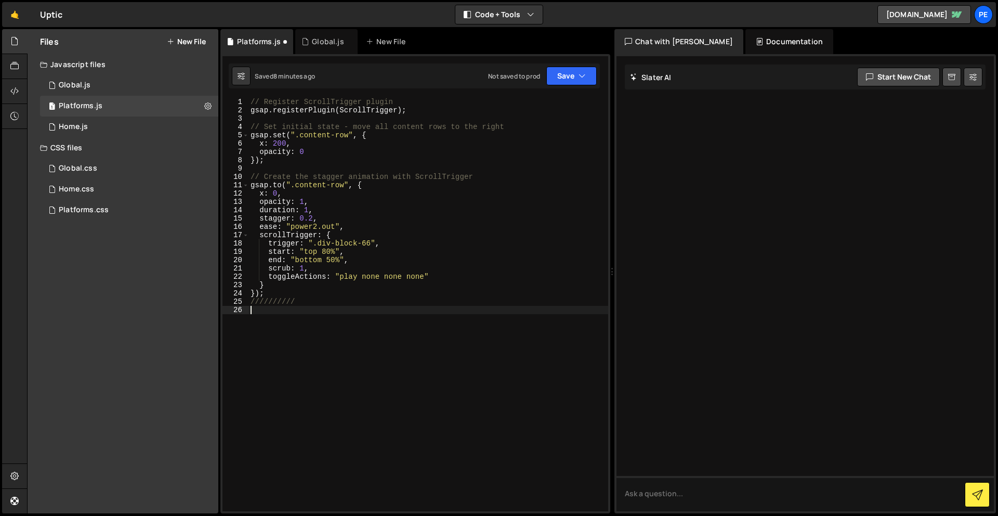
type textarea "});"
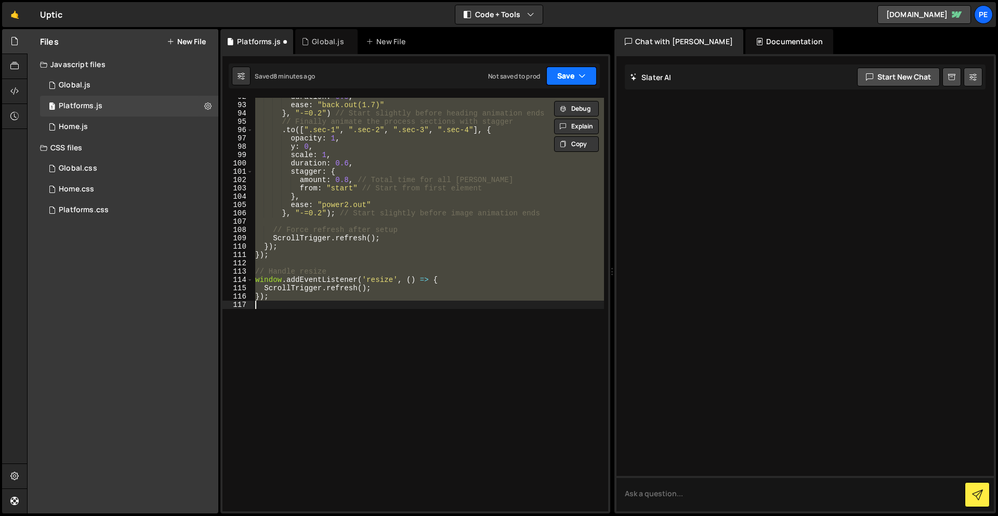
click at [567, 73] on button "Save" at bounding box center [571, 76] width 50 height 19
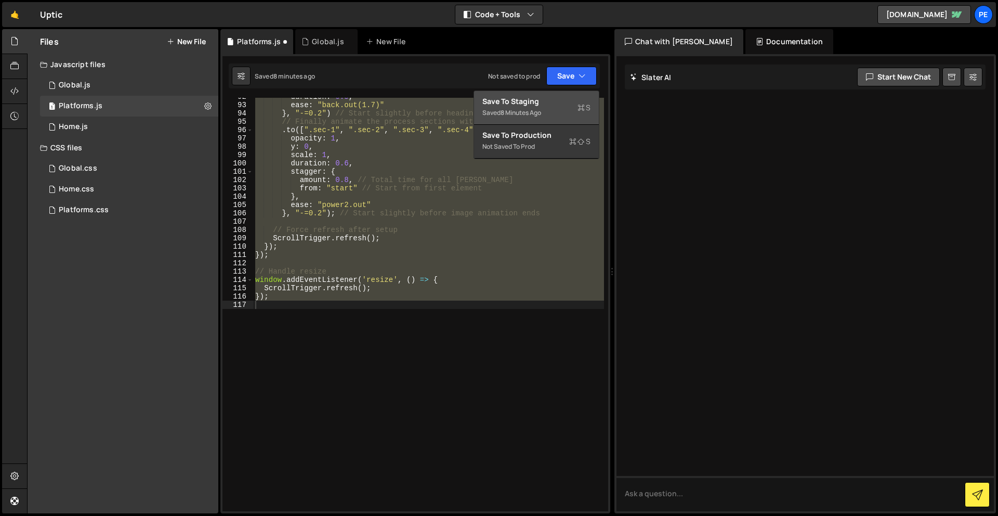
click at [547, 105] on div "Save to Staging S" at bounding box center [537, 101] width 108 height 10
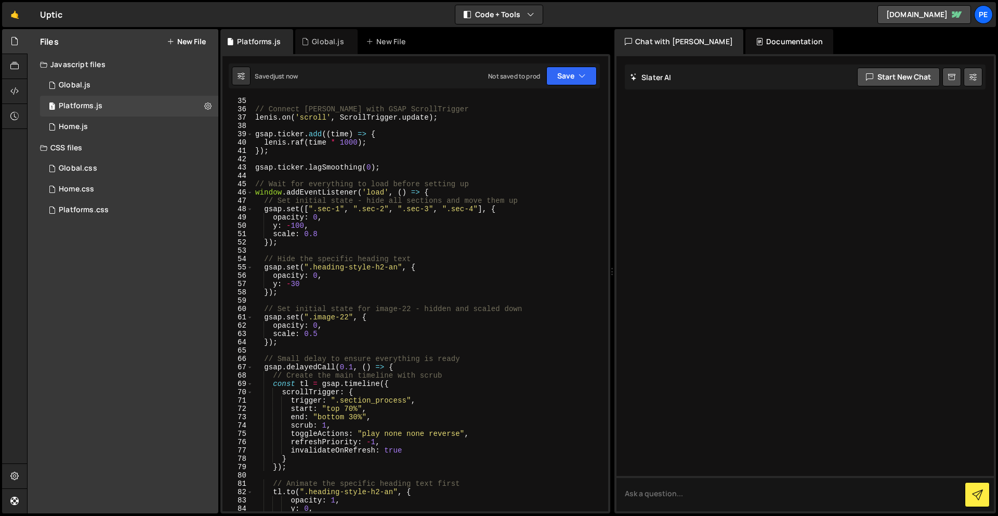
scroll to position [284, 0]
click at [536, 76] on div "Not saved to prod" at bounding box center [514, 76] width 52 height 9
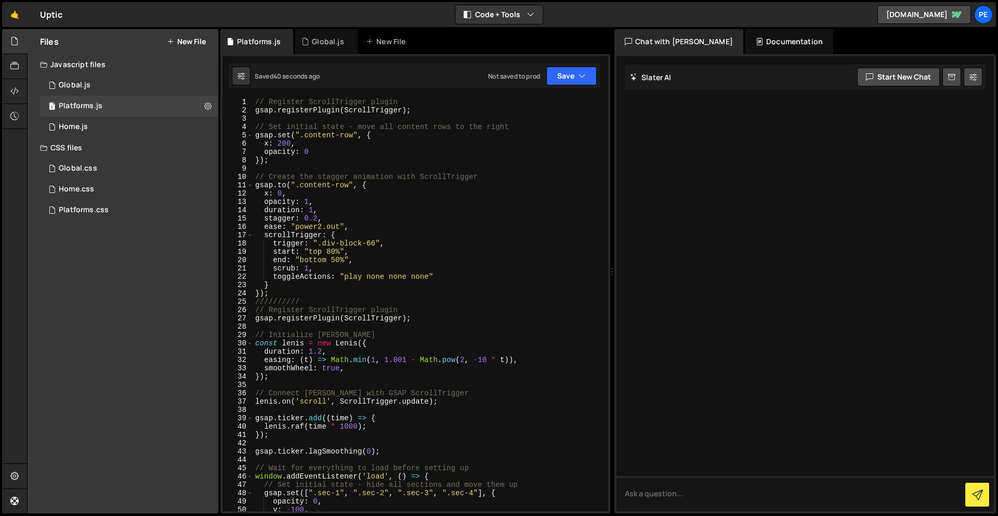
scroll to position [0, 0]
click at [568, 77] on button "Save" at bounding box center [571, 76] width 50 height 19
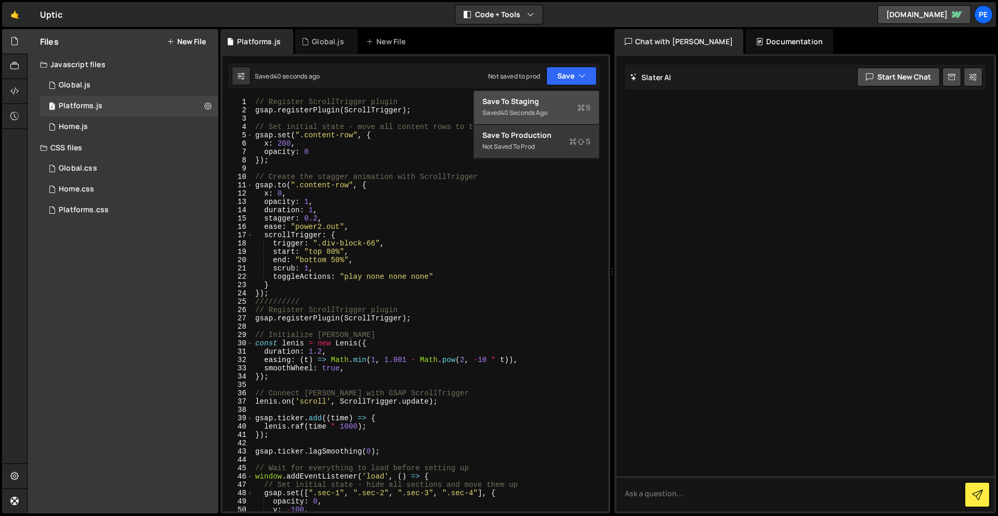
click at [560, 112] on div "Saved 40 seconds ago" at bounding box center [537, 113] width 108 height 12
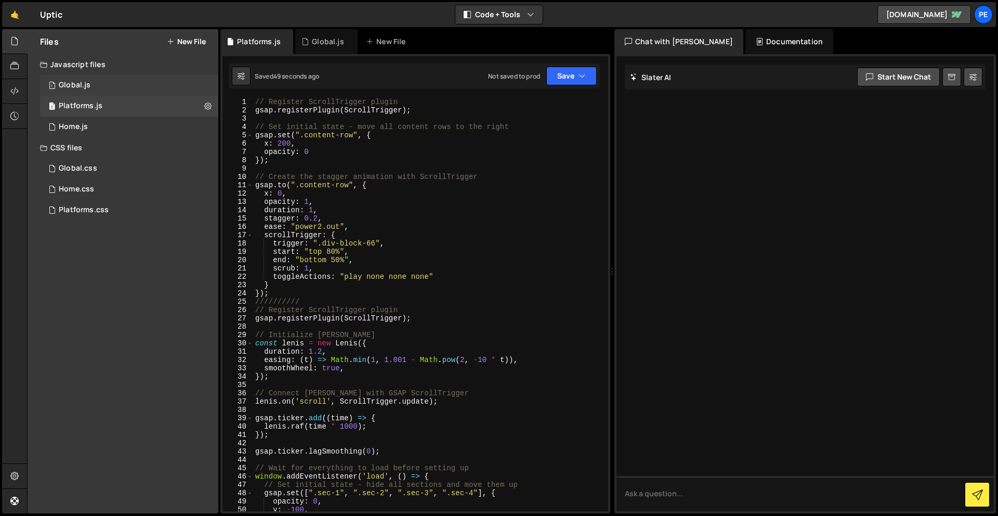
click at [120, 87] on div "1 Global.js 0" at bounding box center [129, 85] width 178 height 21
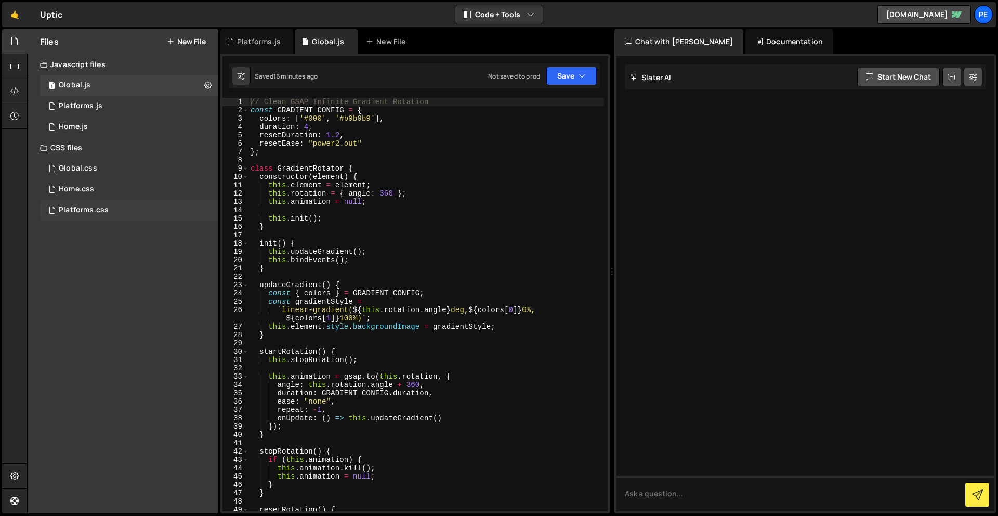
click at [86, 213] on div "Platforms.css" at bounding box center [84, 209] width 50 height 9
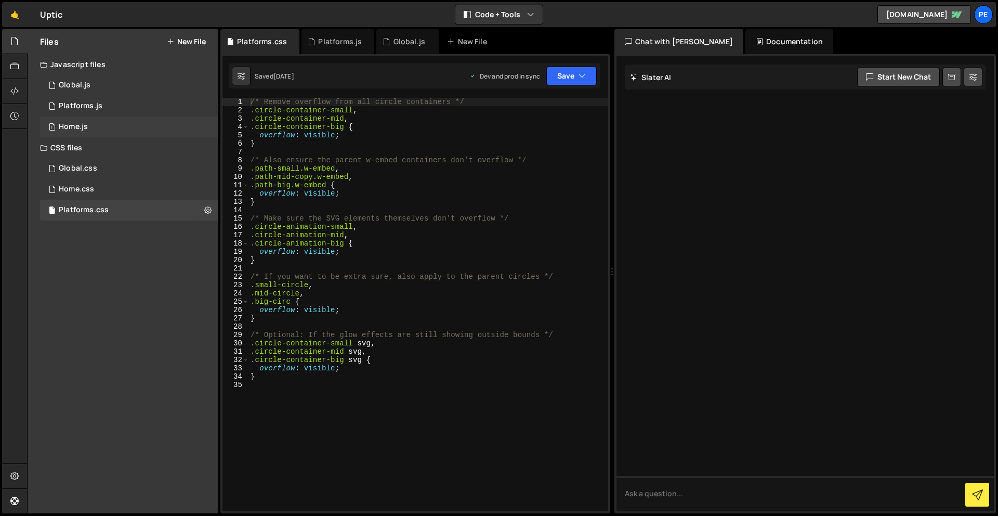
click at [105, 121] on div "1 Home.js 0" at bounding box center [129, 126] width 178 height 21
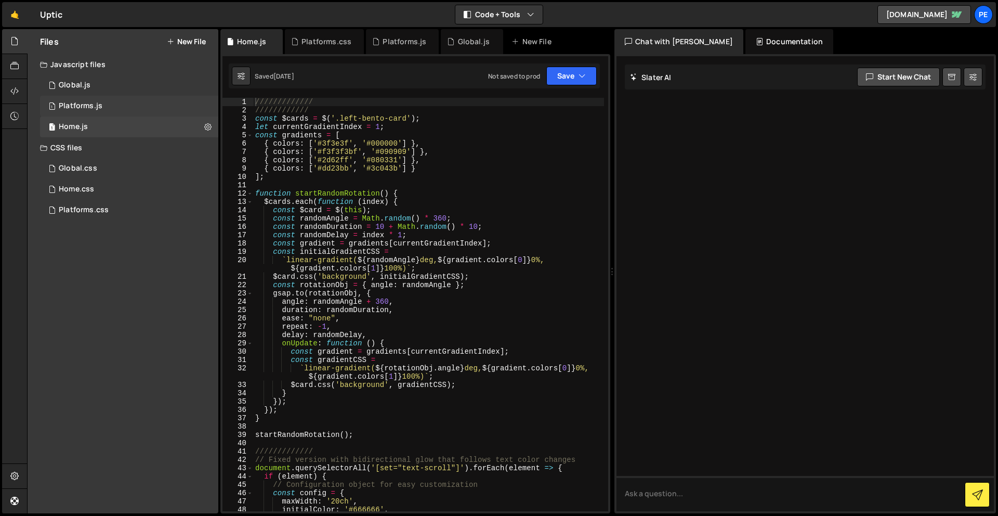
scroll to position [4, 0]
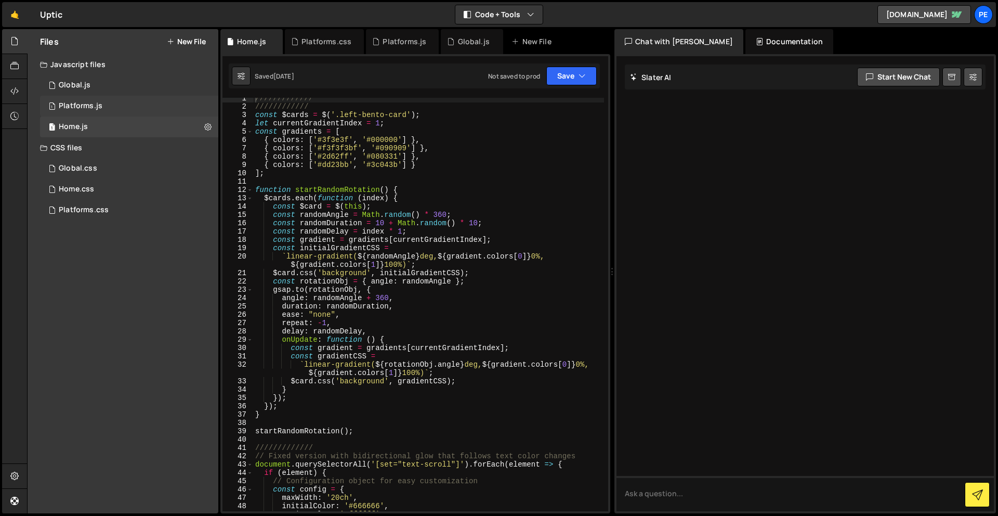
click at [90, 102] on div "Platforms.js" at bounding box center [81, 105] width 44 height 9
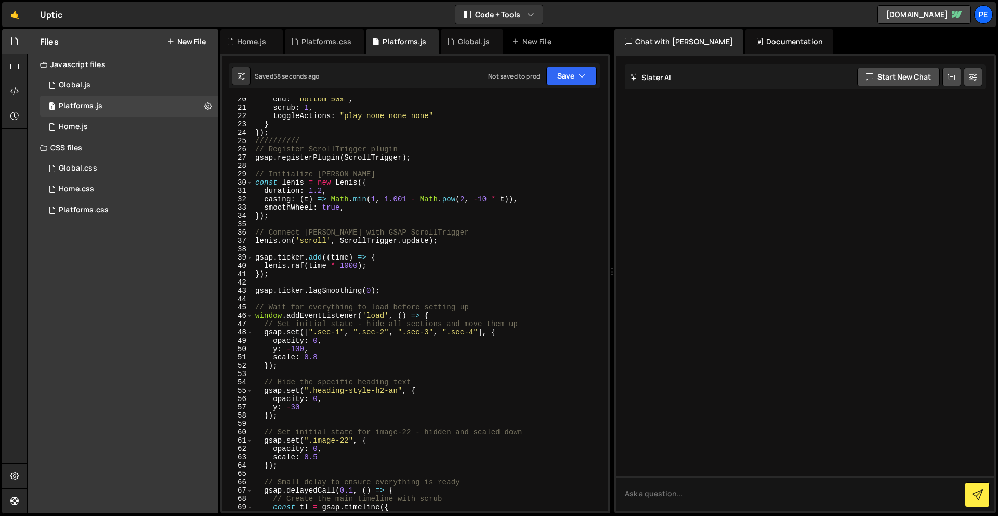
scroll to position [128, 0]
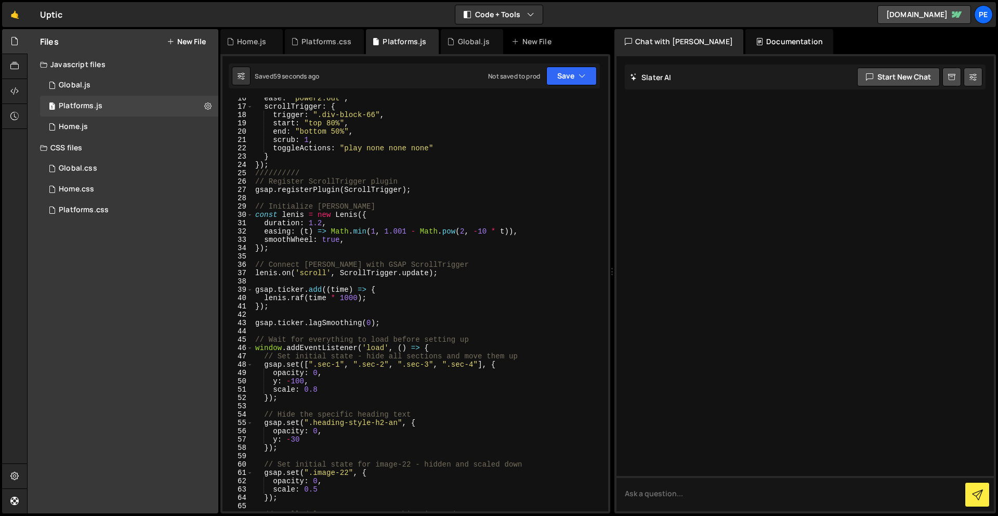
click at [447, 322] on div "ease : "power2.out" , scrollTrigger : { trigger : ".div-block-66" , start : "to…" at bounding box center [428, 309] width 351 height 430
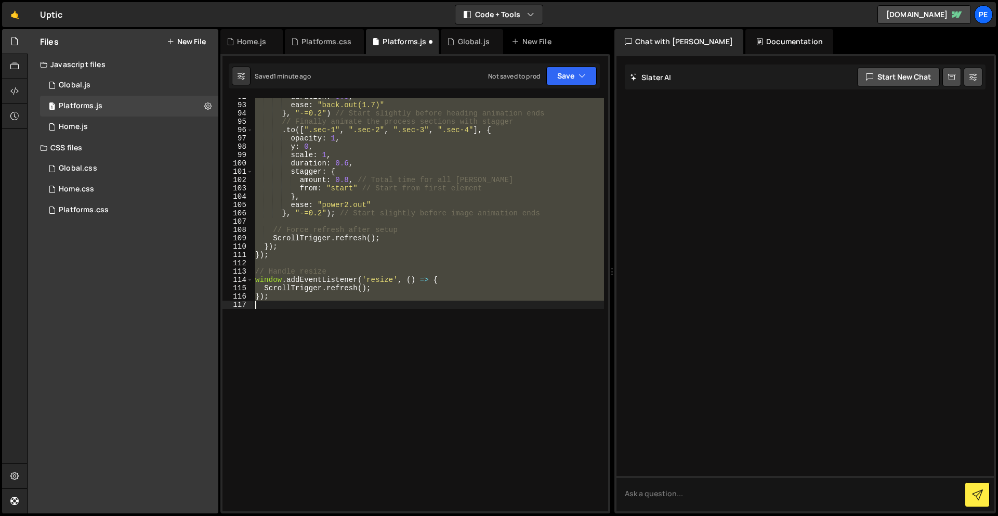
type textarea "ScrollTrigger.refresh(); });"
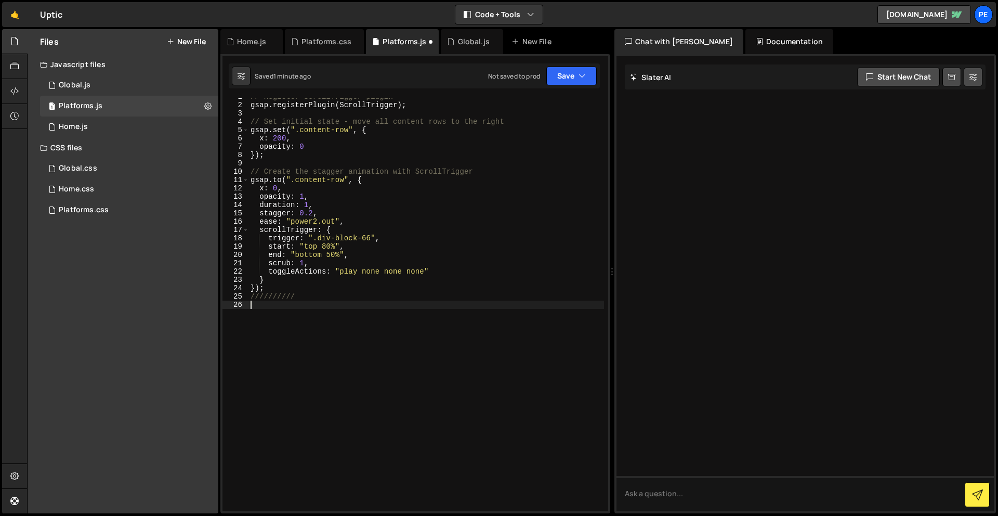
type textarea "});"
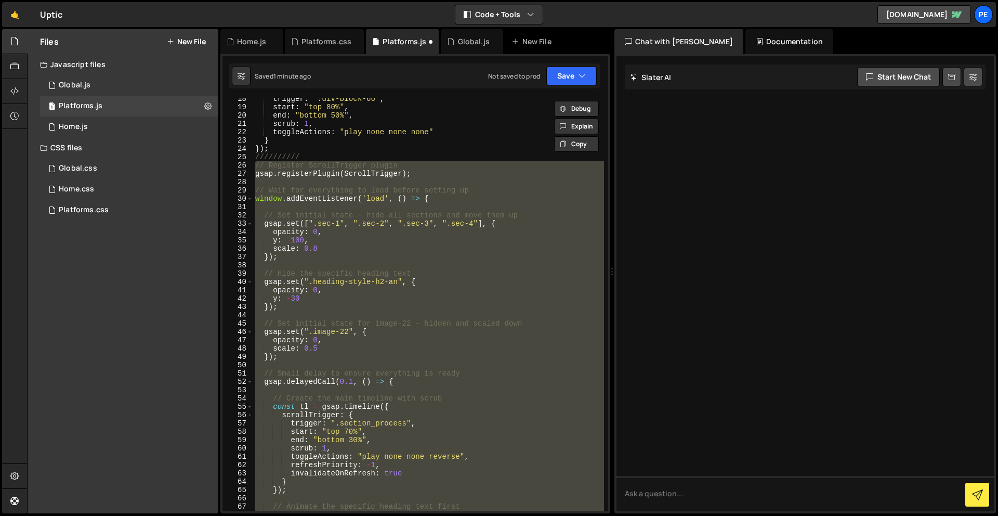
scroll to position [145, 0]
click at [579, 74] on icon "button" at bounding box center [582, 76] width 7 height 10
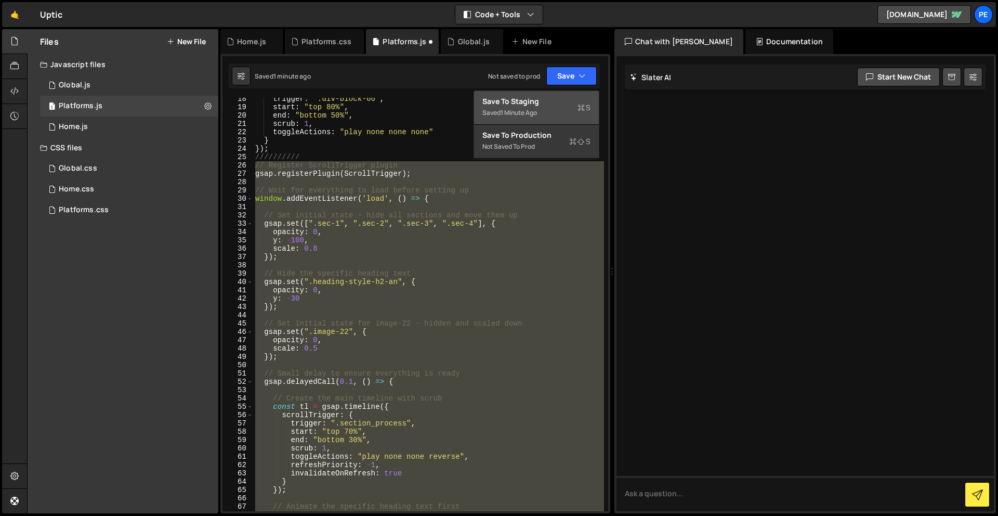
click at [559, 99] on div "Save to Staging S" at bounding box center [537, 101] width 108 height 10
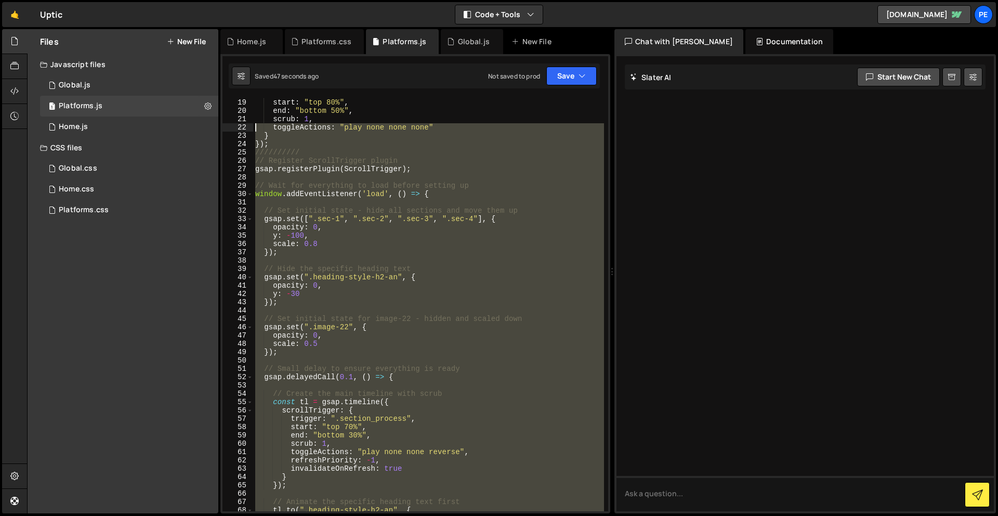
scroll to position [149, 0]
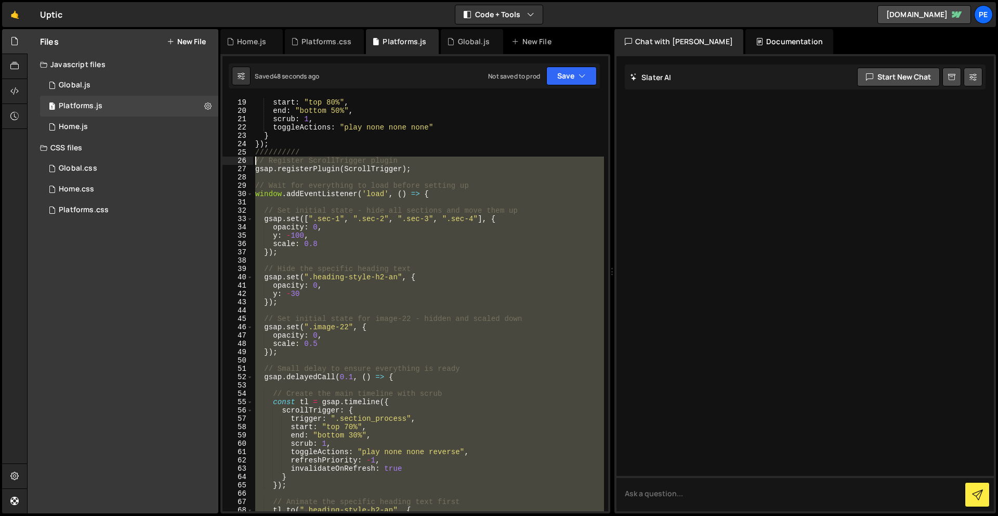
drag, startPoint x: 341, startPoint y: 343, endPoint x: 242, endPoint y: 162, distance: 206.6
click at [242, 162] on div "18 19 20 21 22 23 24 25 26 27 28 29 30 31 32 33 34 35 36 37 38 39 40 41 42 43 4…" at bounding box center [416, 304] width 386 height 413
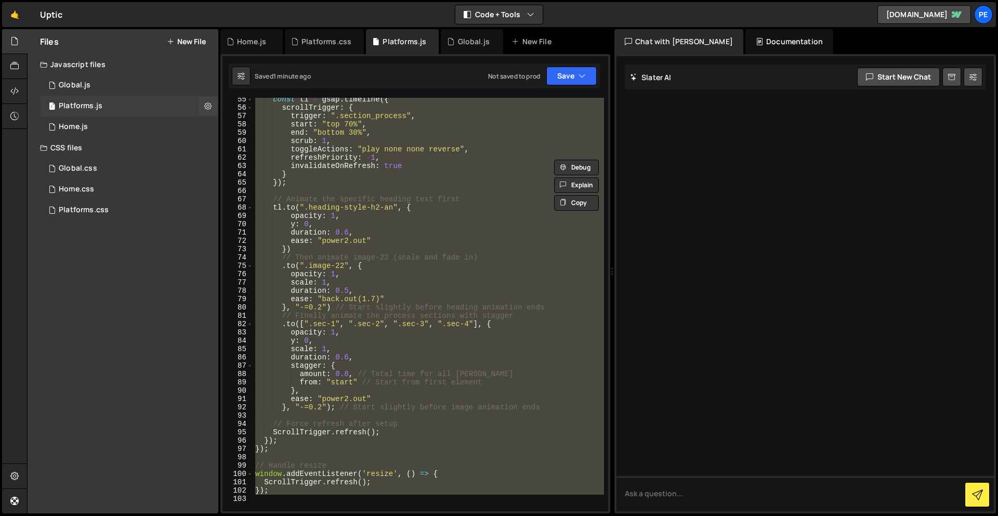
scroll to position [452, 0]
click at [289, 491] on div "const tl = gsap . timeline ({ scrollTrigger : { trigger : ".section_process" , …" at bounding box center [428, 304] width 351 height 413
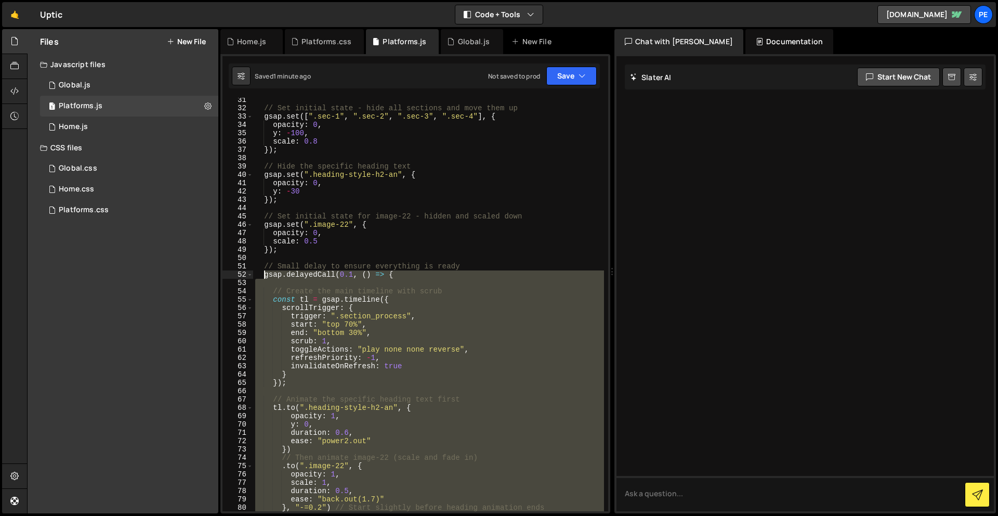
scroll to position [120, 0]
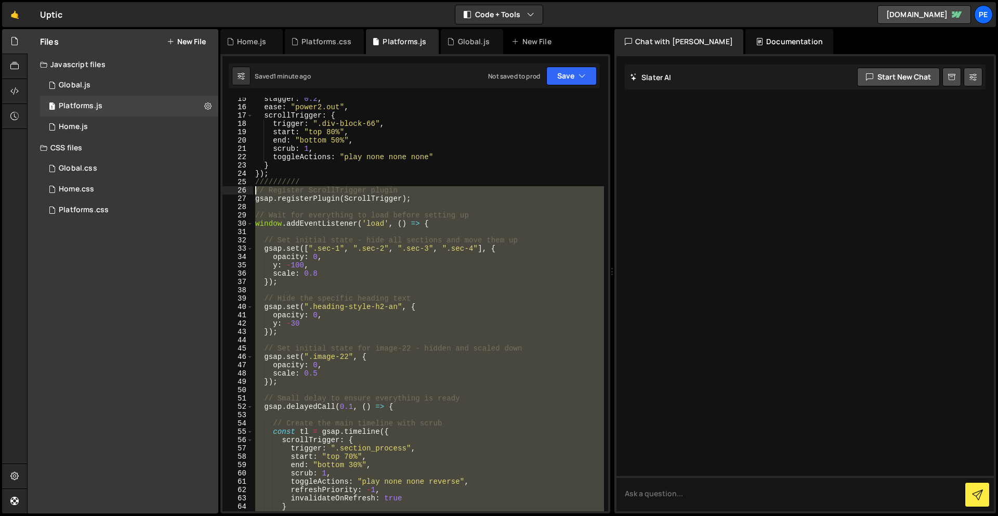
drag, startPoint x: 289, startPoint y: 491, endPoint x: 254, endPoint y: 190, distance: 303.6
click at [254, 190] on div "stagger : 0.2 , ease : "power2.out" , scrollTrigger : { trigger : ".div-block-6…" at bounding box center [428, 310] width 351 height 430
paste textarea "}, "-=0.2""
type textarea "}, "-=0.2");"
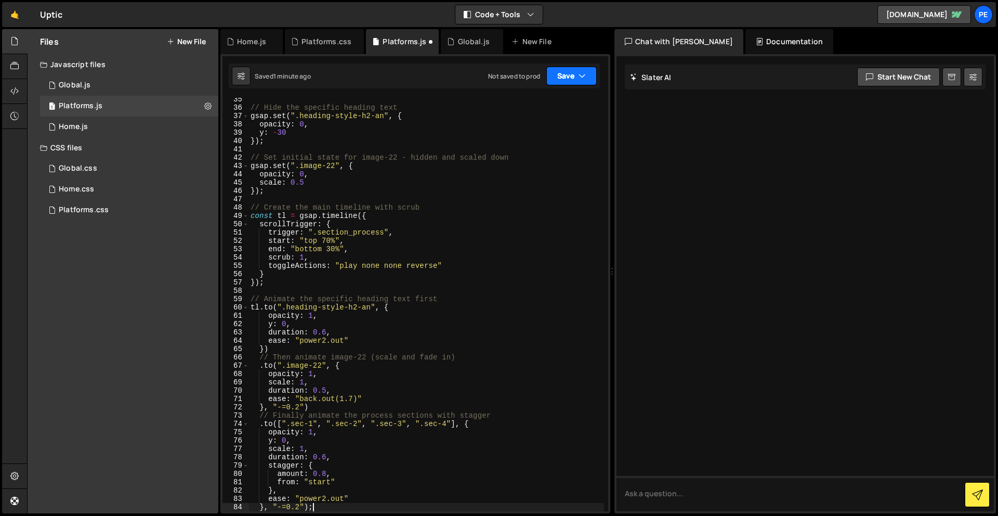
click at [571, 77] on button "Save" at bounding box center [571, 76] width 50 height 19
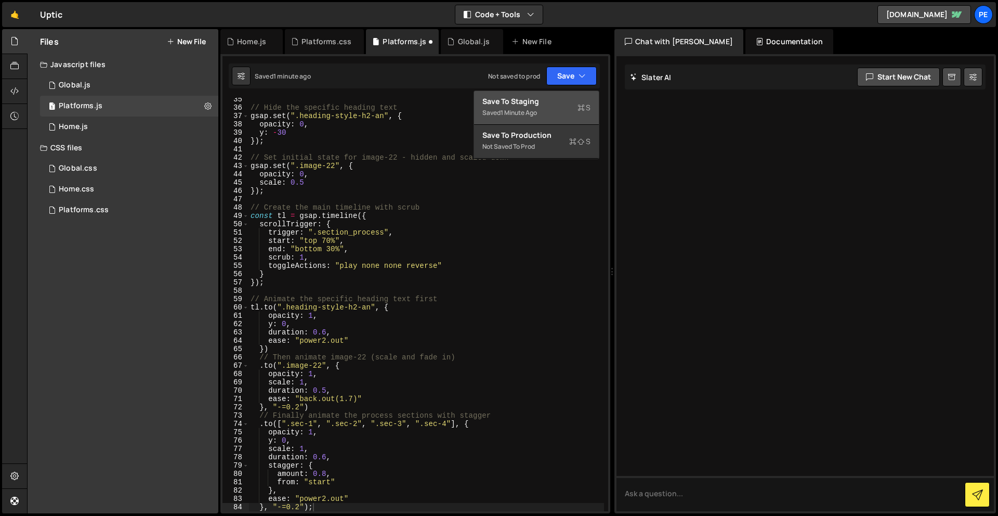
click at [569, 102] on div "Save to Staging S" at bounding box center [537, 101] width 108 height 10
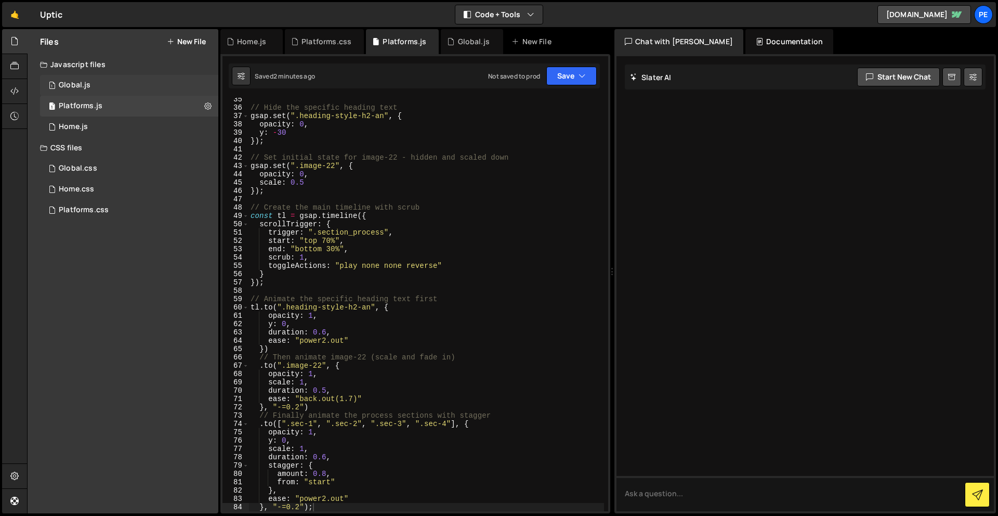
click at [89, 85] on div "Global.js" at bounding box center [75, 85] width 32 height 9
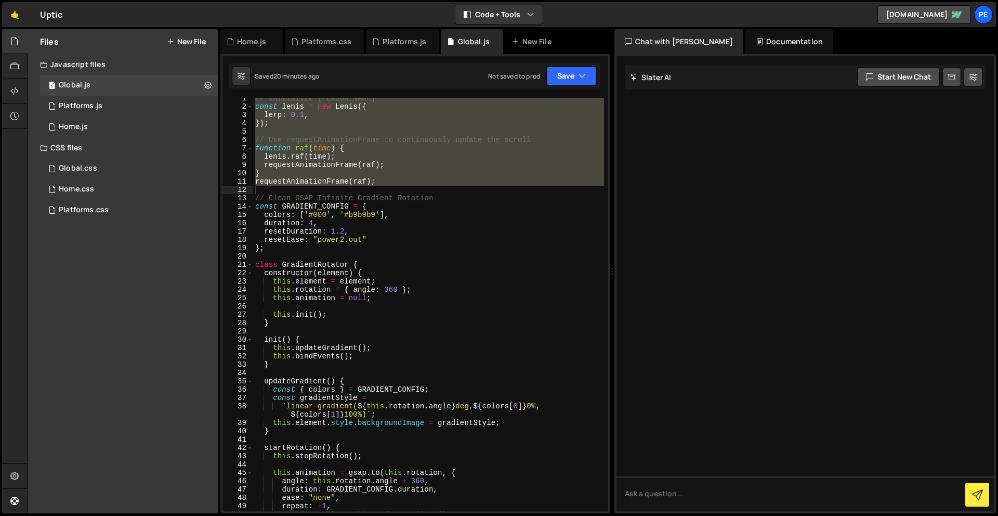
scroll to position [0, 0]
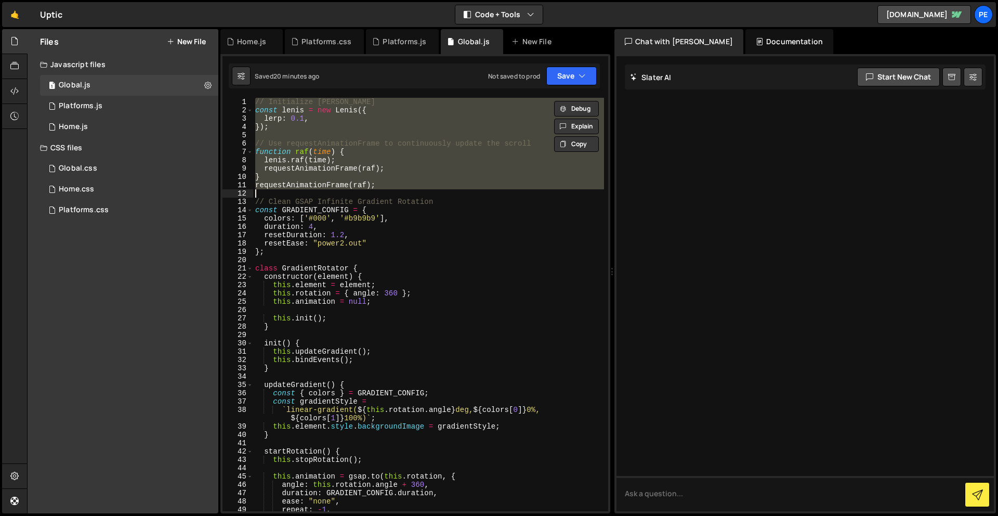
click at [419, 178] on div "// Initialize Lenis const lenis = new Lenis ({ lerp : 0.1 , }) ; // Use request…" at bounding box center [428, 304] width 351 height 413
type textarea "}"
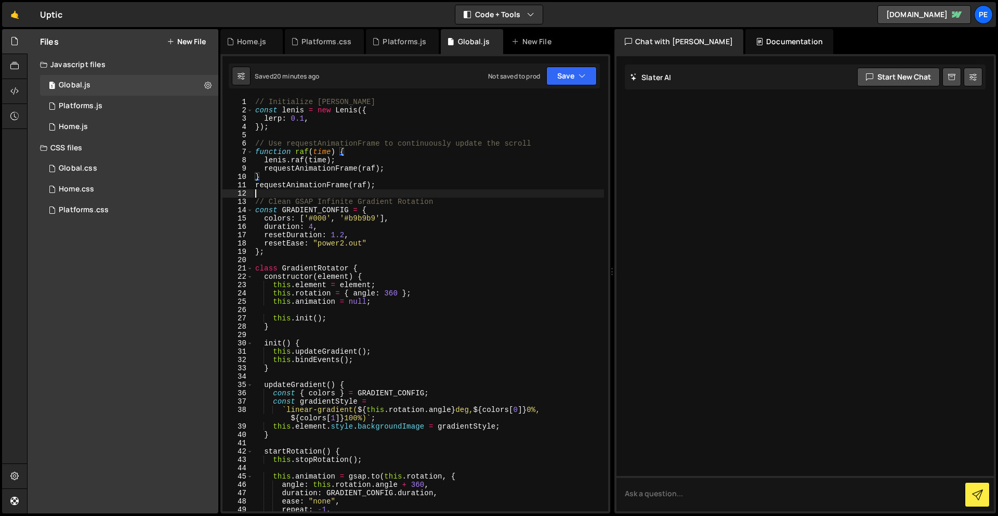
click at [324, 194] on div "// Initialize Lenis const lenis = new Lenis ({ lerp : 0.1 , }) ; // Use request…" at bounding box center [428, 313] width 351 height 430
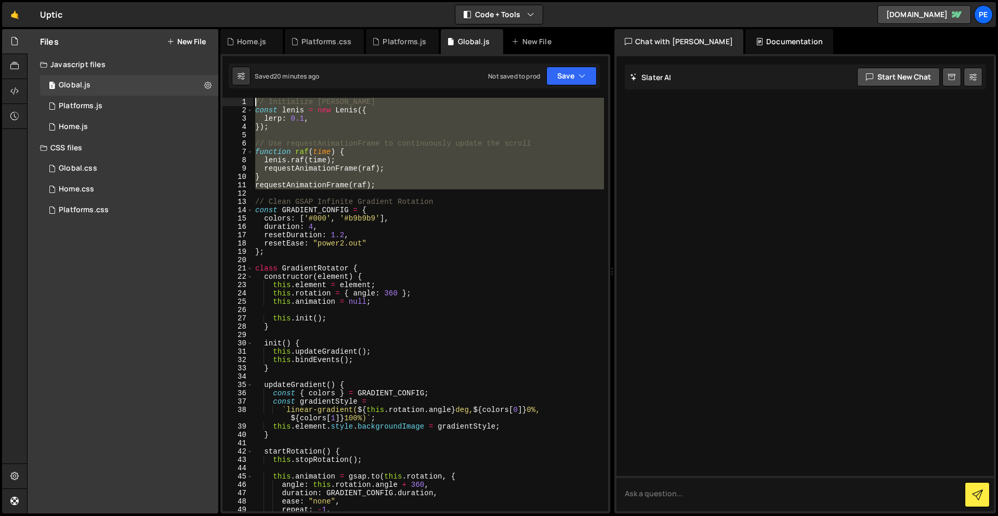
drag, startPoint x: 398, startPoint y: 192, endPoint x: 197, endPoint y: 70, distance: 235.4
click at [197, 70] on div "Files New File Javascript files 1 Global.js 0 1 Platforms.js 0 1 Home.js 0" at bounding box center [512, 271] width 971 height 485
click at [384, 159] on div "// Initialize Lenis const lenis = new Lenis ({ lerp : 0.1 , }) ; // Use request…" at bounding box center [428, 304] width 351 height 413
drag, startPoint x: 331, startPoint y: 176, endPoint x: 166, endPoint y: 76, distance: 193.4
click at [166, 76] on div "Files New File Javascript files 1 Global.js 0 1 Platforms.js 0 1 Home.js 0" at bounding box center [512, 271] width 971 height 485
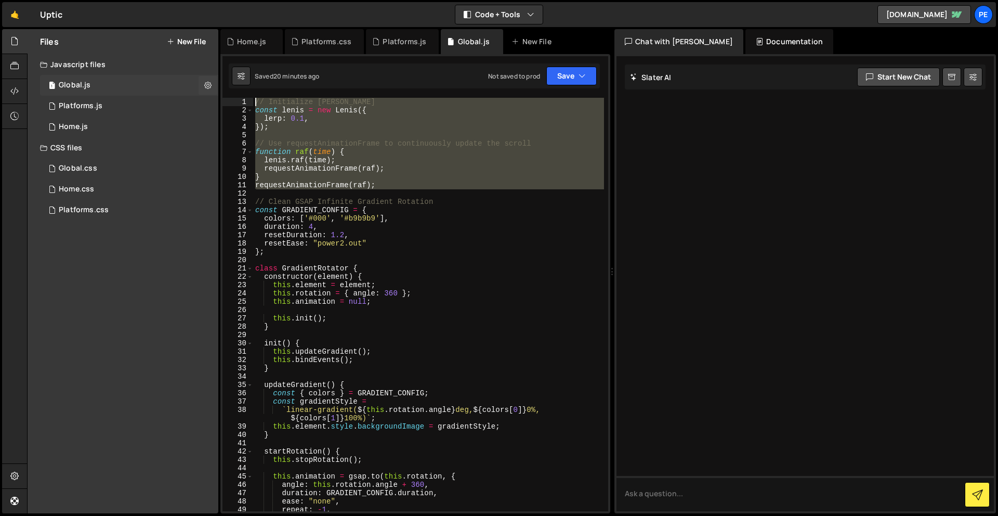
type textarea "// Initialize Lenis const lenis = new Lenis({"
click at [378, 192] on div "// Initialize Lenis const lenis = new Lenis ({ lerp : 0.1 , }) ; // Use request…" at bounding box center [428, 304] width 351 height 413
drag, startPoint x: 385, startPoint y: 189, endPoint x: 231, endPoint y: 77, distance: 189.5
click at [231, 77] on div "Debug Explain Copy Home.js Platforms.css Platforms.js Global.js New File Saved …" at bounding box center [415, 271] width 390 height 485
paste textarea "});"
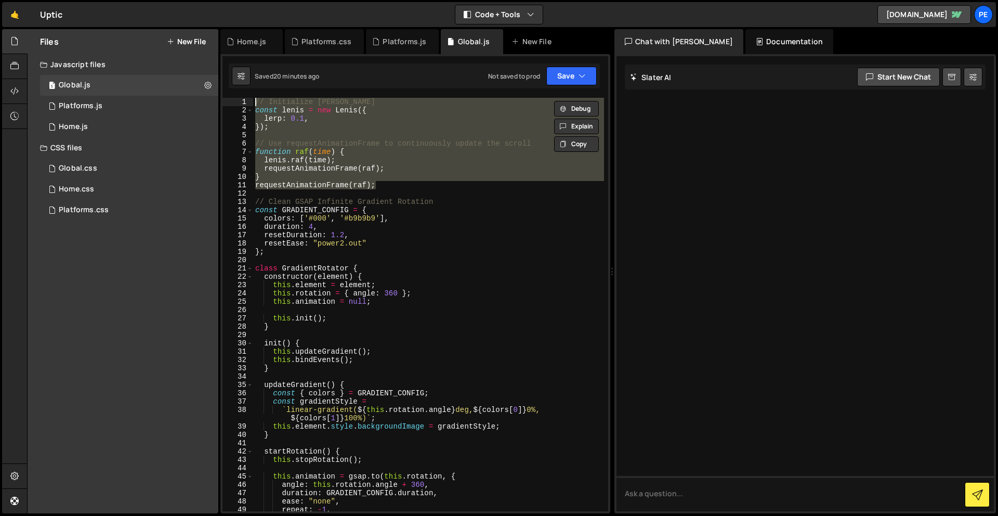
type textarea "// });"
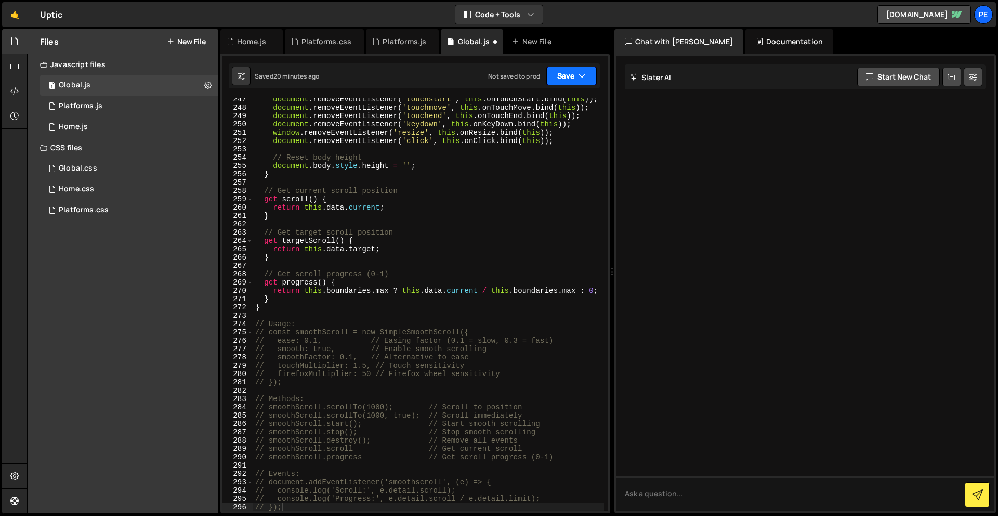
click at [565, 79] on button "Save" at bounding box center [571, 76] width 50 height 19
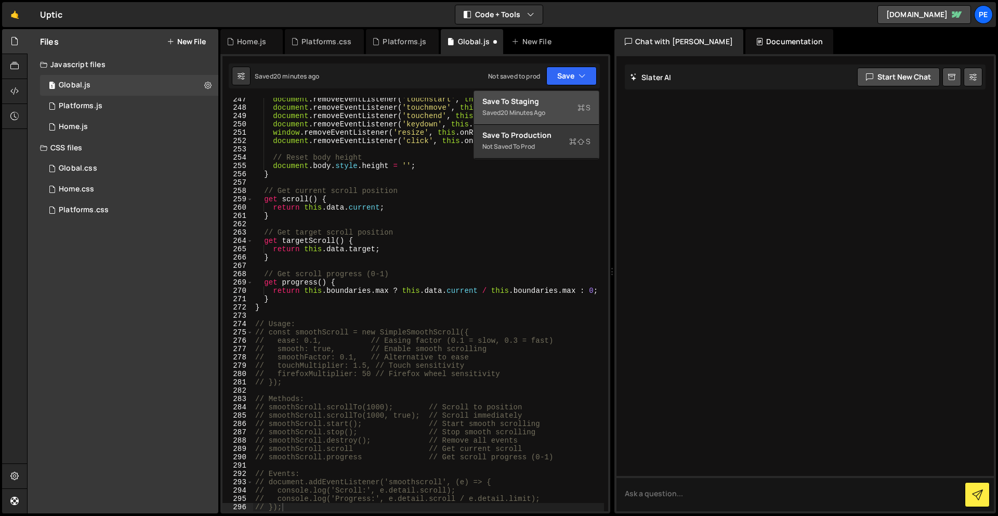
click at [545, 107] on div "Saved 20 minutes ago" at bounding box center [537, 113] width 108 height 12
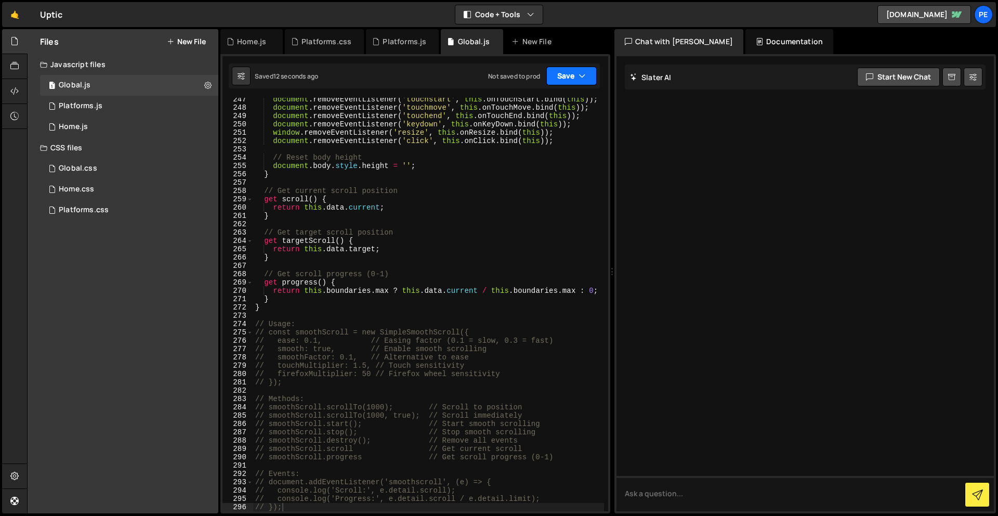
drag, startPoint x: 564, startPoint y: 71, endPoint x: 567, endPoint y: 76, distance: 6.1
click at [564, 70] on button "Save" at bounding box center [571, 76] width 50 height 19
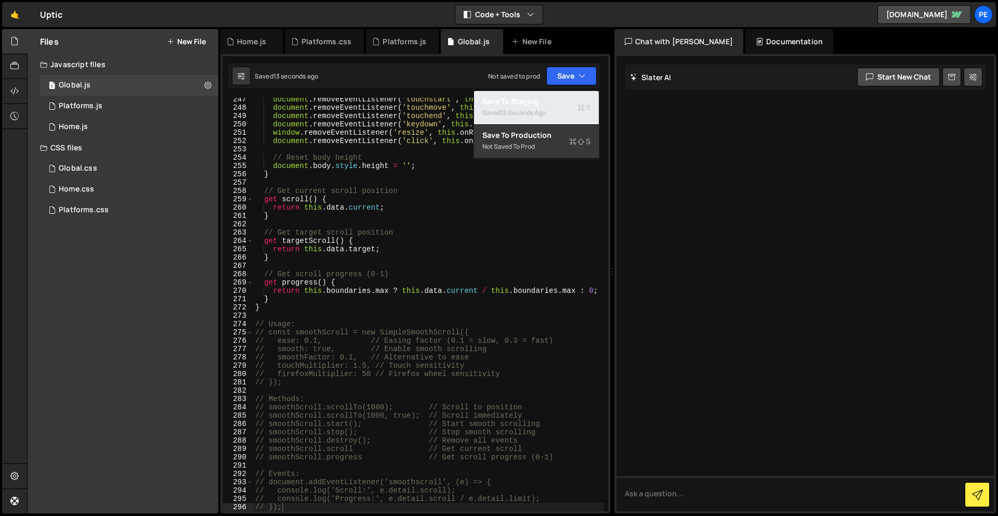
click at [568, 93] on button "Save to Staging S Saved 13 seconds ago" at bounding box center [536, 108] width 125 height 34
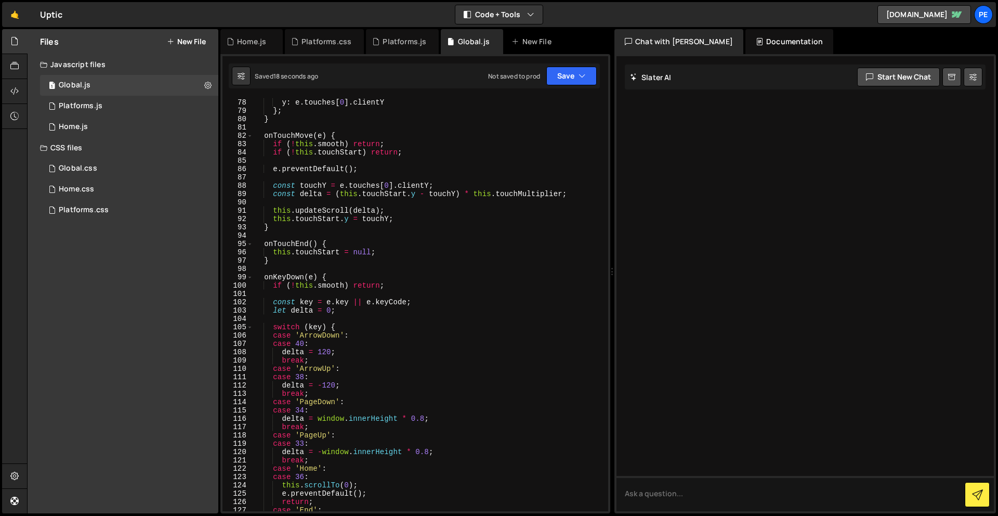
scroll to position [0, 0]
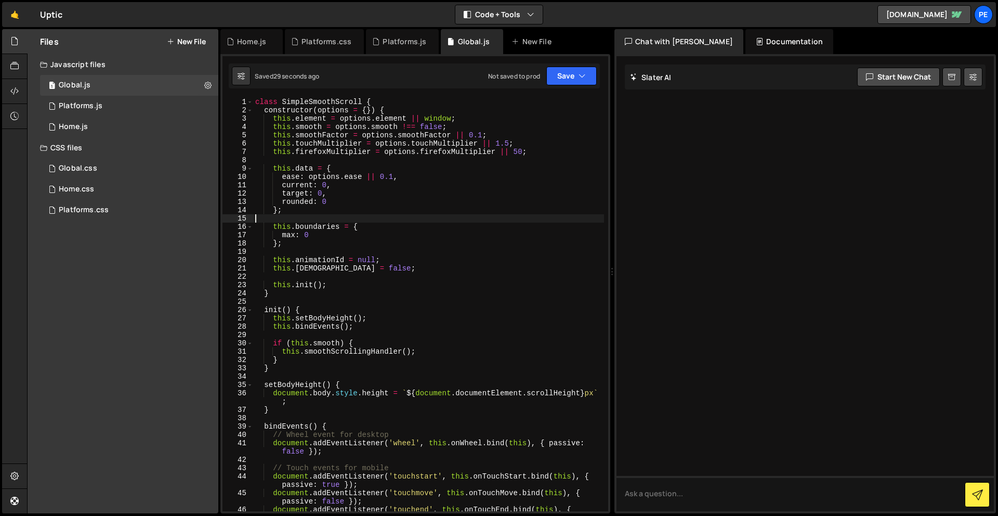
click at [411, 214] on div "class SimpleSmoothScroll { constructor ( options = { }) { this . element = opti…" at bounding box center [428, 317] width 351 height 438
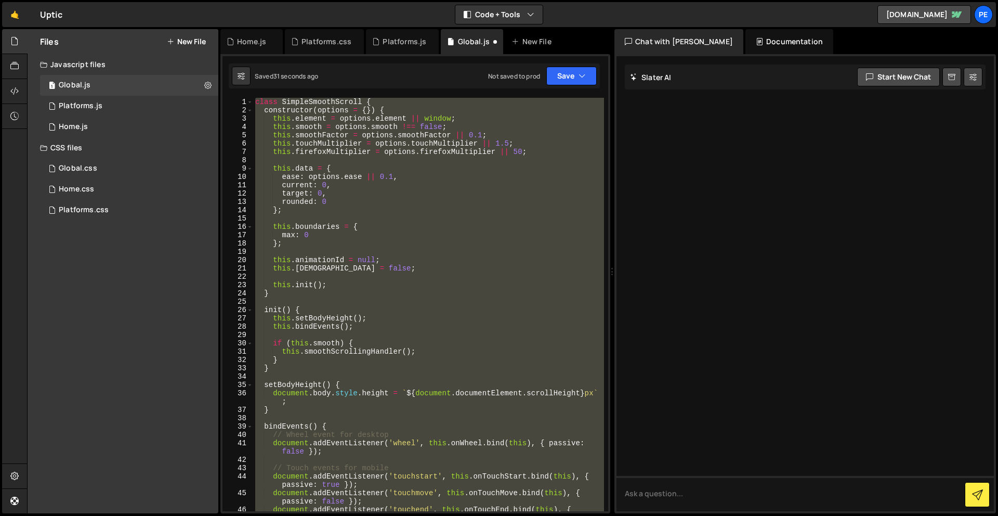
click at [461, 263] on div "class SimpleSmoothScroll { constructor ( options = { }) { this . element = opti…" at bounding box center [428, 304] width 351 height 413
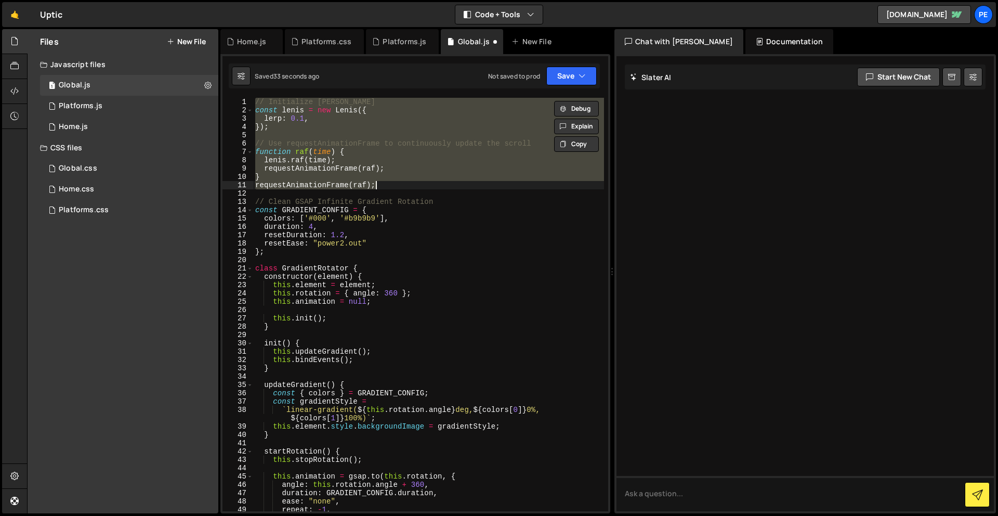
click at [390, 205] on div "// Initialize Lenis const lenis = new Lenis ({ lerp : 0.1 , }) ; // Use request…" at bounding box center [428, 313] width 351 height 430
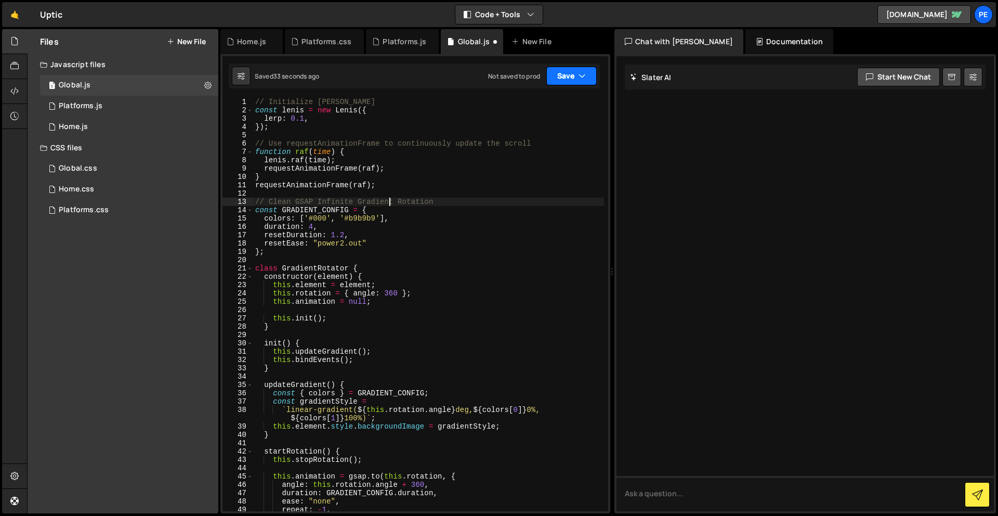
click at [573, 72] on button "Save" at bounding box center [571, 76] width 50 height 19
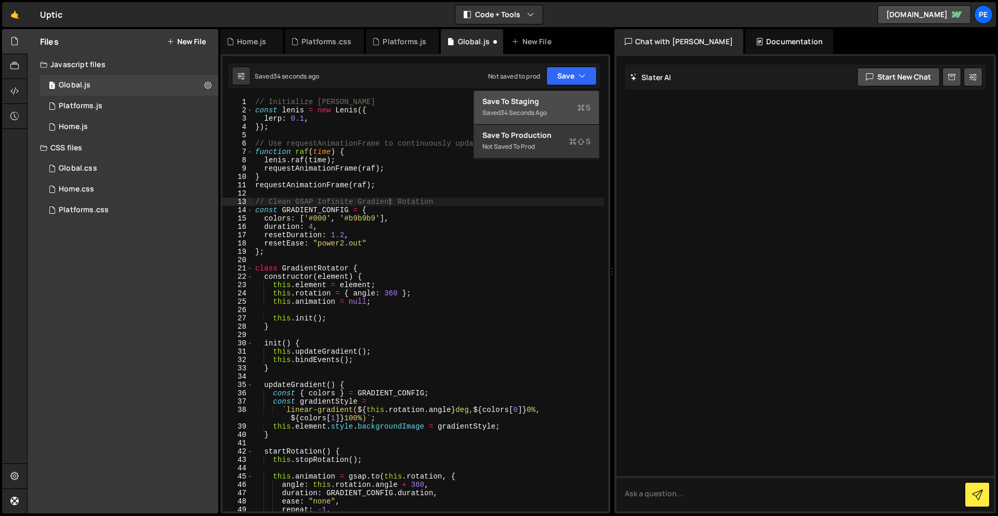
click at [579, 98] on div "Save to Staging S" at bounding box center [537, 101] width 108 height 10
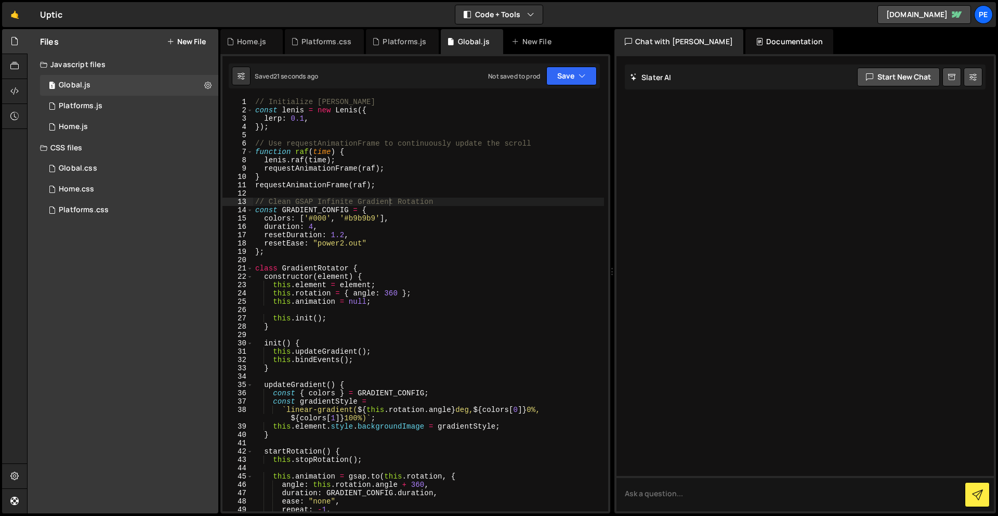
click at [275, 187] on div "// Initialize Lenis const lenis = new Lenis ({ lerp : 0.1 , }) ; // Use request…" at bounding box center [428, 313] width 351 height 430
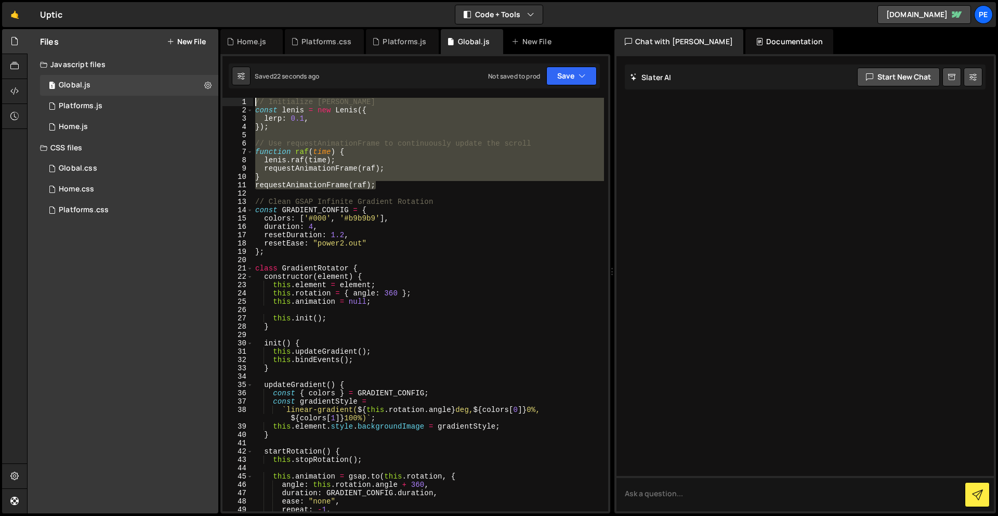
drag, startPoint x: 409, startPoint y: 188, endPoint x: 219, endPoint y: 54, distance: 232.1
click at [219, 54] on div "Files New File Javascript files 1 Global.js 0 1 Platforms.js 0 1 Home.js 0" at bounding box center [512, 271] width 971 height 485
type textarea "// Initialize Lenis const lenis = new Lenis({"
click at [414, 191] on div "// Initialize Lenis const lenis = new Lenis ({ lerp : 0.1 , }) ; // Use request…" at bounding box center [428, 313] width 351 height 430
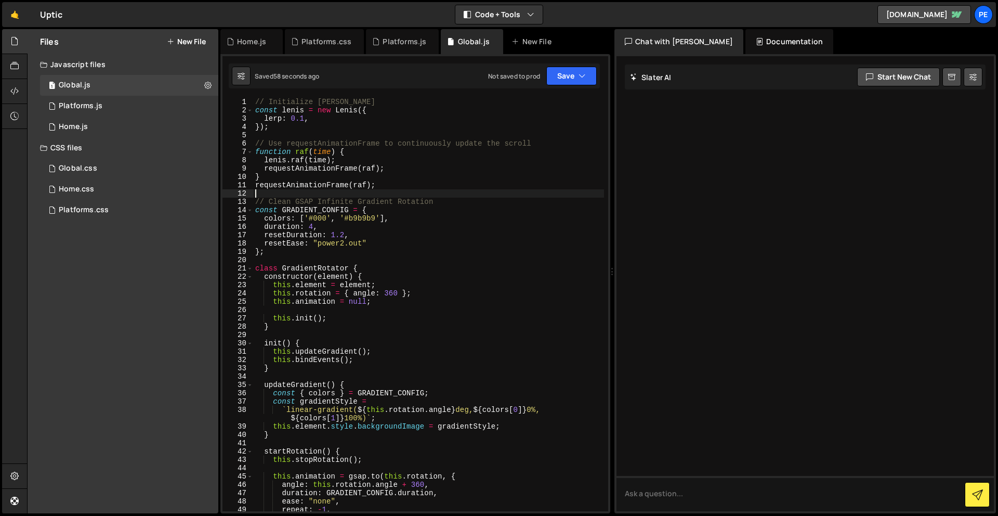
click at [400, 188] on div "// Initialize Lenis const lenis = new Lenis ({ lerp : 0.1 , }) ; // Use request…" at bounding box center [428, 313] width 351 height 430
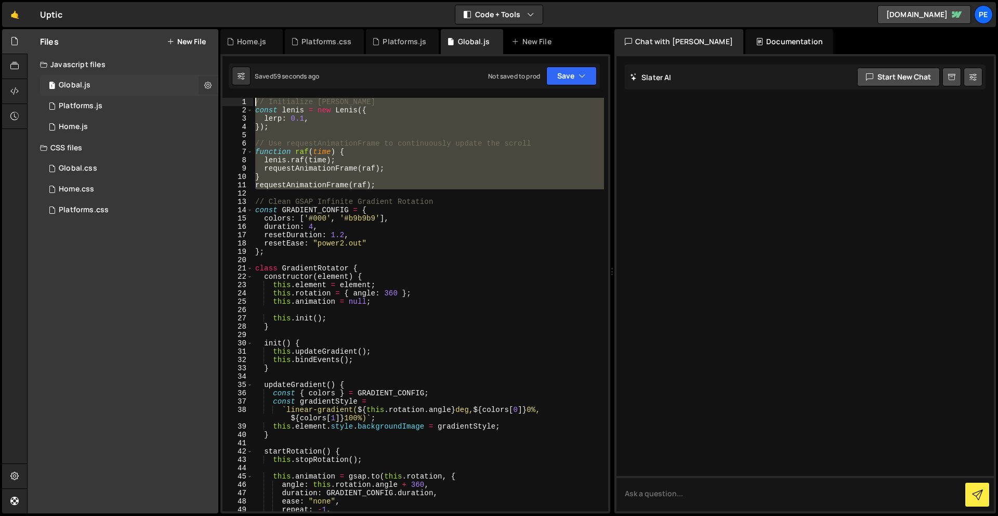
drag, startPoint x: 398, startPoint y: 186, endPoint x: 213, endPoint y: 84, distance: 211.0
click at [213, 84] on div "Files New File Javascript files 1 Global.js 0 1 Platforms.js 0 1 Home.js 0" at bounding box center [512, 271] width 971 height 485
paste textarea "requestAnimationFrame(raf);"
type textarea "requestAnimationFrame(raf);"
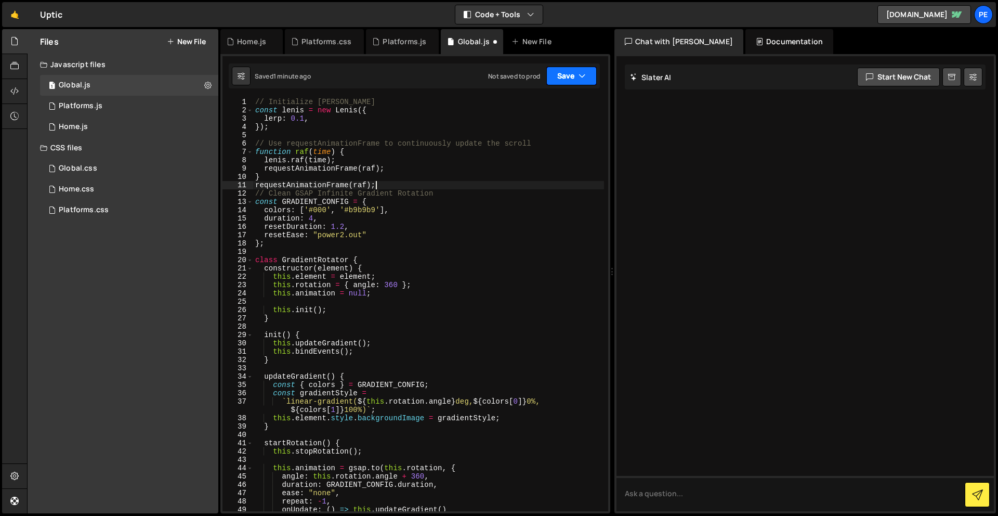
click at [570, 76] on button "Save" at bounding box center [571, 76] width 50 height 19
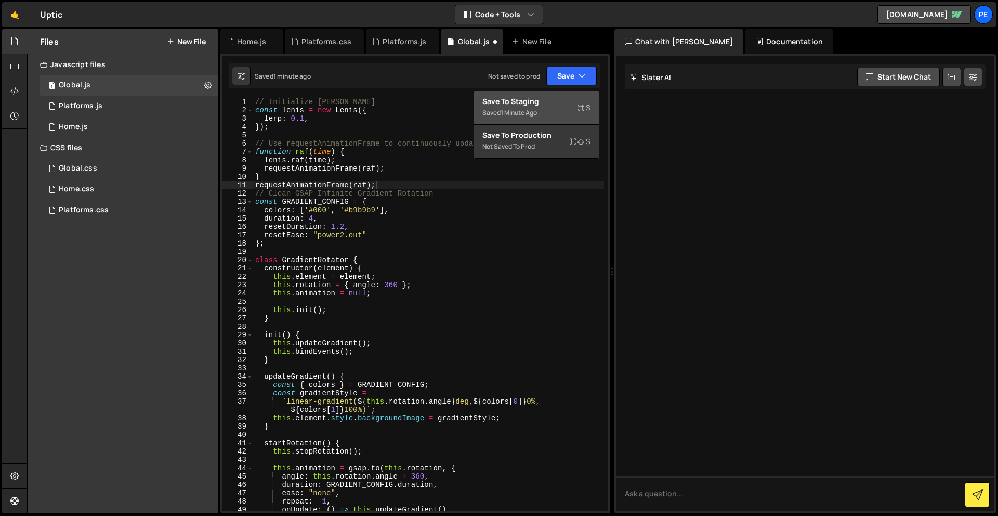
click at [569, 97] on div "Save to Staging S" at bounding box center [537, 101] width 108 height 10
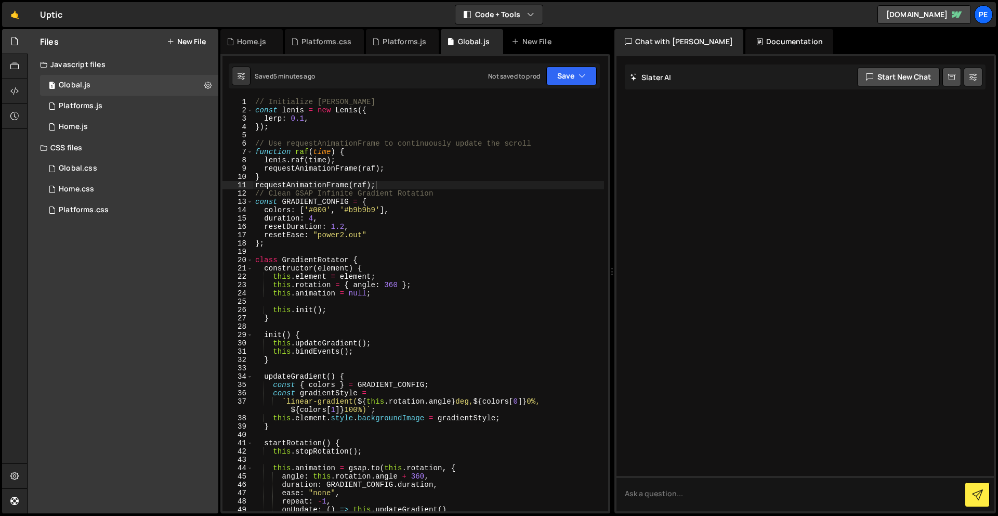
click at [261, 96] on div "1 Type cmd + s to save your Javascript file. הההההההההההההההההההההההההההההההההה…" at bounding box center [415, 283] width 390 height 459
click at [256, 94] on div "1 Type cmd + s to save your Javascript file. הההההההההההההההההההההההההההההההההה…" at bounding box center [415, 283] width 390 height 459
click at [320, 131] on div "// Initialize Lenis const lenis = new Lenis ({ lerp : 0.1 , }) ; // Use request…" at bounding box center [428, 313] width 351 height 430
click at [271, 88] on div "1 Type cmd + s to save your Javascript file. הההההההההההההההההההההההההההההההההה…" at bounding box center [415, 283] width 390 height 459
click at [250, 100] on div "1" at bounding box center [238, 102] width 31 height 8
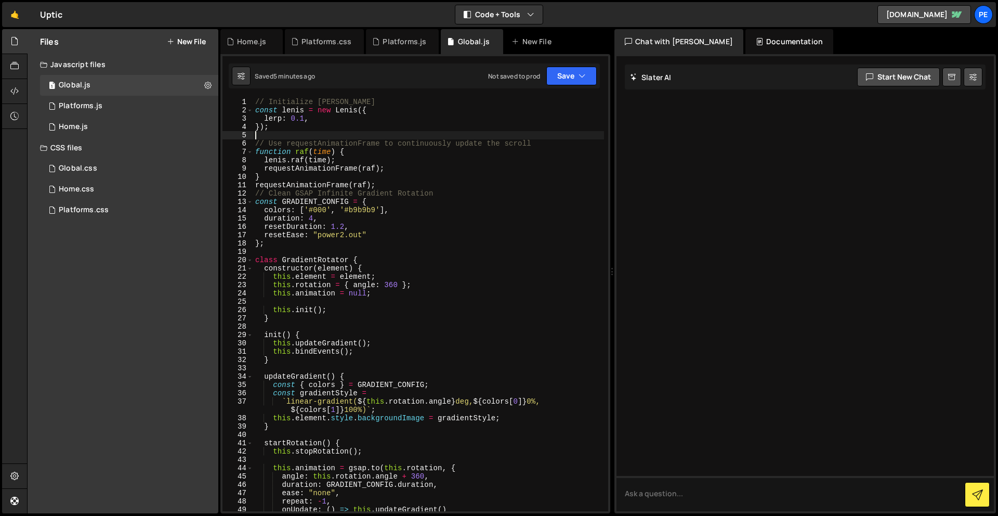
click at [256, 99] on div "// Initialize Lenis const lenis = new Lenis ({ lerp : 0.1 , }) ; // Use request…" at bounding box center [428, 313] width 351 height 430
type textarea "// Initialize Lenis"
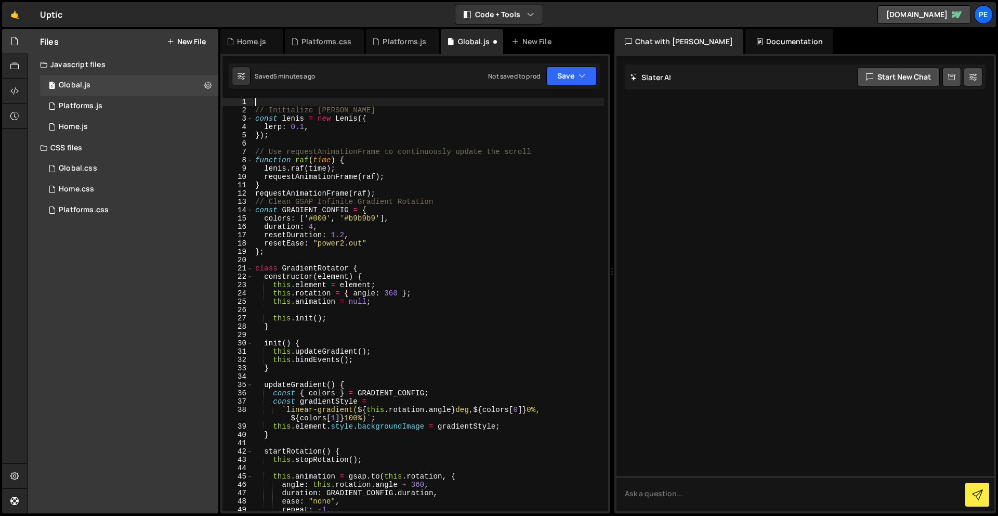
paste textarea "}"
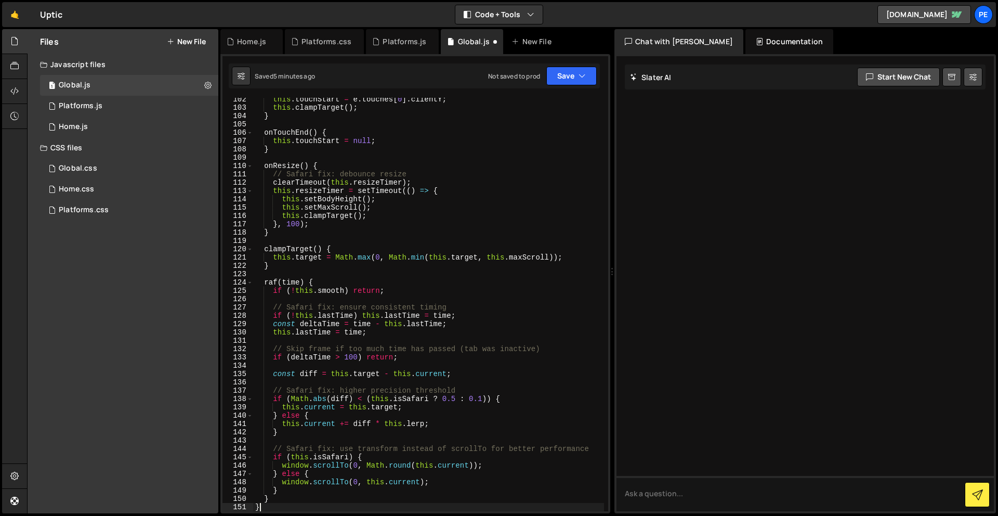
scroll to position [909, 0]
type textarea "}"
click at [571, 79] on button "Save" at bounding box center [571, 76] width 50 height 19
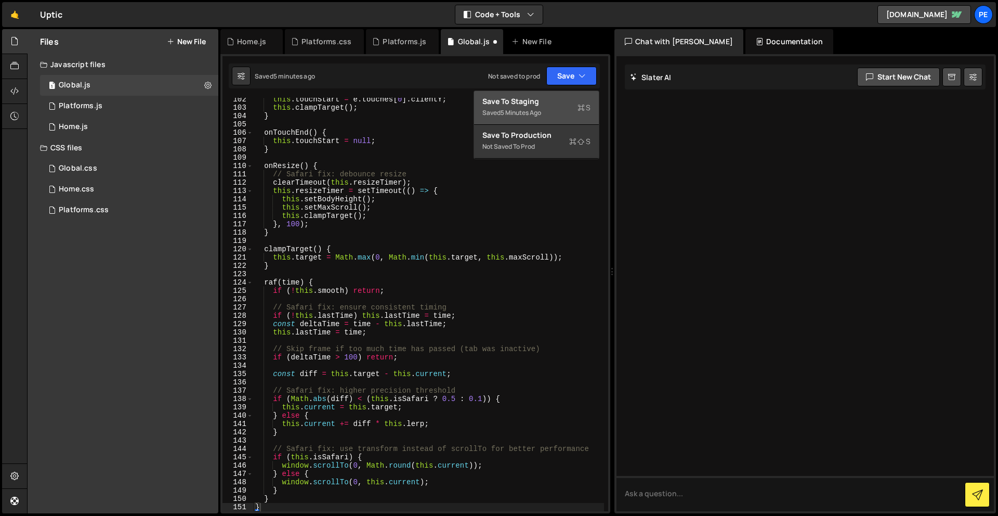
click at [562, 97] on div "Save to Staging S" at bounding box center [537, 101] width 108 height 10
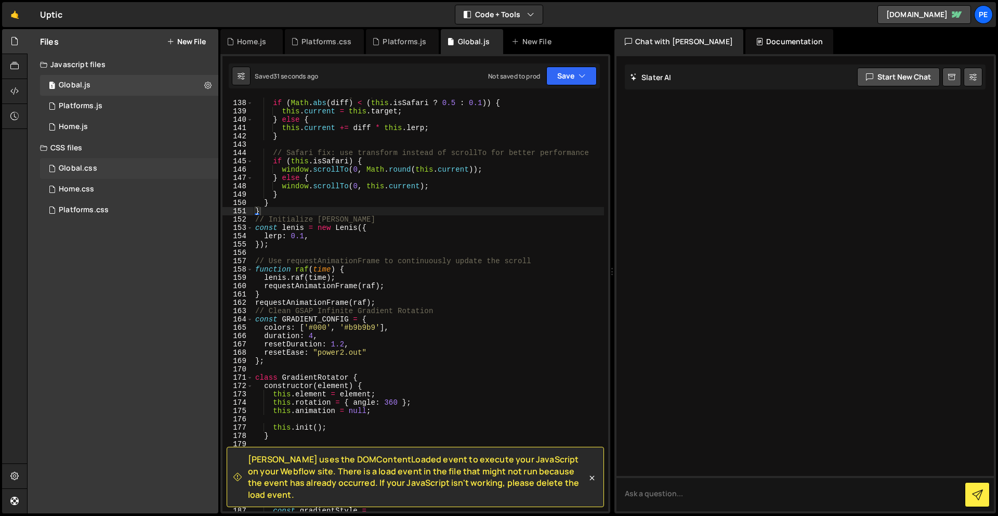
scroll to position [949, 0]
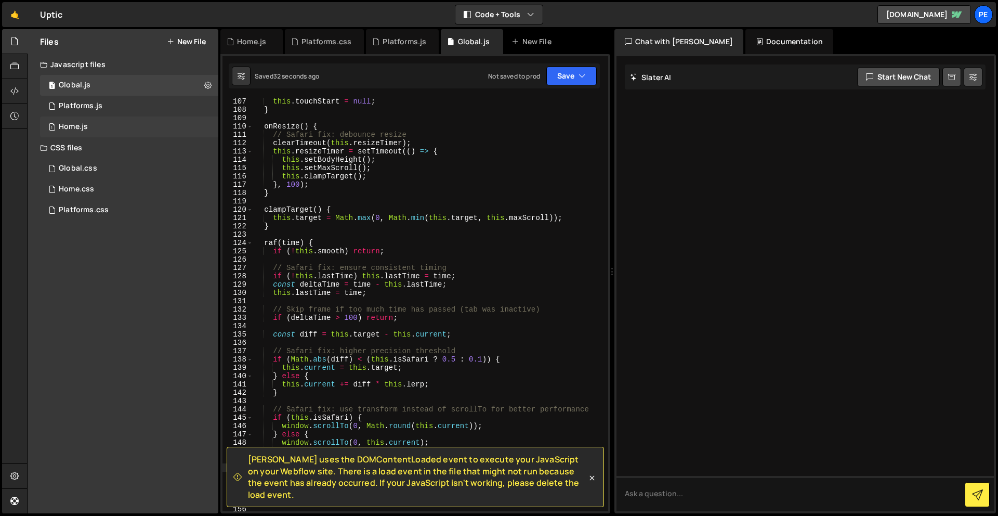
click at [110, 123] on div "1 Home.js 0" at bounding box center [129, 126] width 178 height 21
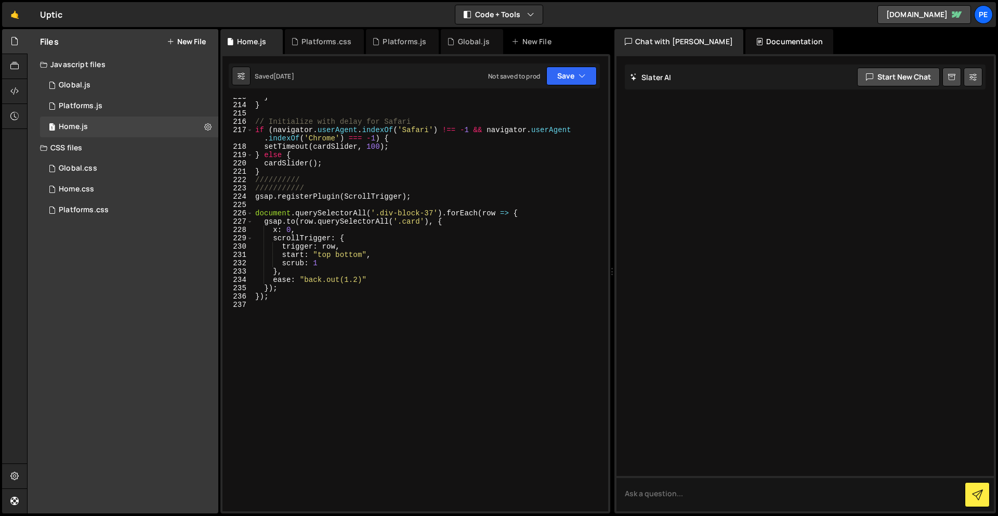
scroll to position [1836, 0]
click at [349, 353] on div "} } // Initialize with delay for Safari if ( navigator . userAgent . indexOf ( …" at bounding box center [428, 308] width 351 height 430
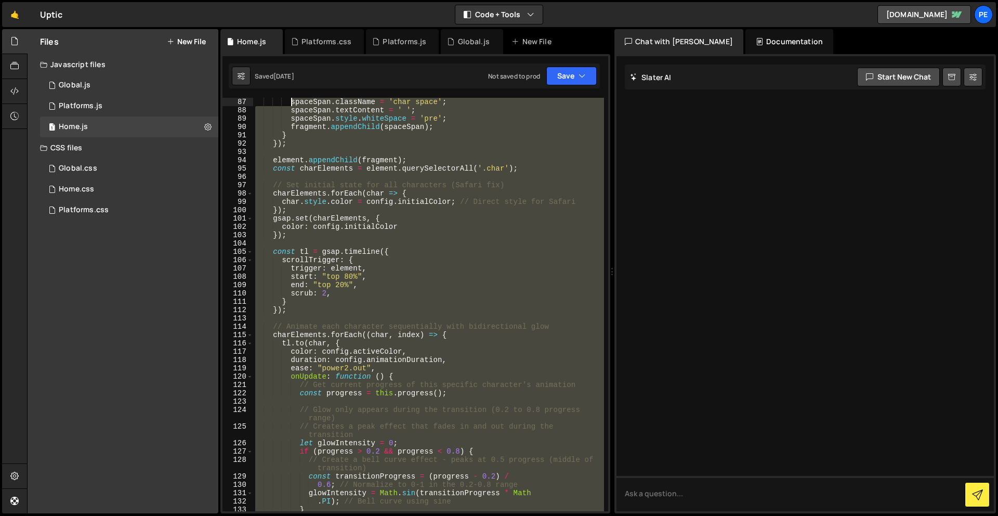
scroll to position [0, 0]
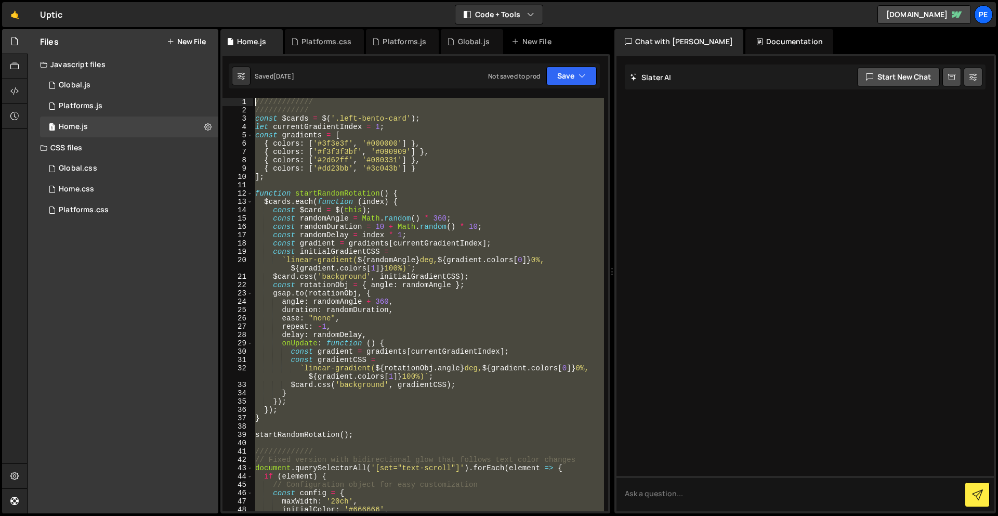
drag, startPoint x: 349, startPoint y: 353, endPoint x: 299, endPoint y: -46, distance: 401.9
click at [299, 0] on html "Projects Community Library Blog Pe Your current team is Perspective 2 Projects …" at bounding box center [499, 258] width 998 height 516
type textarea "///////////// ////////////"
